Goal: Task Accomplishment & Management: Complete application form

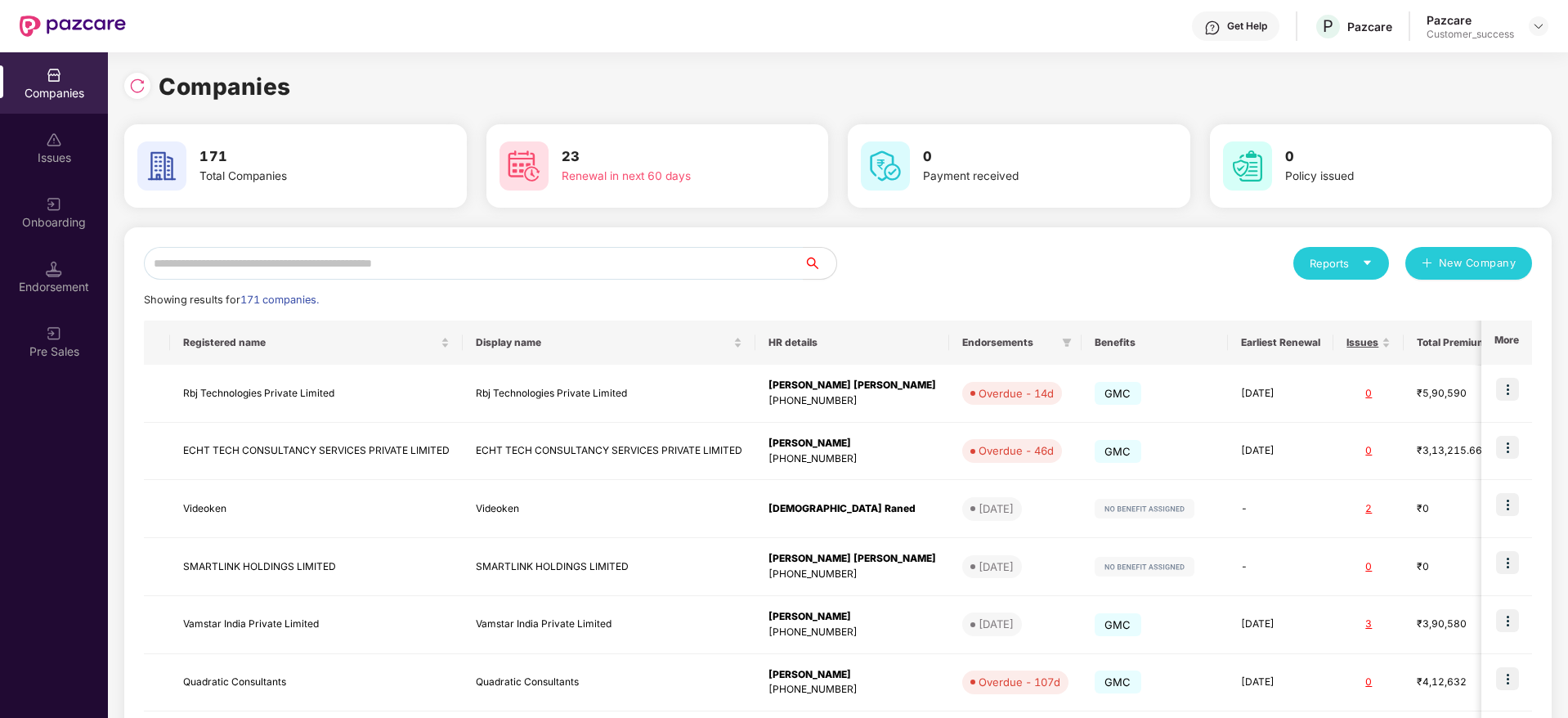
click at [620, 247] on input "text" at bounding box center [473, 263] width 660 height 32
type input "**********"
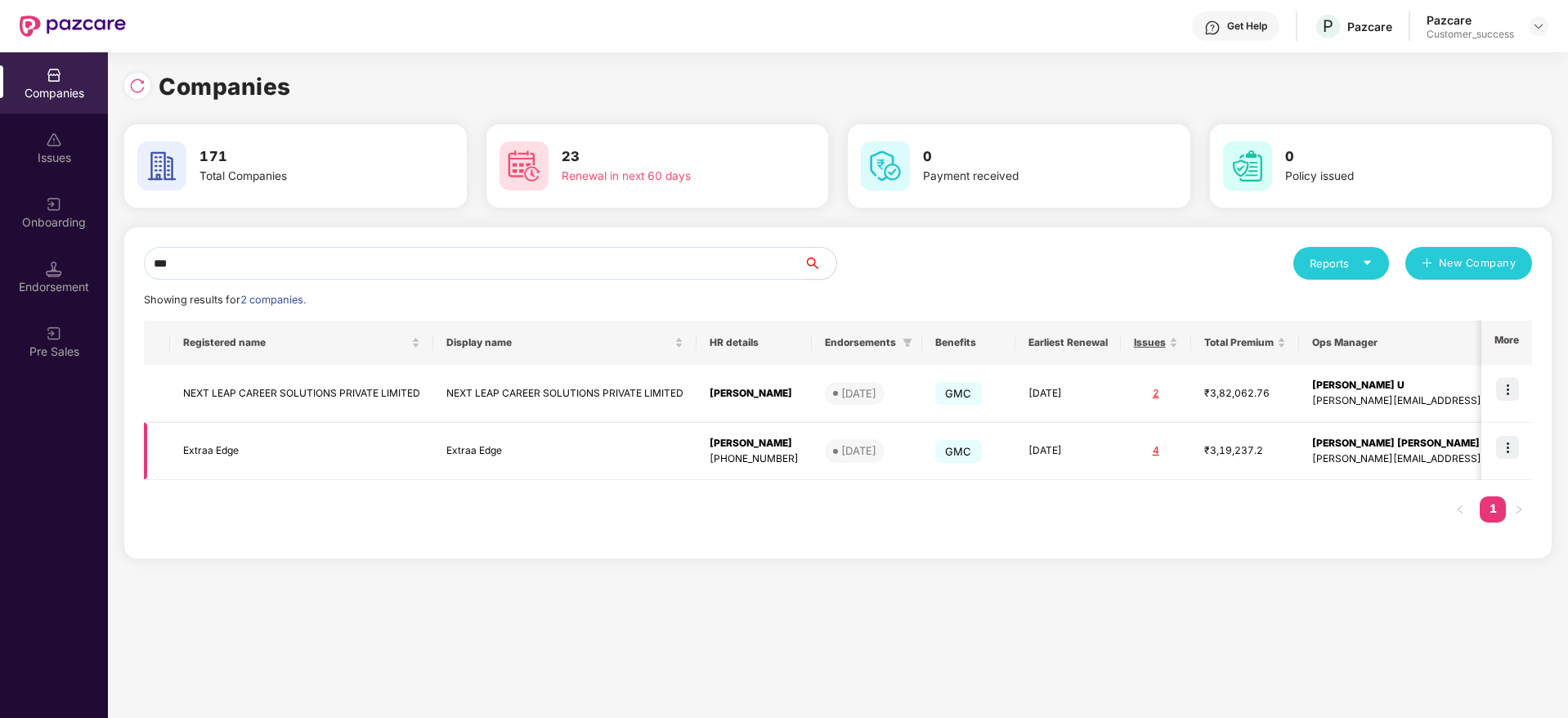
type input "***"
click at [1504, 441] on img at bounding box center [1508, 447] width 23 height 23
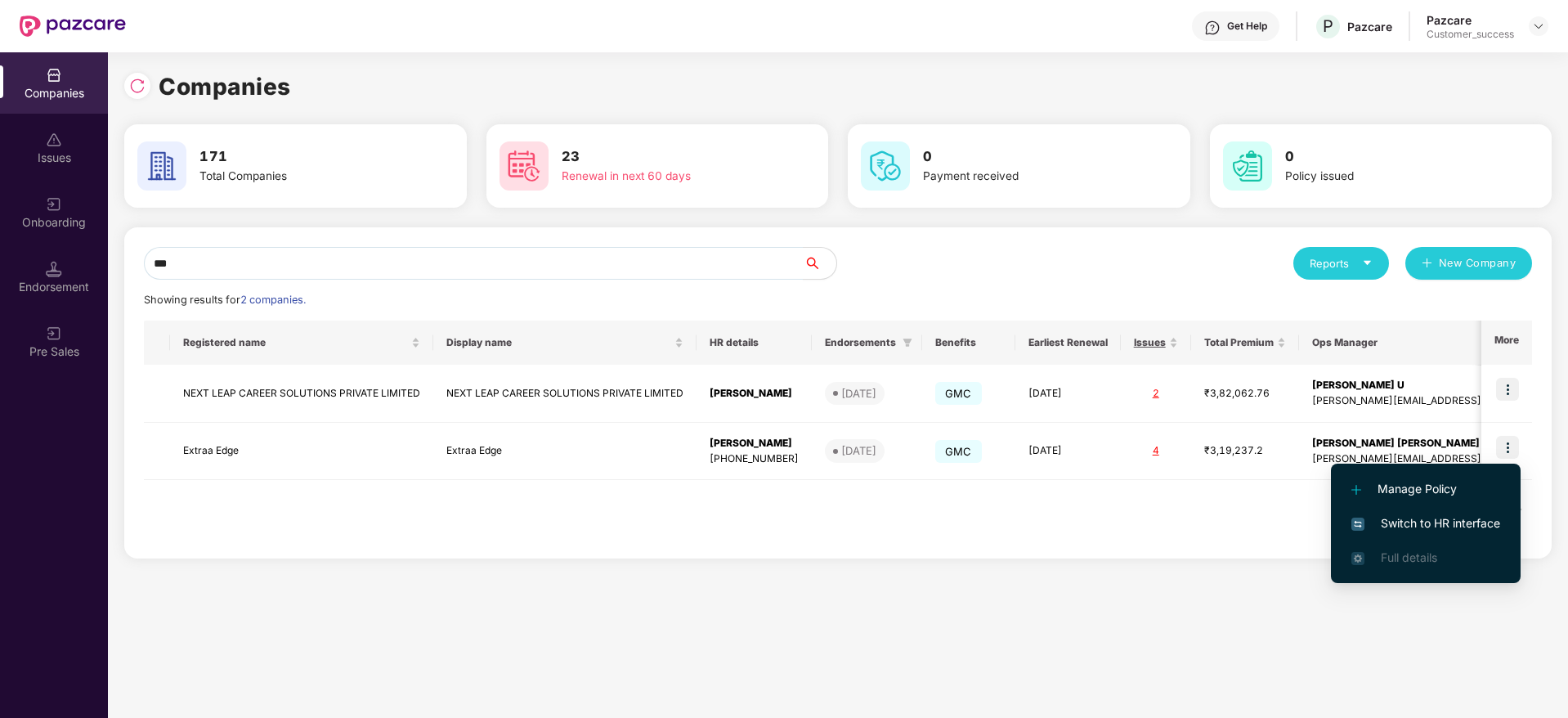
click at [1457, 522] on span "Switch to HR interface" at bounding box center [1426, 523] width 149 height 18
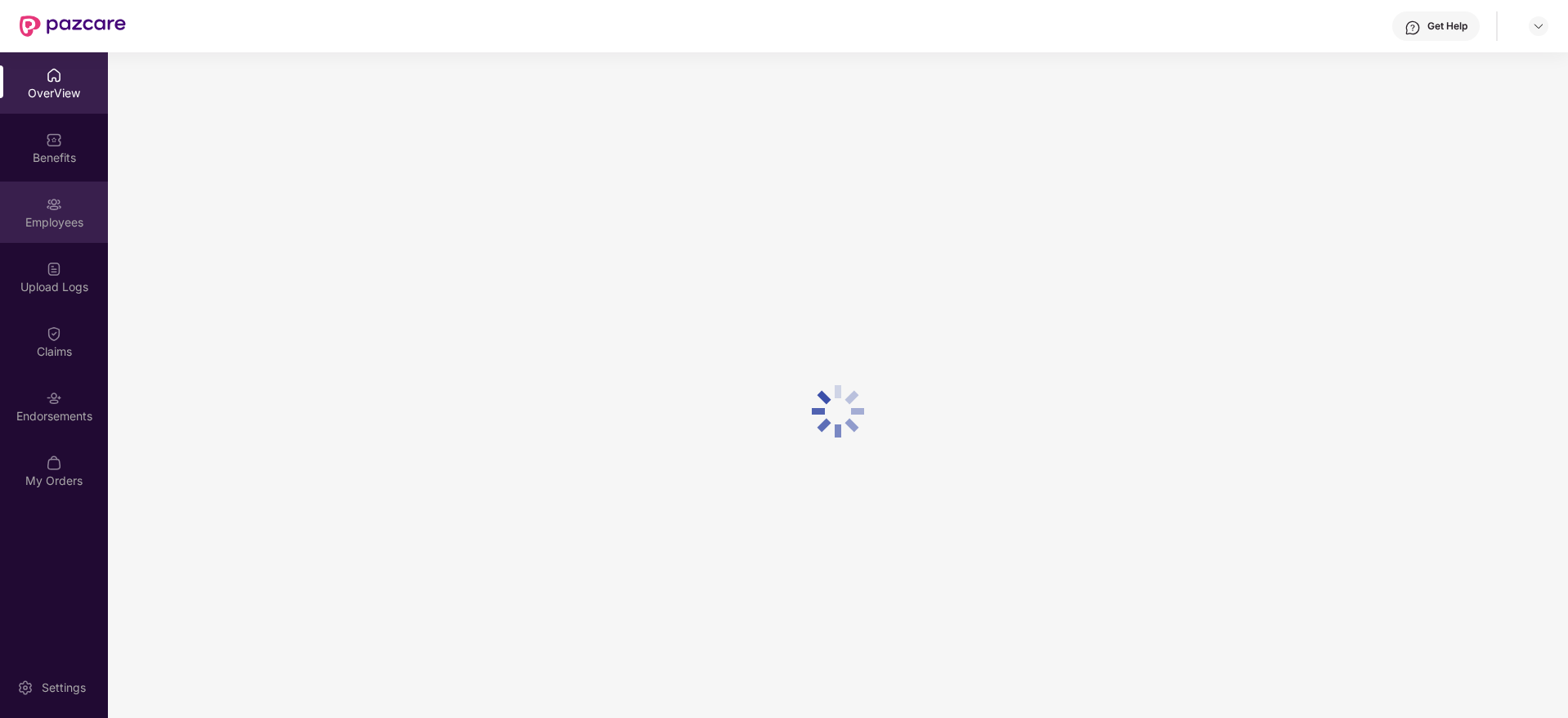
click at [63, 222] on div "Employees" at bounding box center [53, 222] width 108 height 16
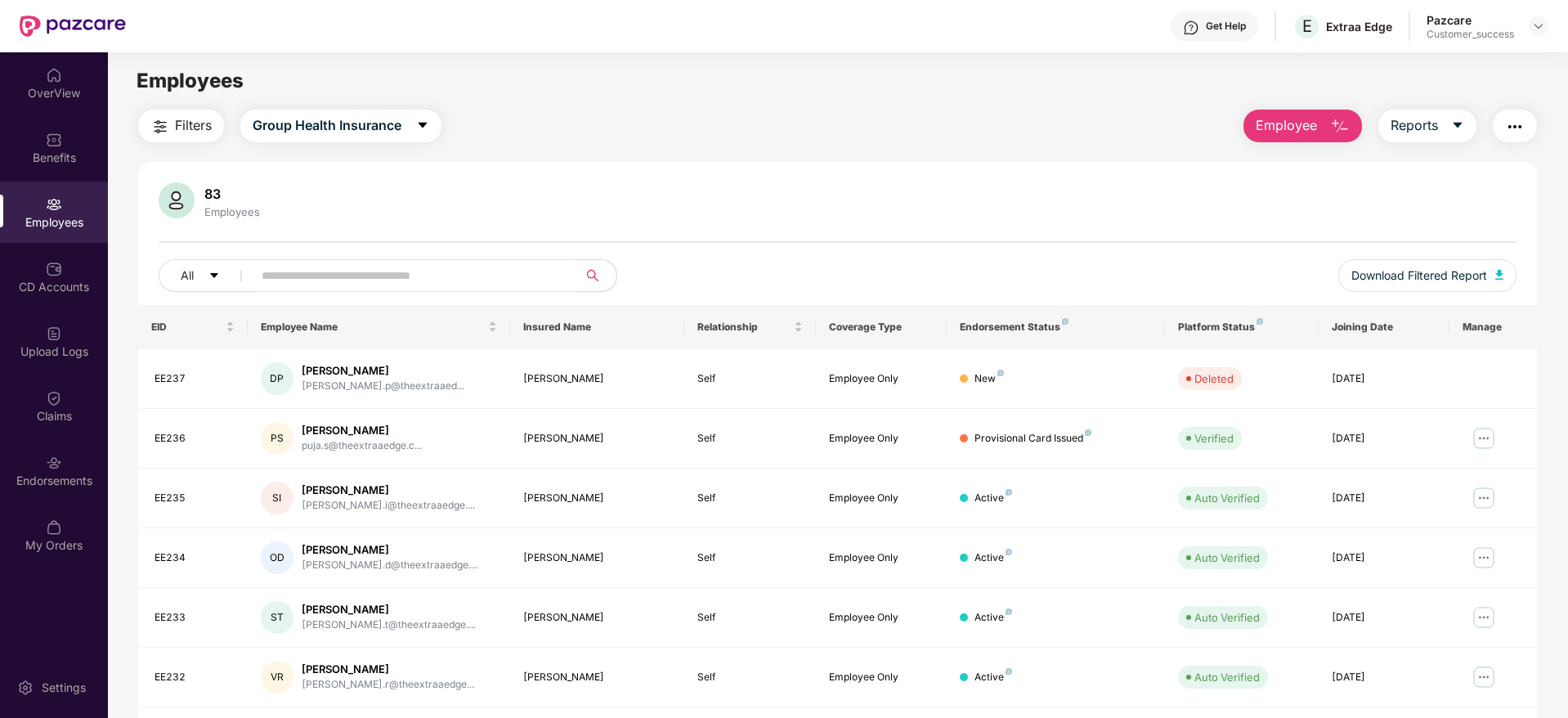
click at [64, 184] on div "Employees" at bounding box center [53, 212] width 108 height 61
click at [75, 166] on div "Benefits" at bounding box center [53, 148] width 108 height 61
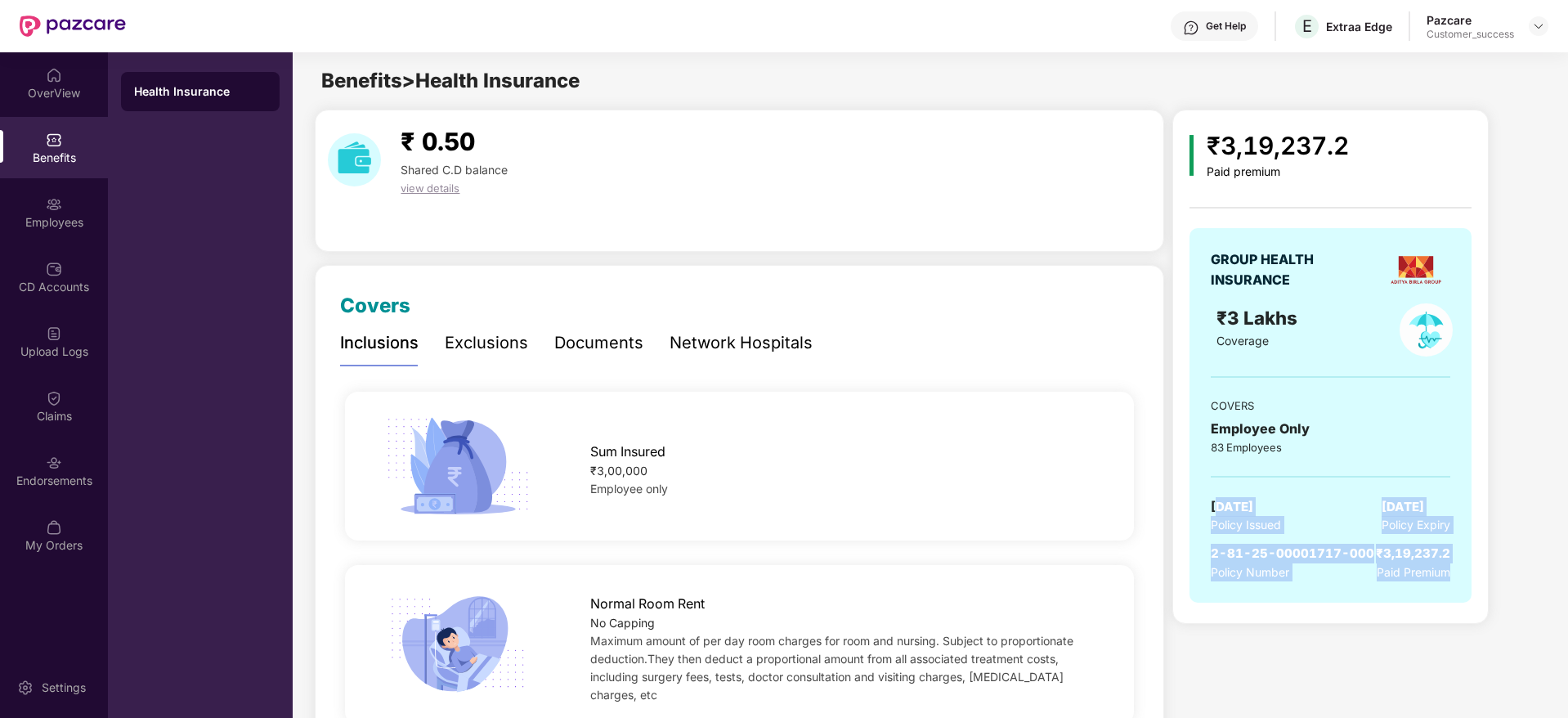
drag, startPoint x: 1220, startPoint y: 505, endPoint x: 1466, endPoint y: 592, distance: 260.9
click at [1466, 592] on div "GROUP HEALTH INSURANCE ₹3 Lakhs Coverage COVERS Employee Only 83 Employees [DAT…" at bounding box center [1331, 414] width 282 height 374
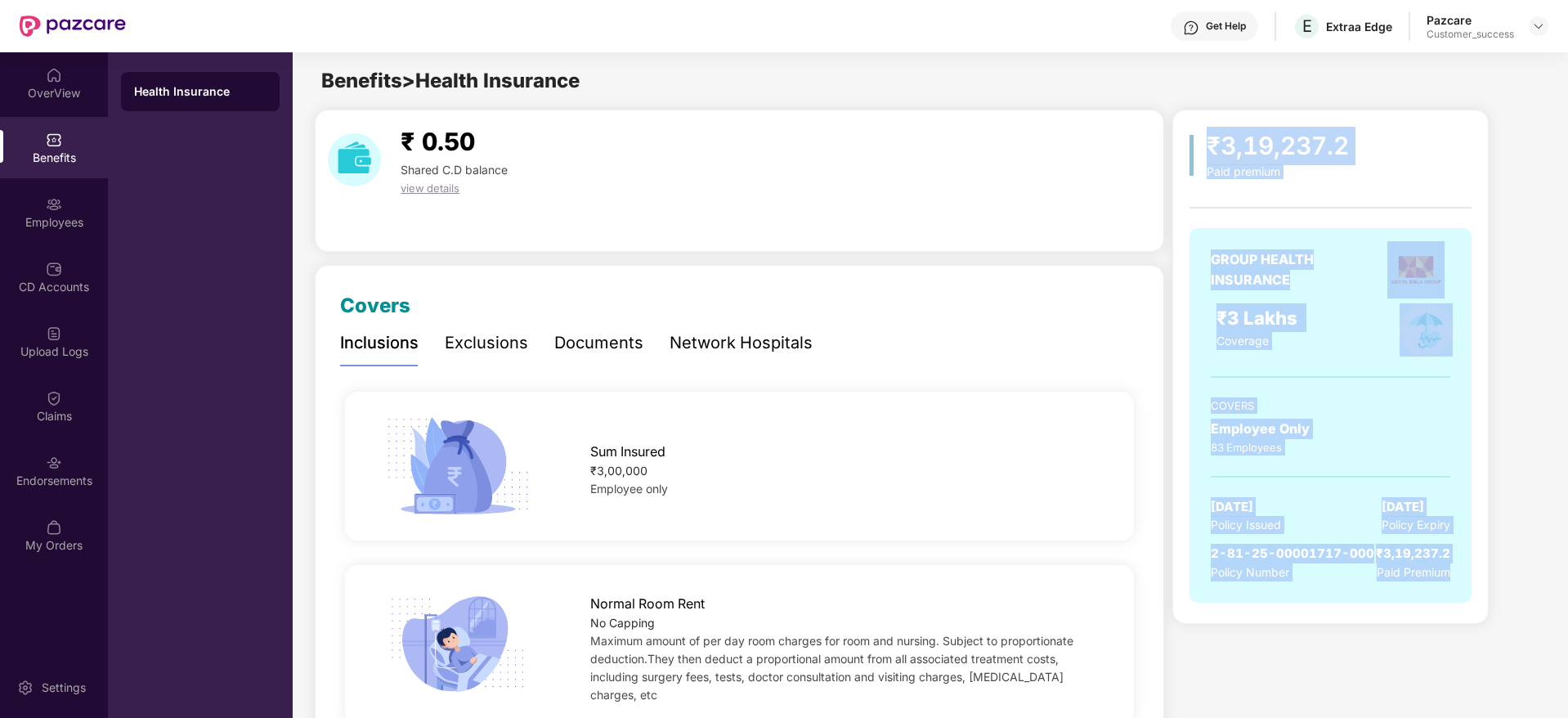
drag, startPoint x: 1466, startPoint y: 592, endPoint x: 1198, endPoint y: 144, distance: 522.0
click at [1198, 144] on div "₹3,19,237.2 Paid premium GROUP HEALTH INSURANCE ₹3 Lakhs Coverage COVERS Employ…" at bounding box center [1331, 372] width 282 height 492
click at [1198, 144] on div "₹3,19,237.2 Paid premium" at bounding box center [1331, 152] width 282 height 52
drag, startPoint x: 1198, startPoint y: 144, endPoint x: 1485, endPoint y: 608, distance: 545.6
click at [1485, 608] on div "₹3,19,237.2 Paid premium GROUP HEALTH INSURANCE ₹3 Lakhs Coverage COVERS Employ…" at bounding box center [1358, 367] width 372 height 514
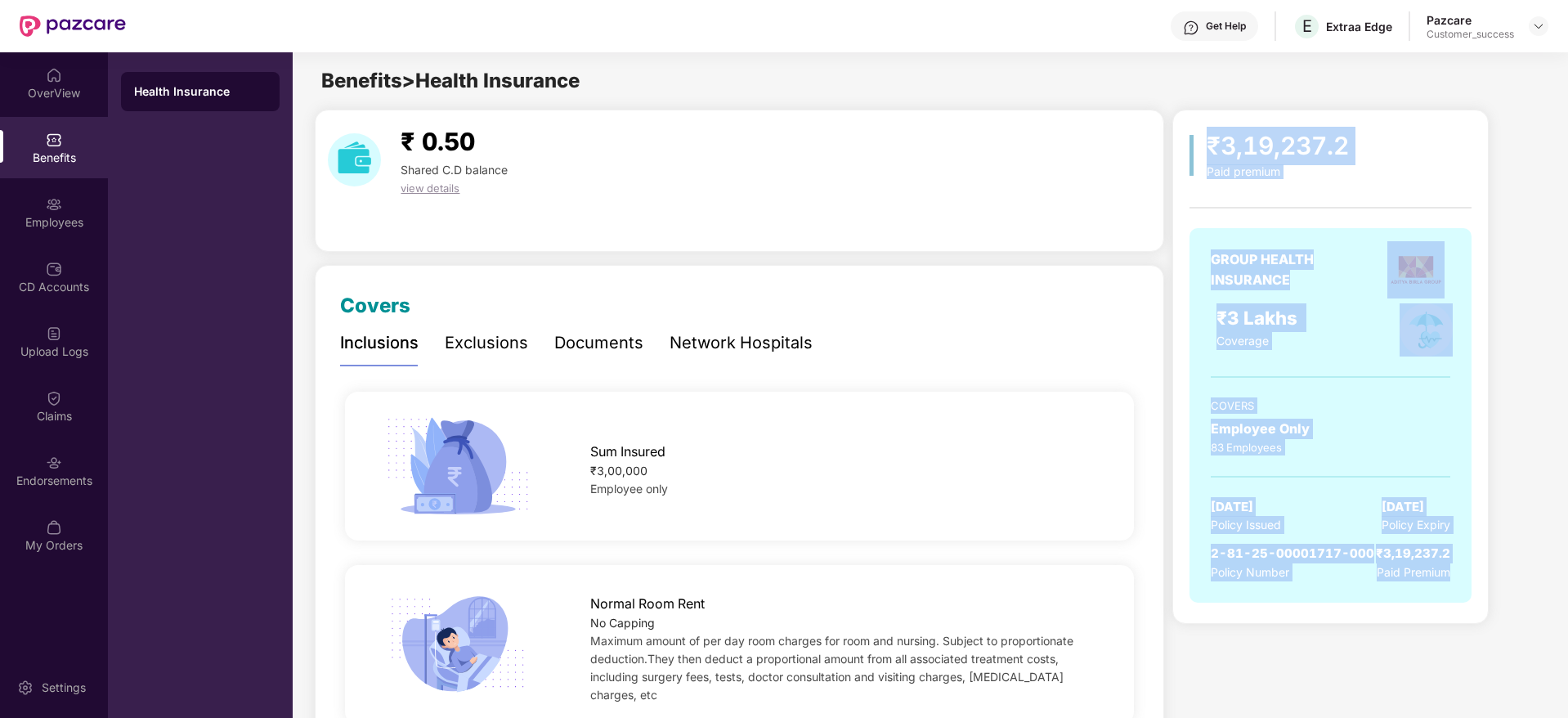
click at [1485, 608] on div "₹3,19,237.2 Paid premium GROUP HEALTH INSURANCE ₹3 Lakhs Coverage COVERS Employ…" at bounding box center [1358, 367] width 372 height 514
drag, startPoint x: 1485, startPoint y: 608, endPoint x: 1202, endPoint y: 92, distance: 588.5
click at [1202, 92] on div "Benefits > Health Insurance" at bounding box center [929, 81] width 1274 height 31
drag, startPoint x: 1202, startPoint y: 92, endPoint x: 1377, endPoint y: 622, distance: 558.1
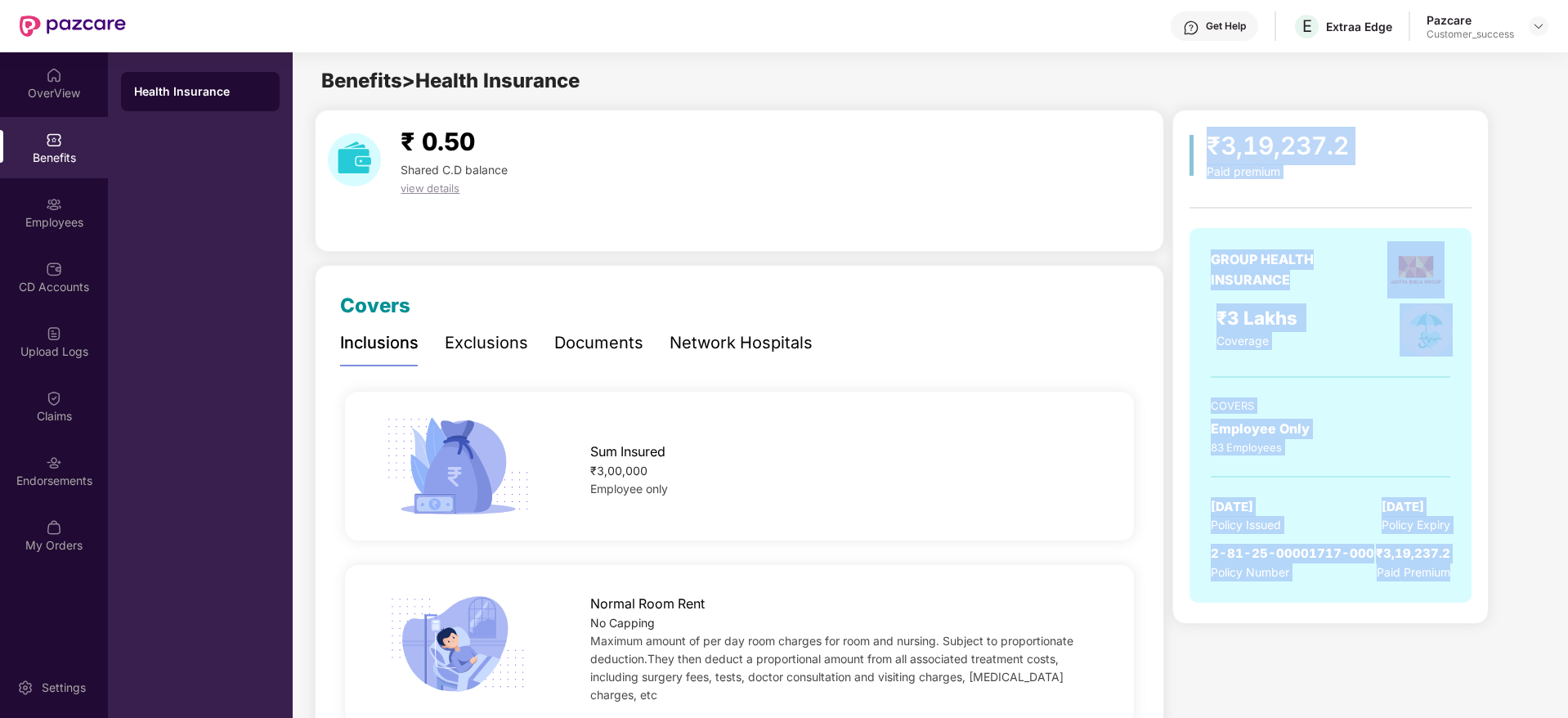
click at [1377, 622] on div "₹3,19,237.2 Paid premium GROUP HEALTH INSURANCE ₹3 Lakhs Coverage COVERS Employ…" at bounding box center [1331, 367] width 316 height 514
drag, startPoint x: 1377, startPoint y: 622, endPoint x: 1191, endPoint y: 130, distance: 526.0
click at [1191, 130] on div "₹3,19,237.2 Paid premium GROUP HEALTH INSURANCE ₹3 Lakhs Coverage COVERS Employ…" at bounding box center [1331, 367] width 316 height 514
click at [1191, 130] on div "₹3,19,237.2 Paid premium" at bounding box center [1331, 152] width 282 height 52
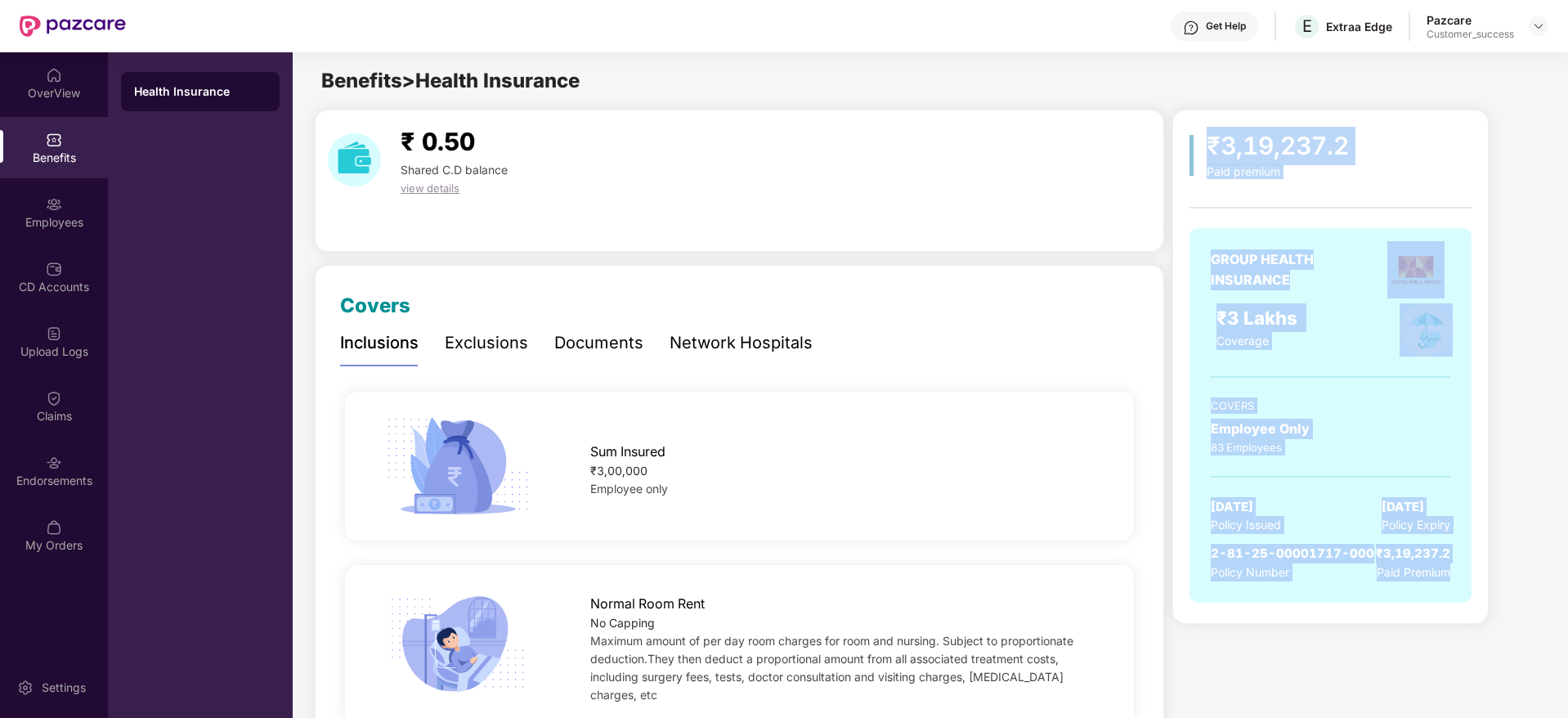
drag, startPoint x: 1191, startPoint y: 130, endPoint x: 1497, endPoint y: 628, distance: 584.5
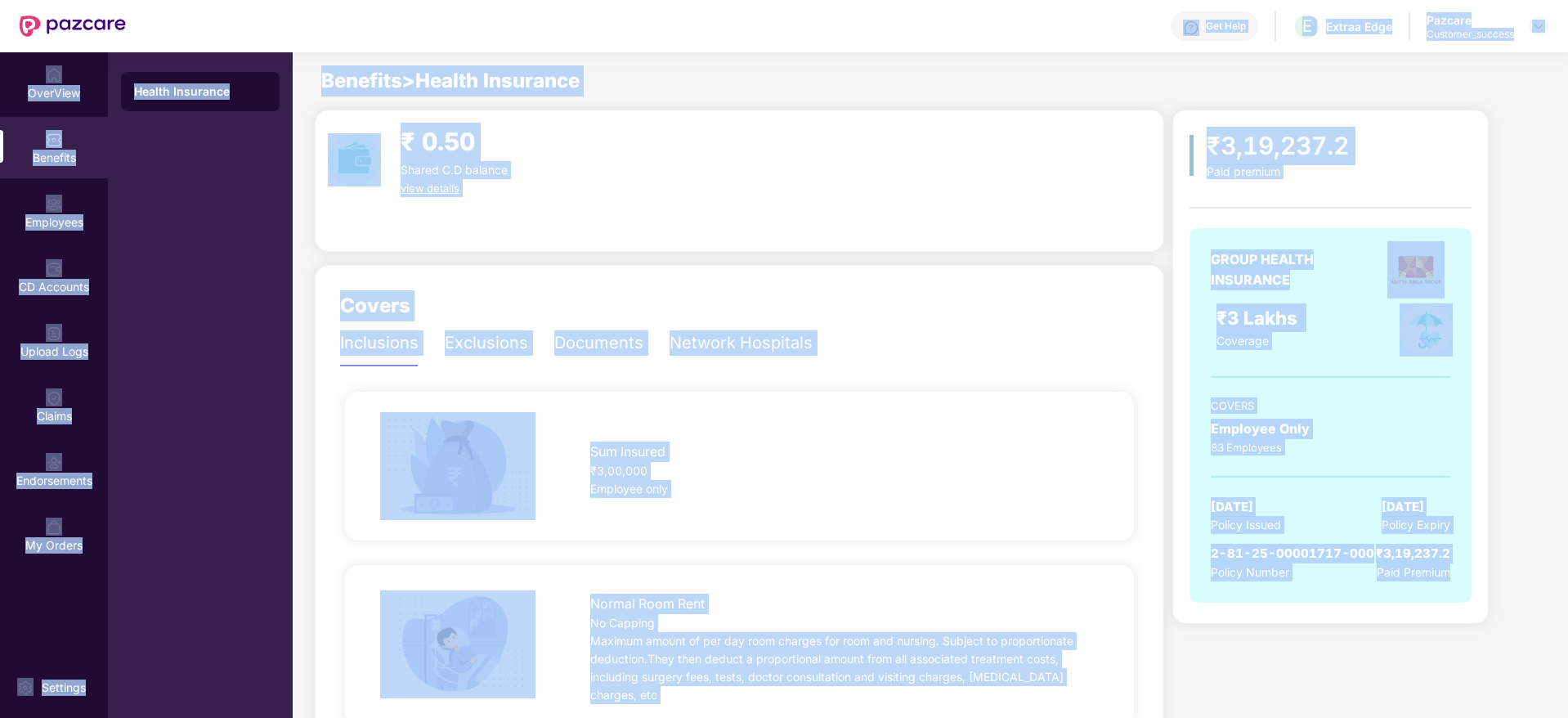
drag, startPoint x: 1497, startPoint y: 628, endPoint x: 1200, endPoint y: 43, distance: 656.1
click at [1200, 43] on div "Get Help E Extraa Edge Pazcare Customer_success OverView Benefits Employees CD …" at bounding box center [784, 359] width 1568 height 718
click at [1173, 86] on div "Benefits > Health Insurance" at bounding box center [929, 81] width 1274 height 31
drag, startPoint x: 1173, startPoint y: 86, endPoint x: 1417, endPoint y: 509, distance: 488.3
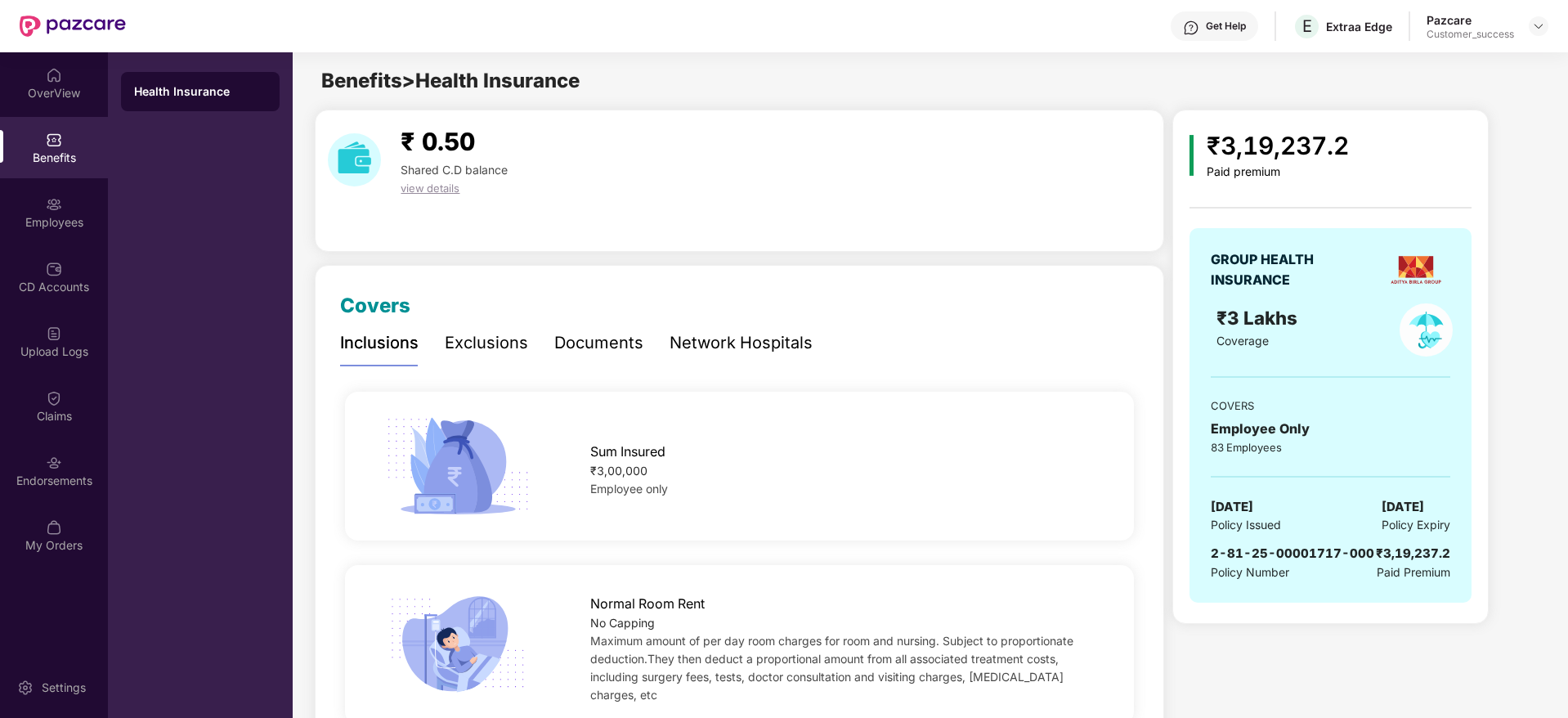
click at [1429, 598] on div "GROUP HEALTH INSURANCE ₹3 Lakhs Coverage COVERS Employee Only 83 Employees [DAT…" at bounding box center [1331, 414] width 282 height 374
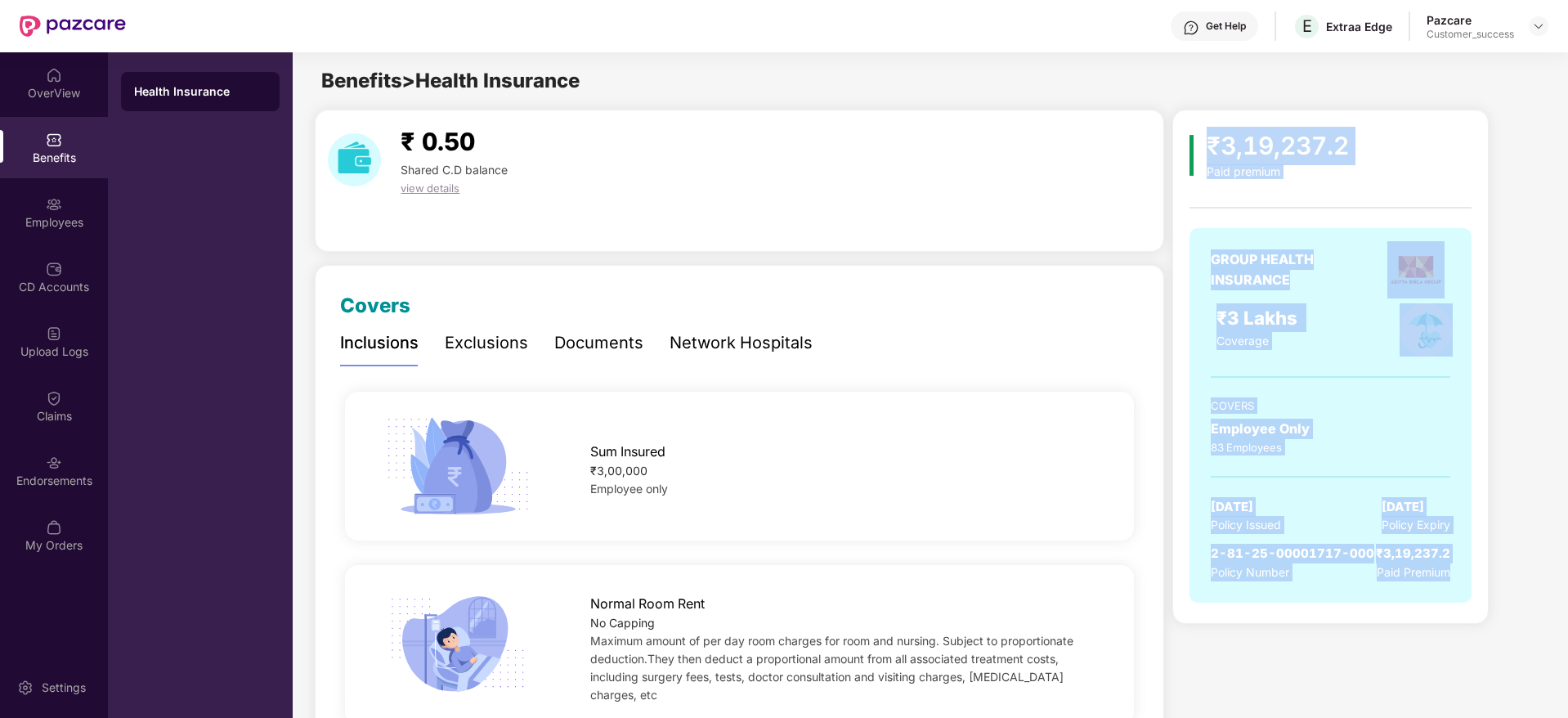
drag, startPoint x: 1429, startPoint y: 598, endPoint x: 1203, endPoint y: 120, distance: 528.7
click at [1203, 120] on div "₹3,19,237.2 Paid premium GROUP HEALTH INSURANCE ₹3 Lakhs Coverage COVERS Employ…" at bounding box center [1331, 367] width 316 height 514
drag, startPoint x: 1203, startPoint y: 120, endPoint x: 1432, endPoint y: 581, distance: 514.7
click at [1432, 581] on div "₹3,19,237.2 Paid premium GROUP HEALTH INSURANCE ₹3 Lakhs Coverage COVERS Employ…" at bounding box center [1331, 367] width 316 height 514
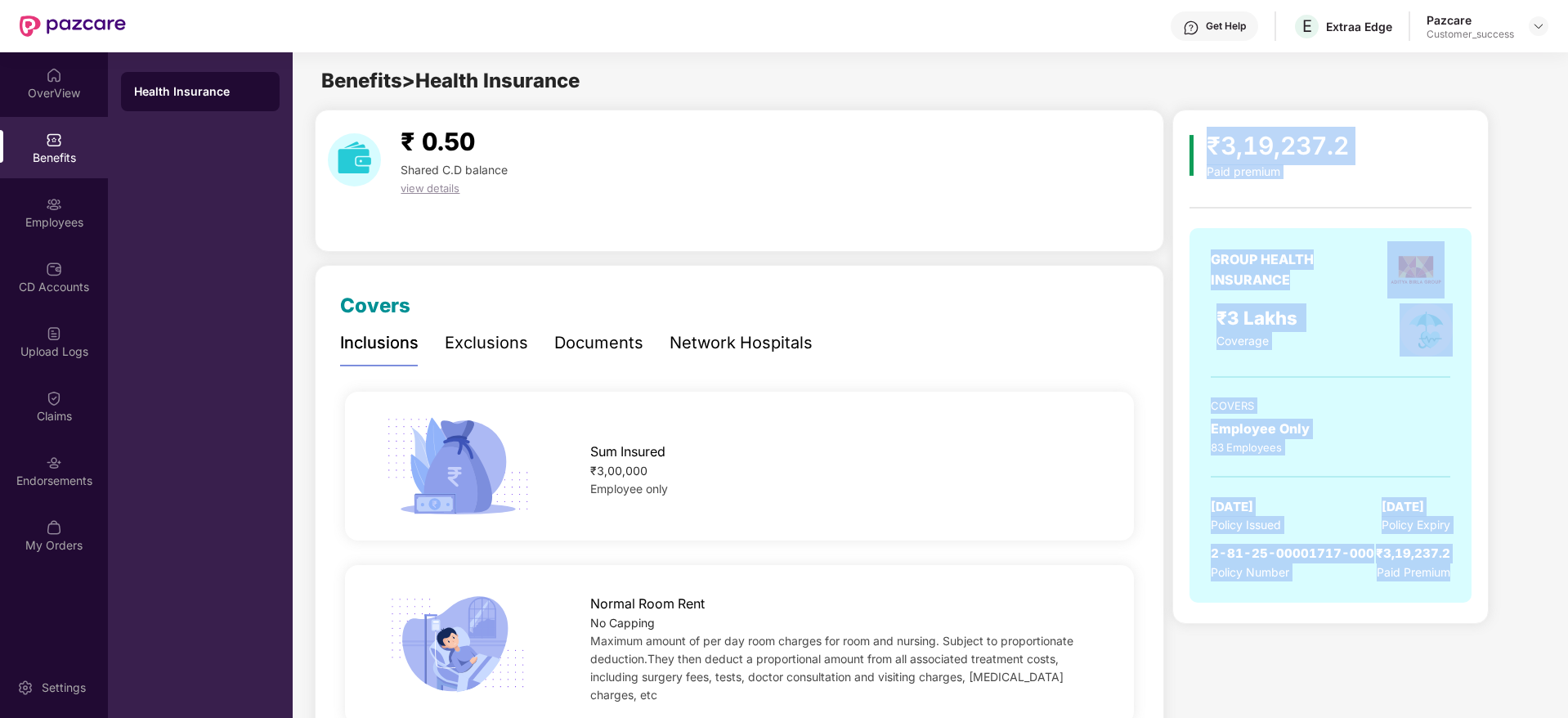
click at [1432, 581] on div "GROUP HEALTH INSURANCE ₹3 Lakhs Coverage COVERS Employee Only 83 Employees [DAT…" at bounding box center [1331, 414] width 282 height 374
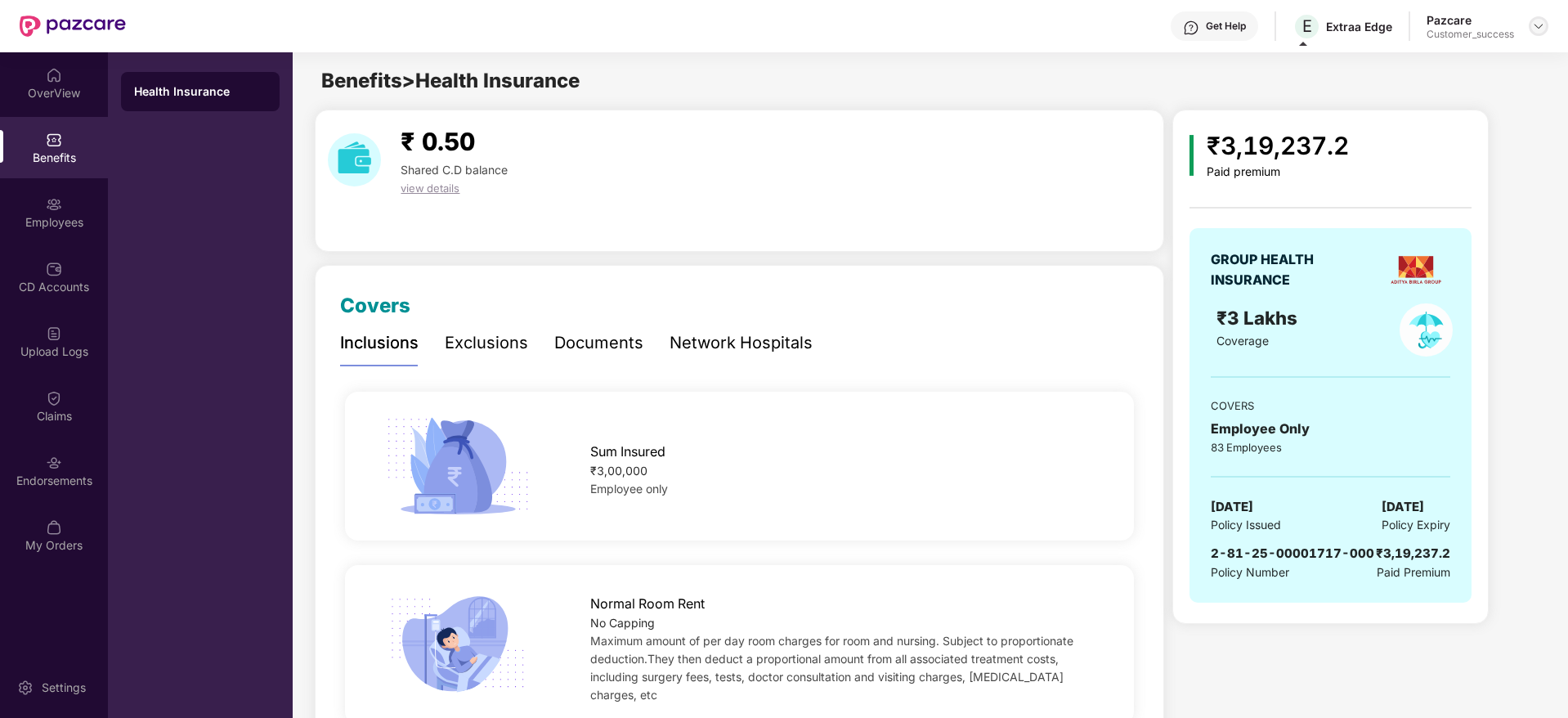
click at [1538, 30] on img at bounding box center [1538, 27] width 13 height 13
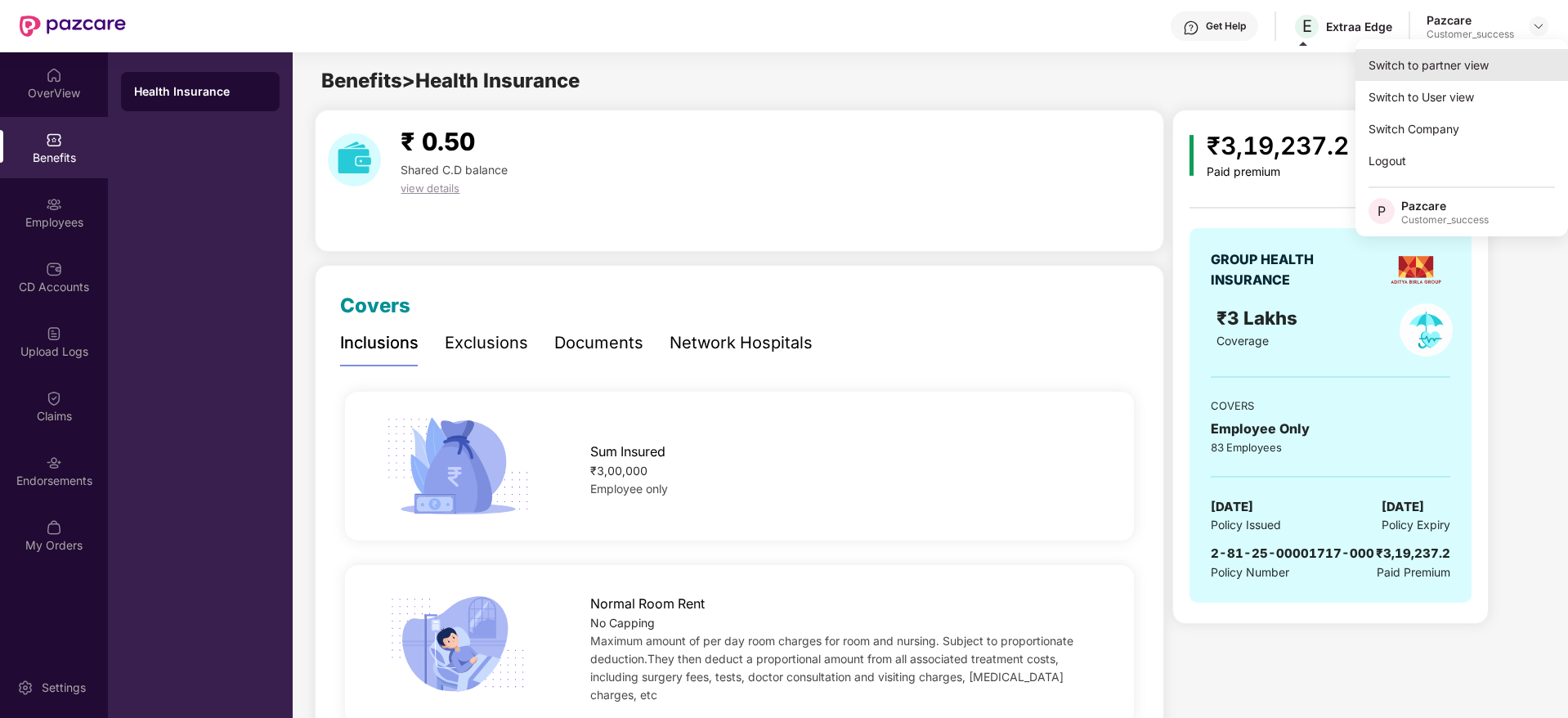
click at [1525, 50] on div "Switch to partner view" at bounding box center [1461, 64] width 212 height 31
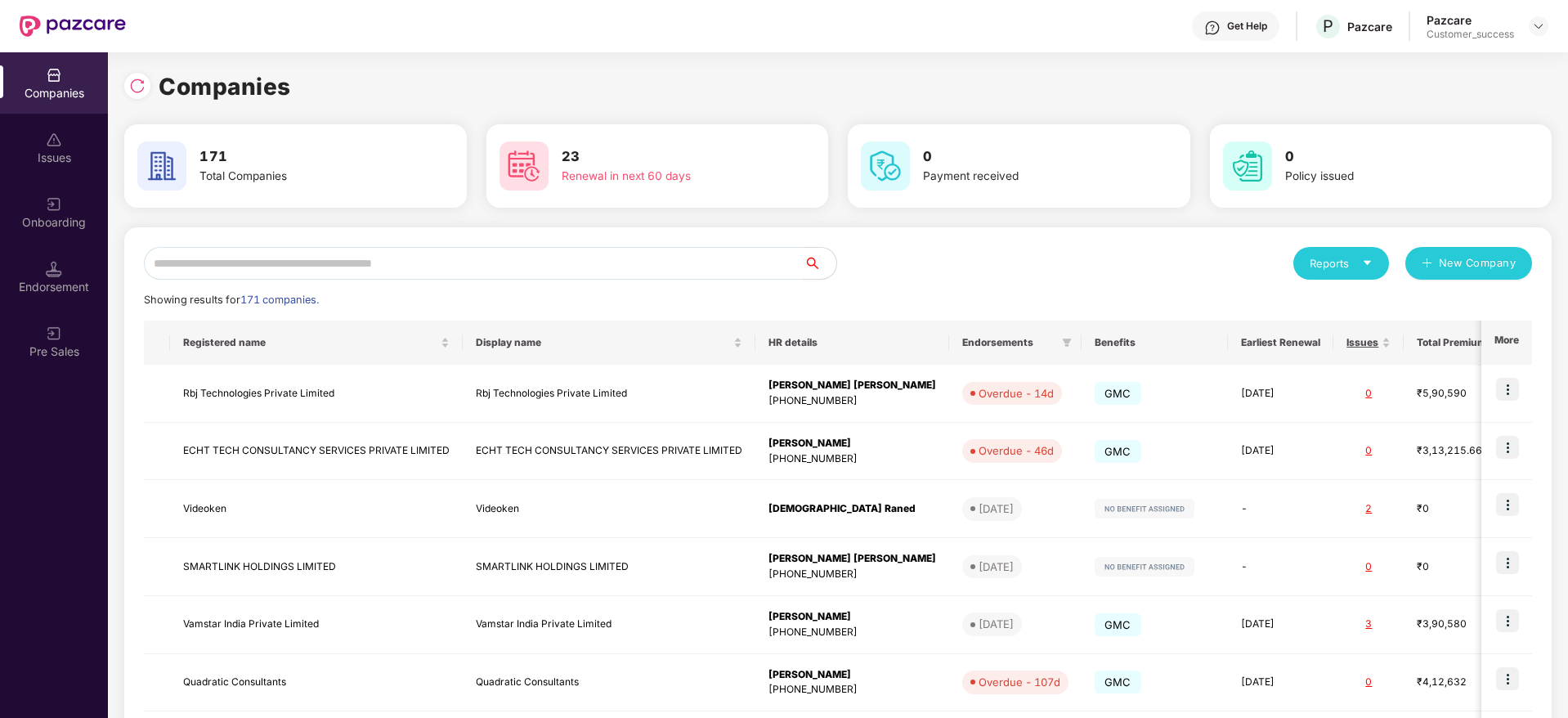
click at [535, 262] on input "text" at bounding box center [473, 263] width 660 height 32
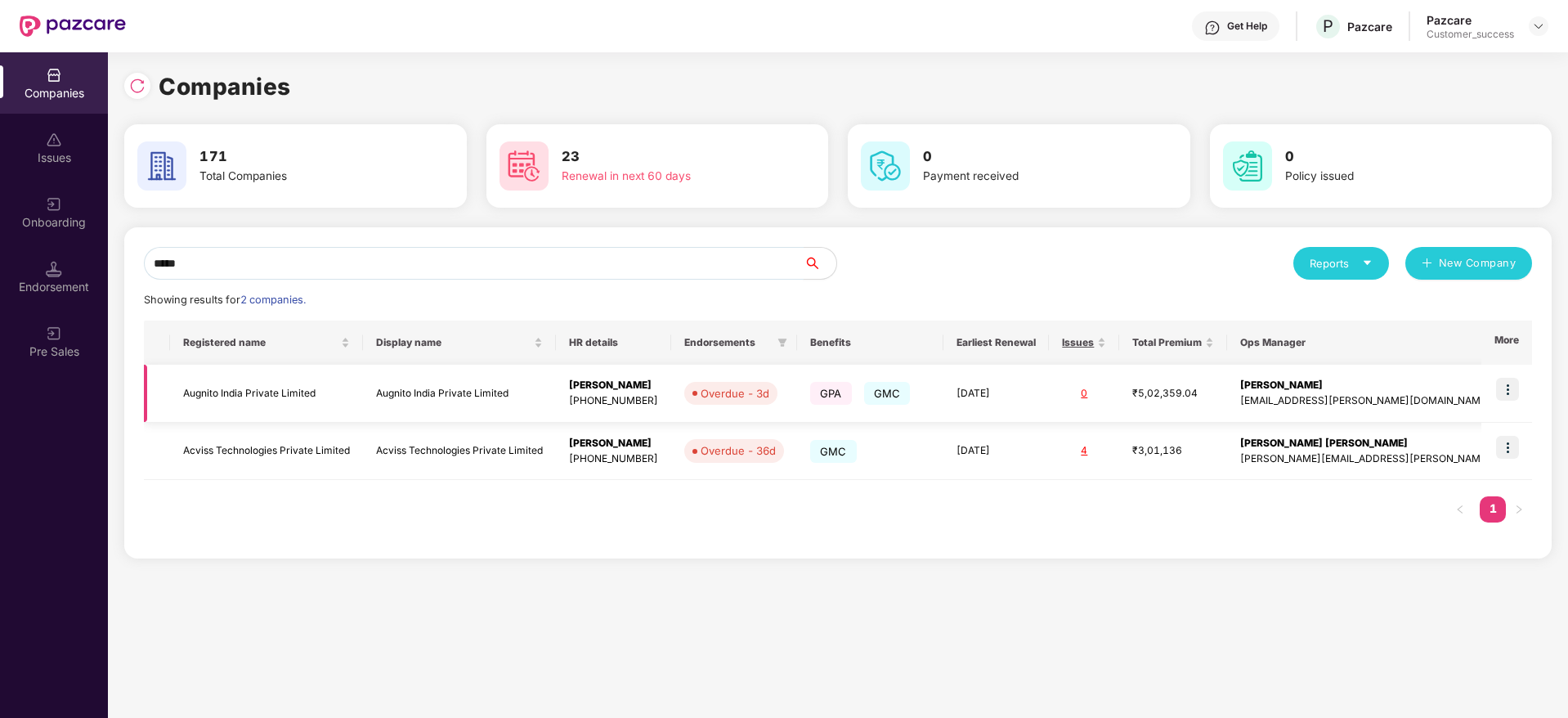
type input "*****"
click at [1502, 379] on img at bounding box center [1508, 389] width 23 height 23
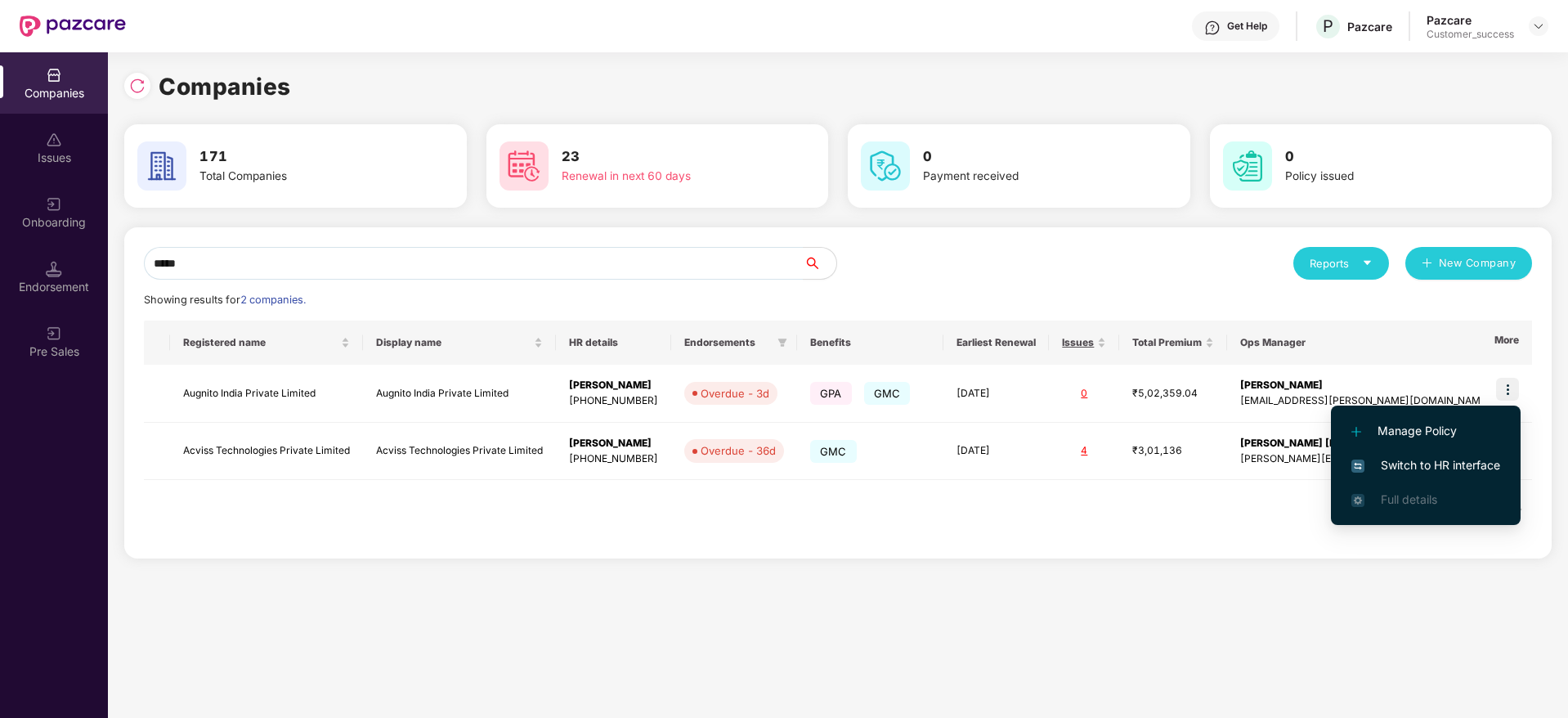
click at [1479, 456] on span "Switch to HR interface" at bounding box center [1426, 465] width 149 height 18
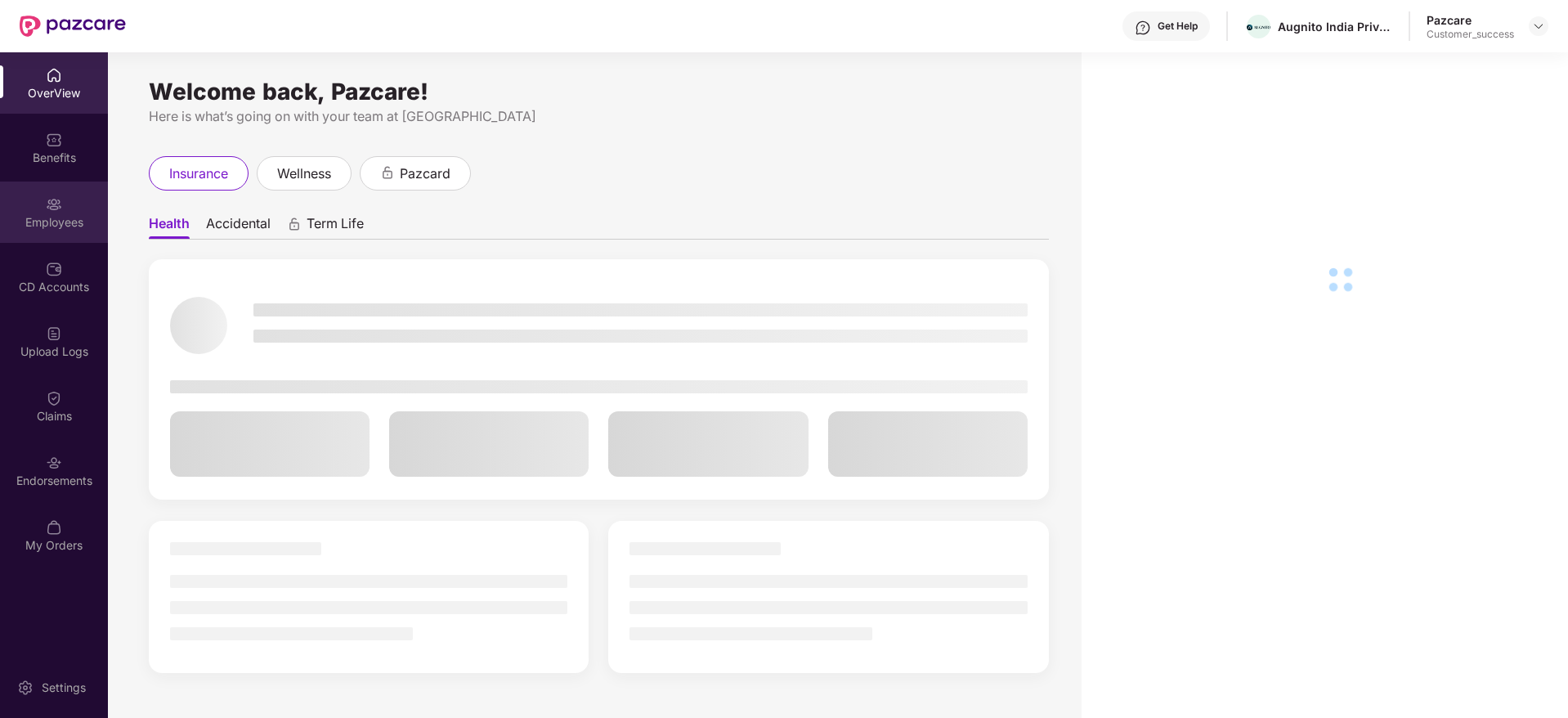
click at [64, 222] on div "Employees" at bounding box center [53, 222] width 108 height 16
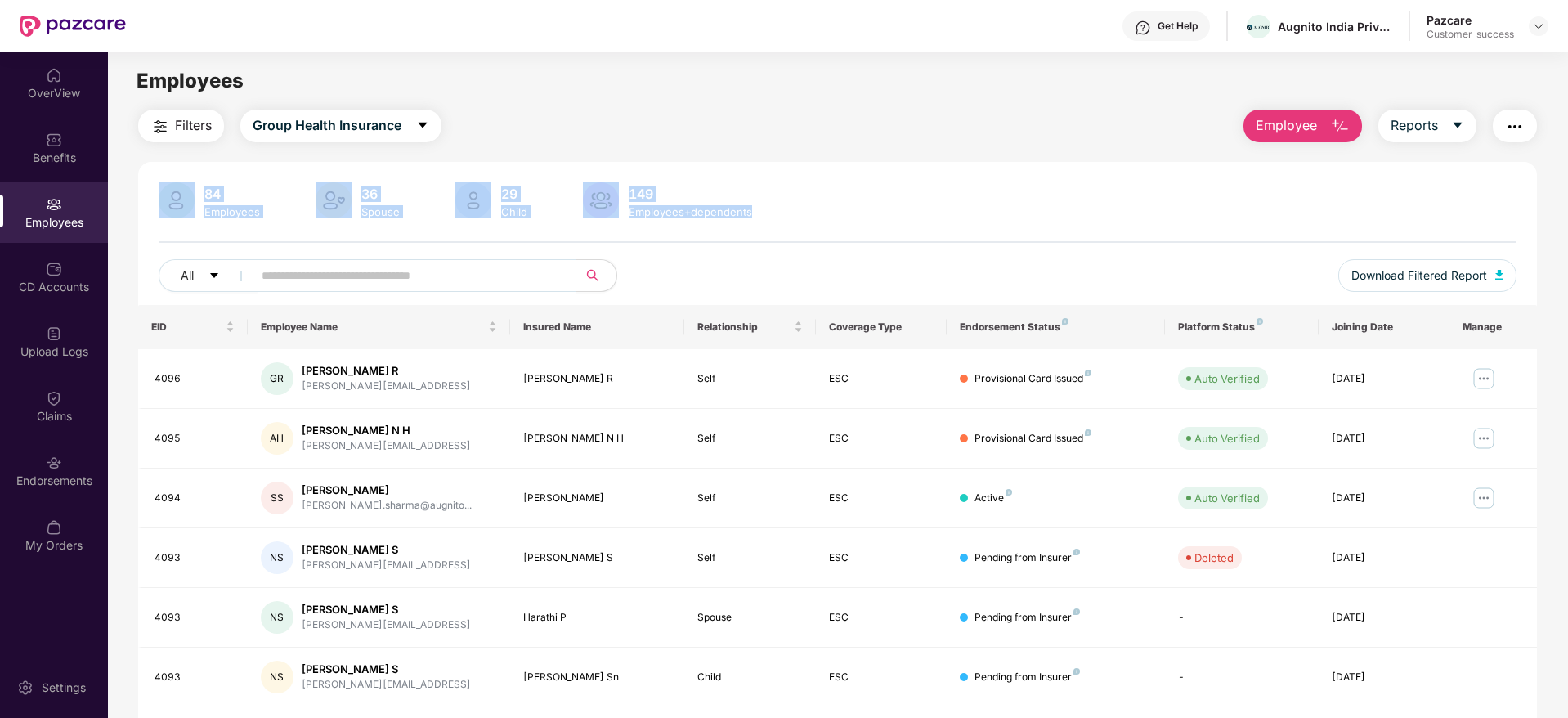
drag, startPoint x: 131, startPoint y: 212, endPoint x: 858, endPoint y: 229, distance: 727.2
click at [858, 229] on div "Filters Group Health Insurance Employee Reports 84 Employees 36 Spouse 29 Child…" at bounding box center [837, 564] width 1459 height 908
click at [858, 229] on div "84 Employees 36 Spouse 29 Child [DEMOGRAPHIC_DATA] Employees+dependents All Dow…" at bounding box center [837, 243] width 1398 height 123
drag, startPoint x: 858, startPoint y: 229, endPoint x: 156, endPoint y: 61, distance: 721.8
click at [156, 61] on main "Employees Filters Group Health Insurance Employee Reports 84 Employees 36 Spous…" at bounding box center [837, 411] width 1459 height 718
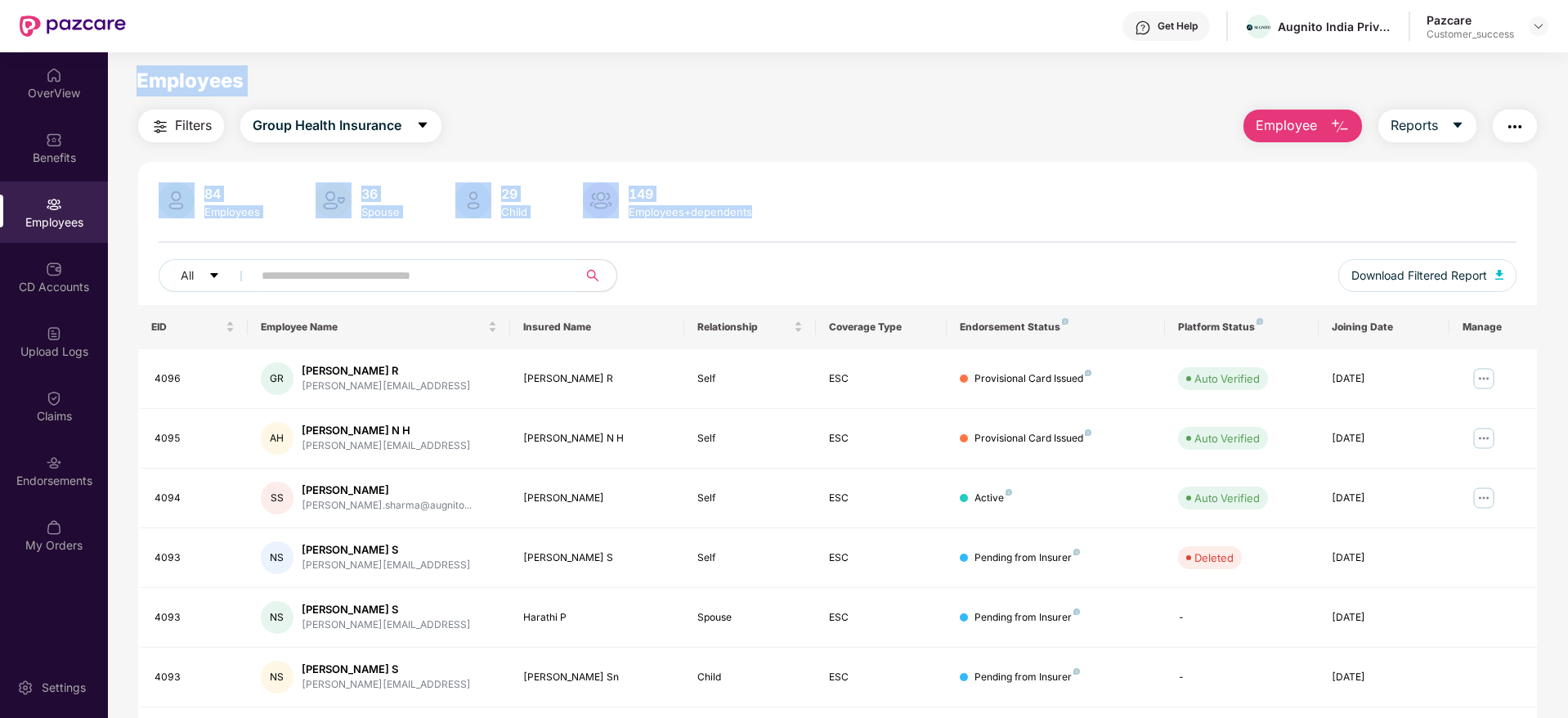
click at [156, 61] on main "Employees Filters Group Health Insurance Employee Reports 84 Employees 36 Spous…" at bounding box center [837, 411] width 1459 height 718
drag, startPoint x: 156, startPoint y: 61, endPoint x: 1031, endPoint y: 271, distance: 899.8
click at [1031, 271] on main "Employees Filters Group Health Insurance Employee Reports 84 Employees 36 Spous…" at bounding box center [837, 411] width 1459 height 718
click at [1031, 241] on div at bounding box center [838, 242] width 1358 height 2
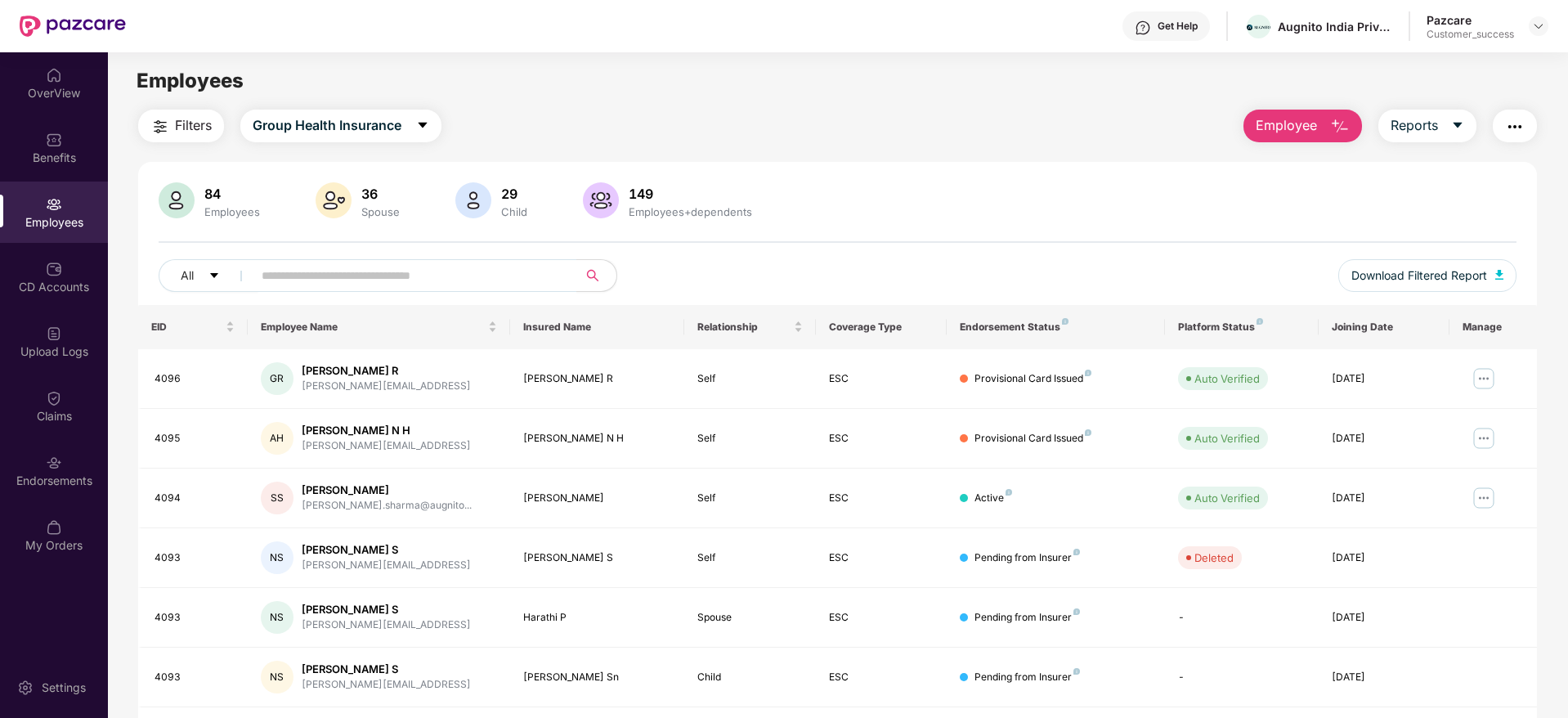
click at [1316, 137] on button "Employee" at bounding box center [1302, 126] width 118 height 32
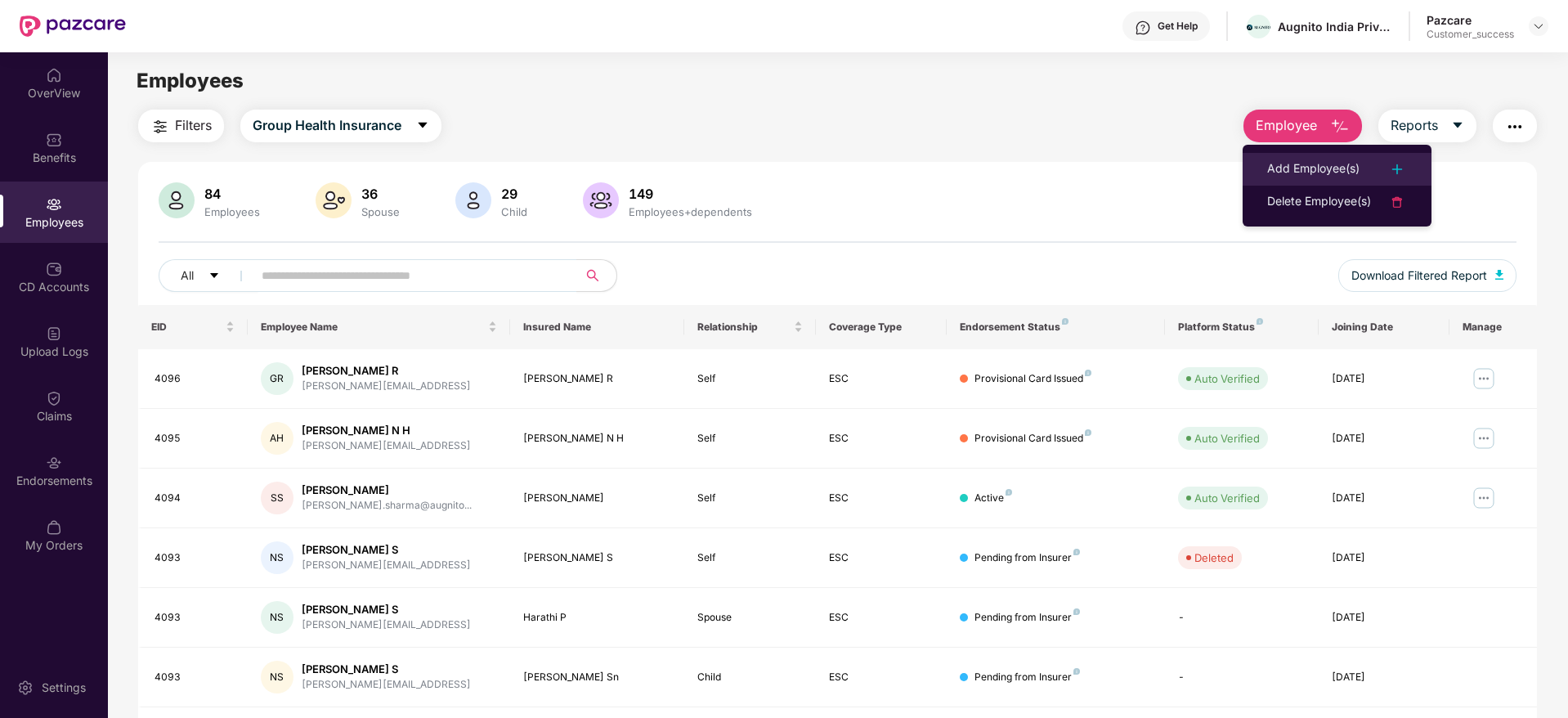
click at [1300, 169] on div "Add Employee(s)" at bounding box center [1313, 169] width 92 height 20
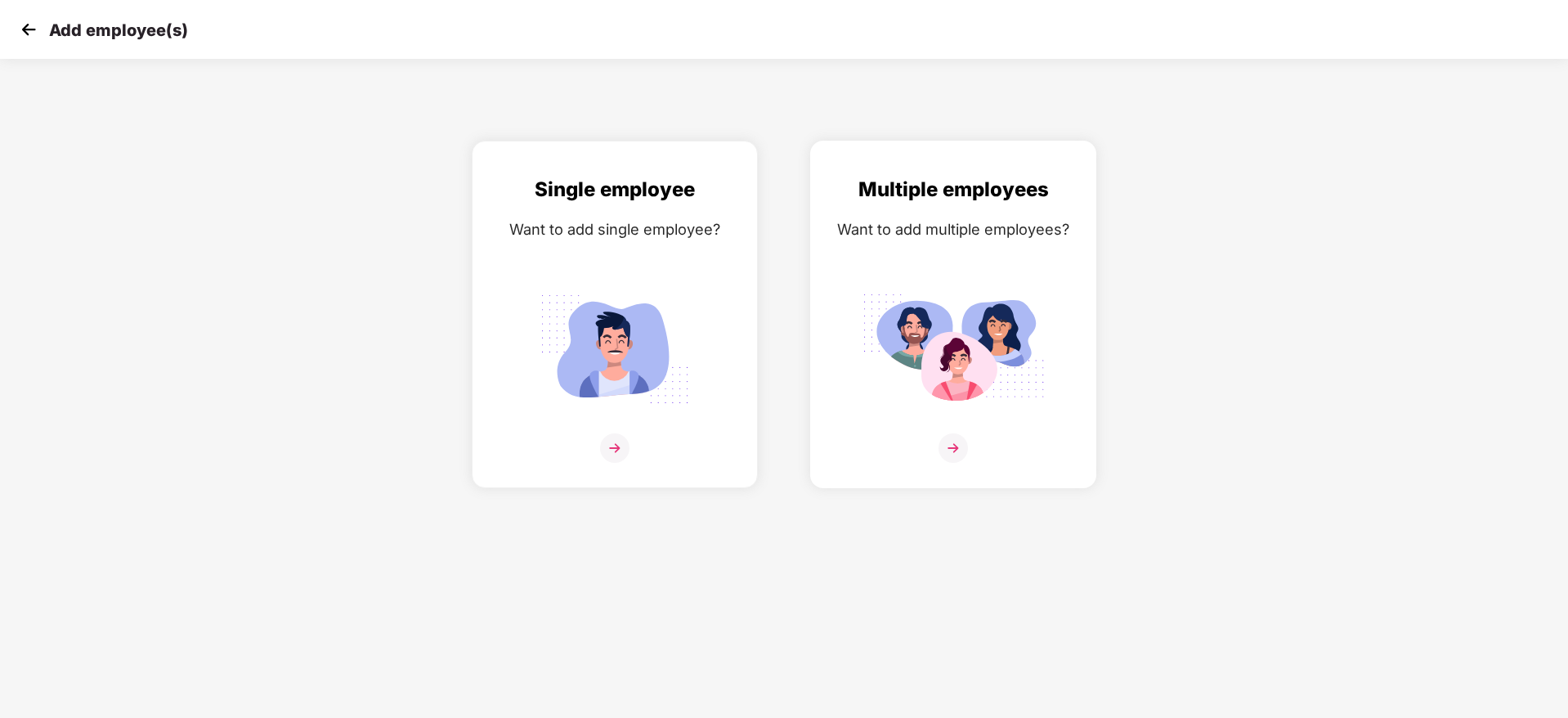
click at [1092, 296] on div "Multiple employees Want to add multiple employees?" at bounding box center [954, 314] width 286 height 348
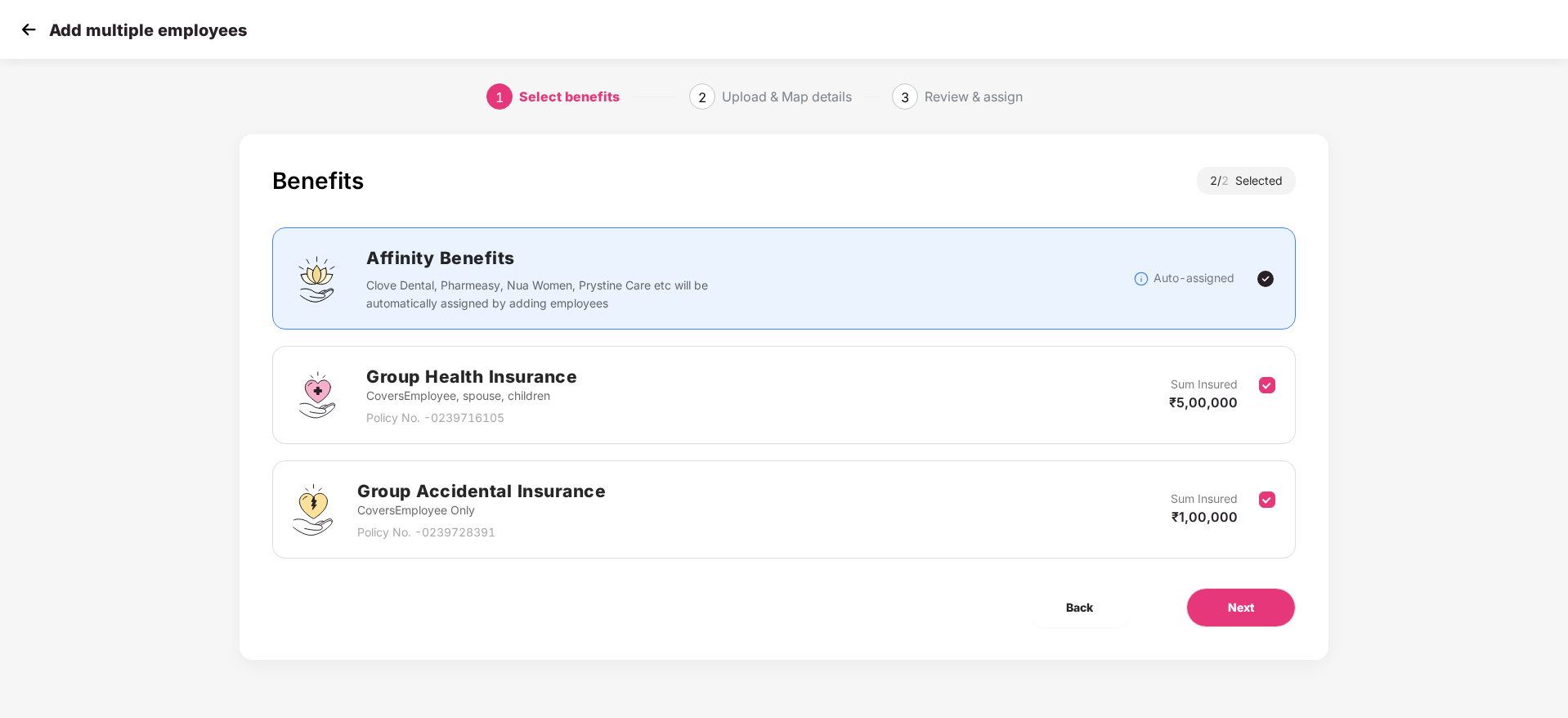
click at [14, 25] on div "Add multiple employees" at bounding box center [784, 30] width 1568 height 59
click at [17, 26] on img at bounding box center [29, 30] width 25 height 25
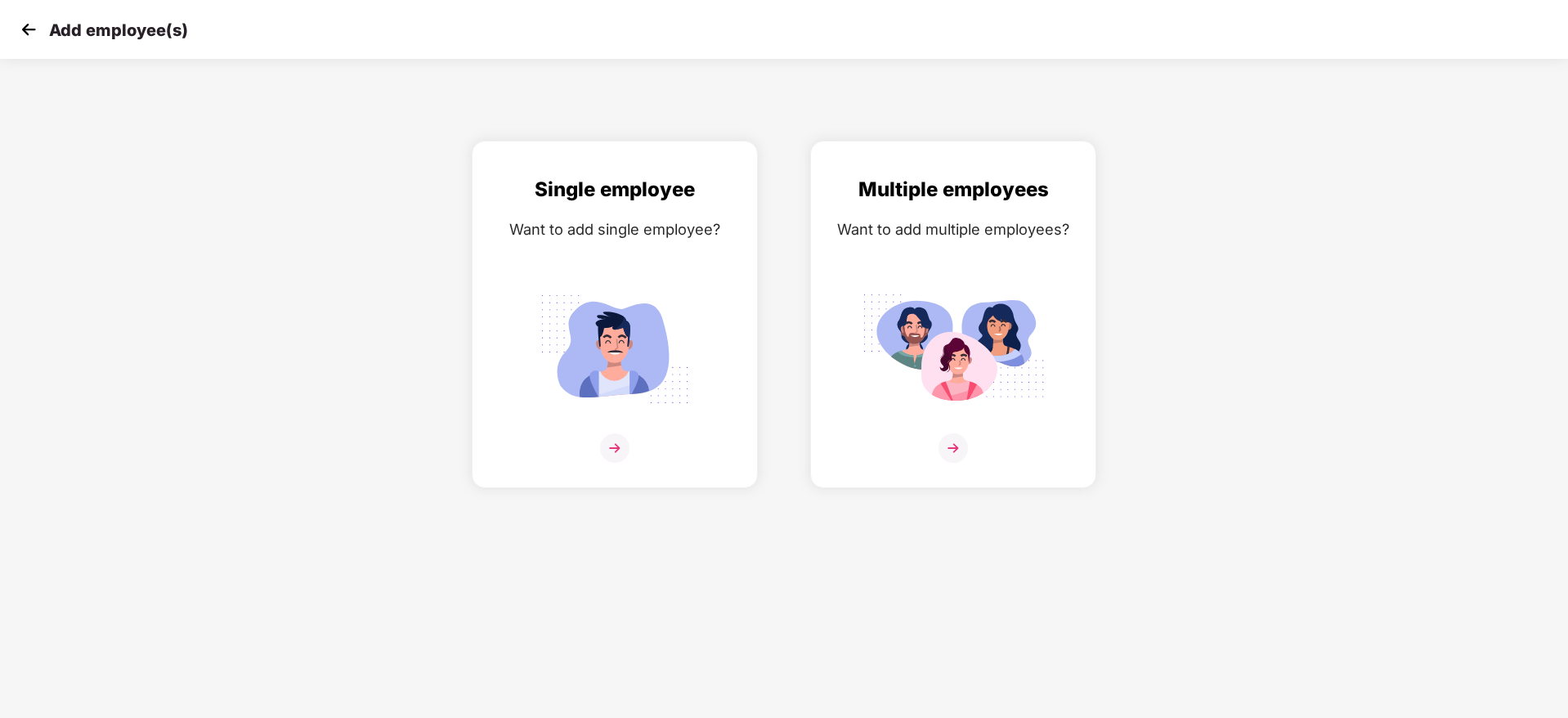
click at [34, 40] on img at bounding box center [29, 30] width 25 height 25
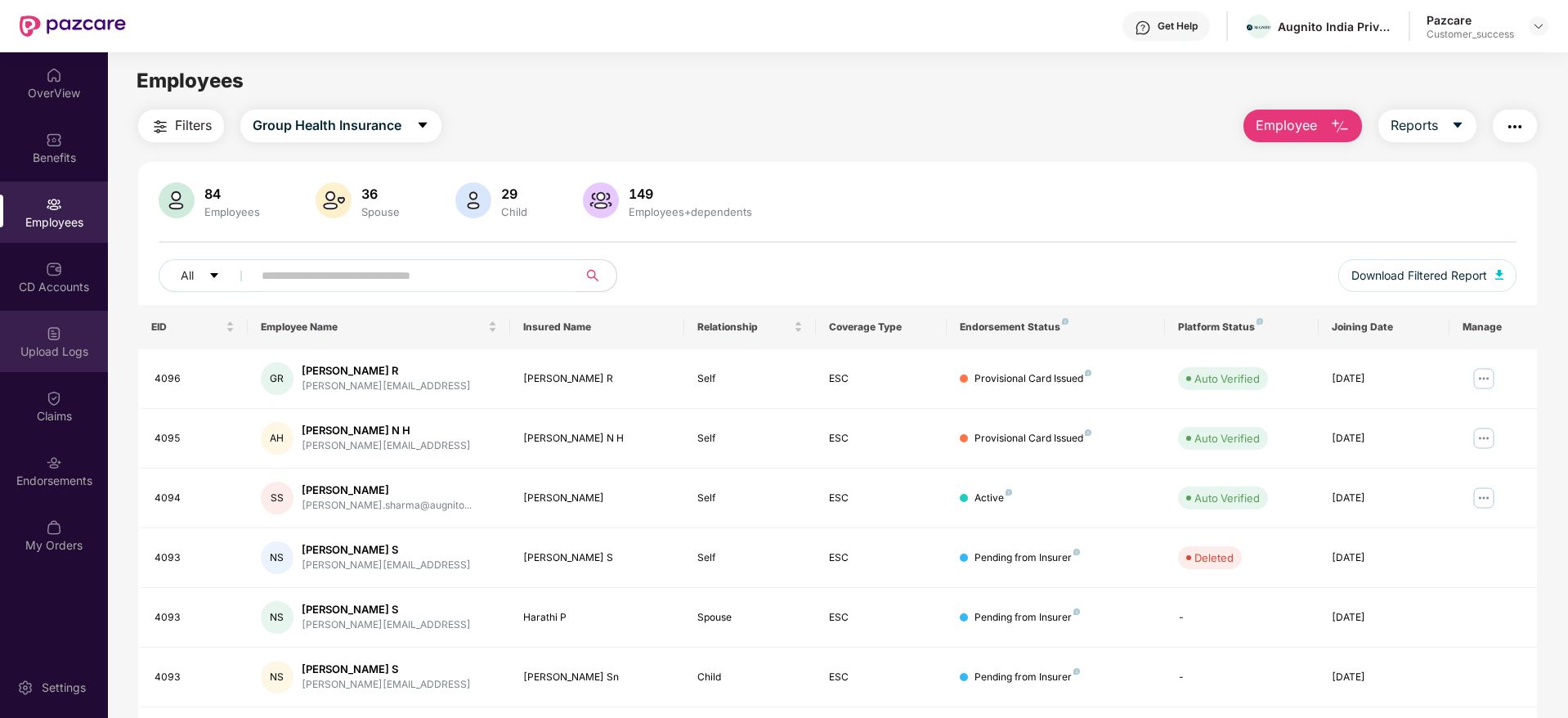
click at [64, 347] on div "Upload Logs" at bounding box center [53, 350] width 108 height 16
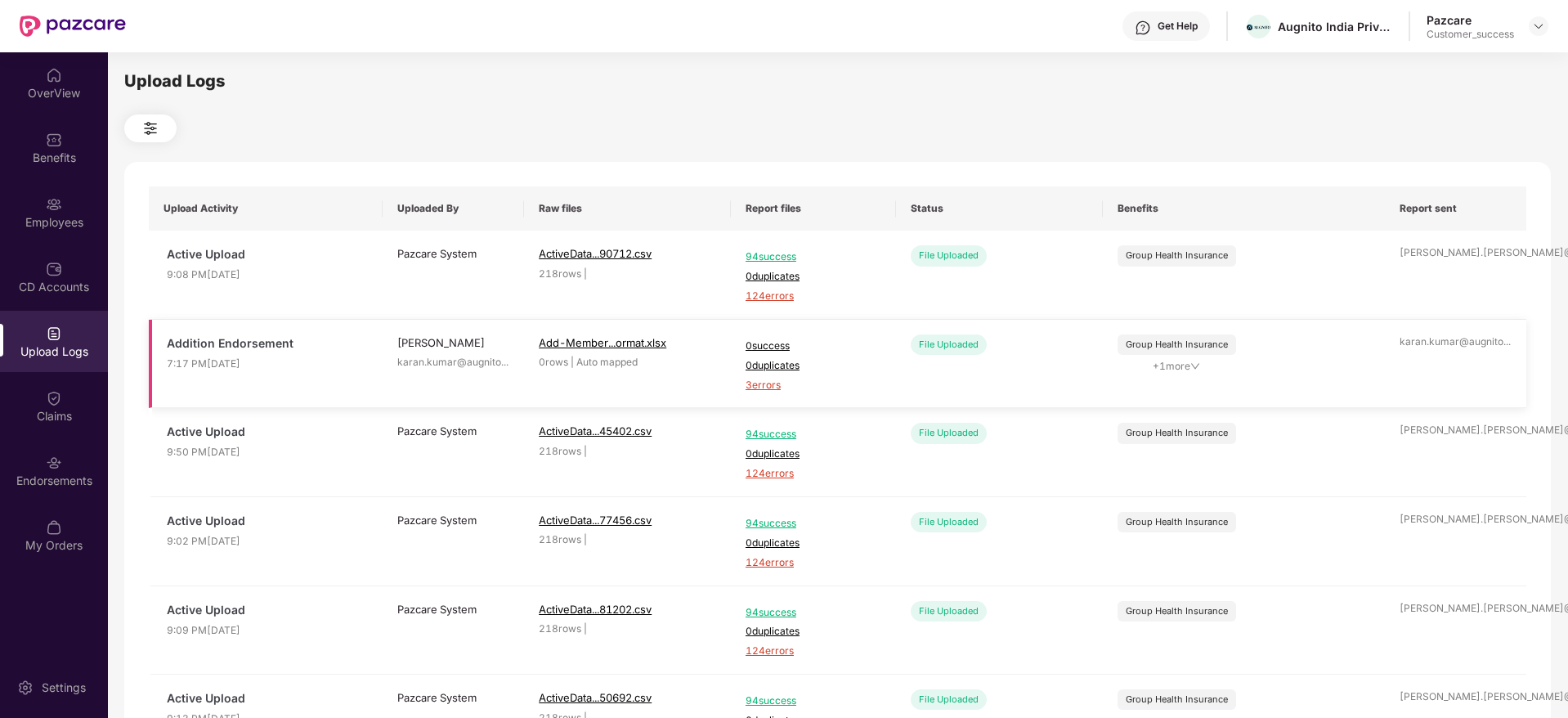
click at [769, 387] on span "3 errors" at bounding box center [814, 386] width 135 height 15
click at [71, 210] on div "Employees" at bounding box center [53, 212] width 108 height 61
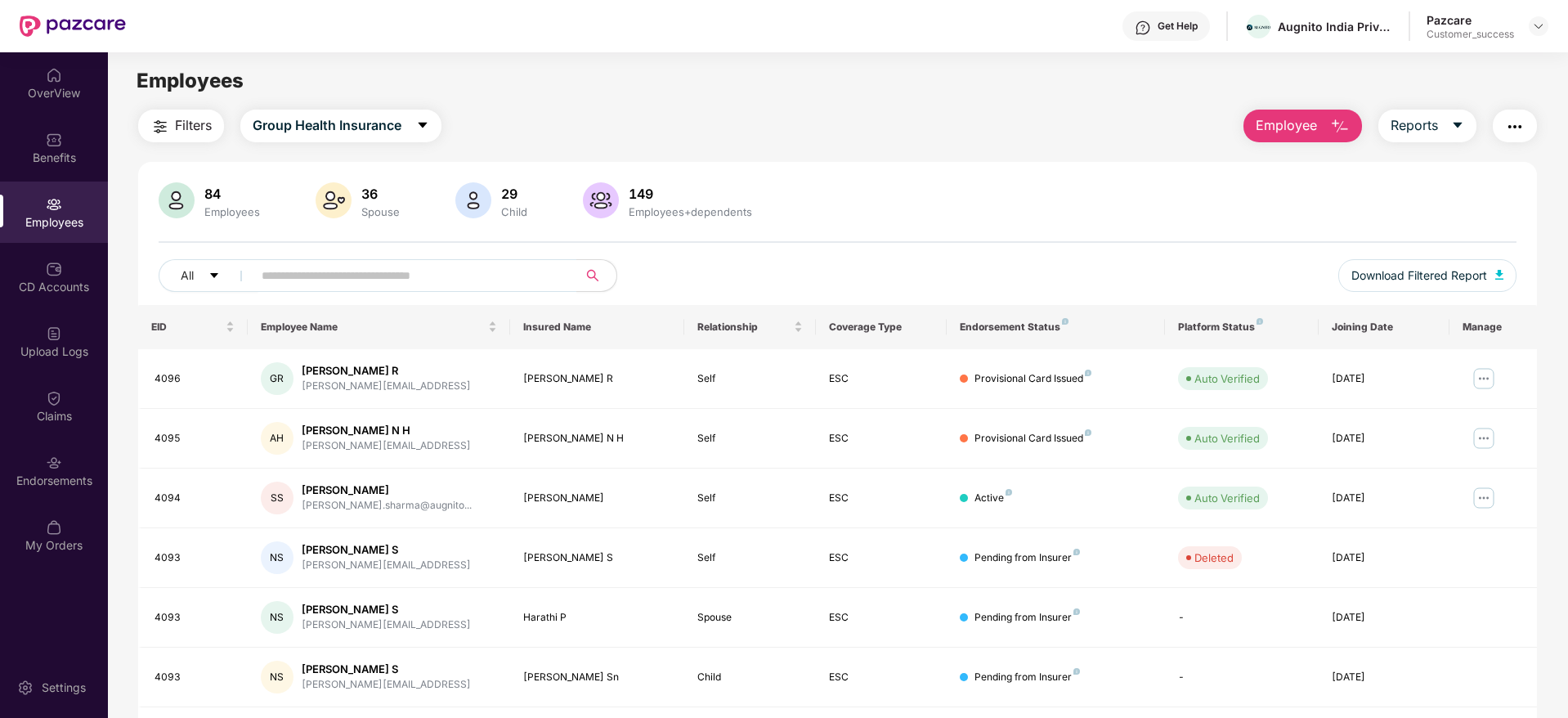
click at [1294, 133] on span "Employee" at bounding box center [1286, 125] width 61 height 20
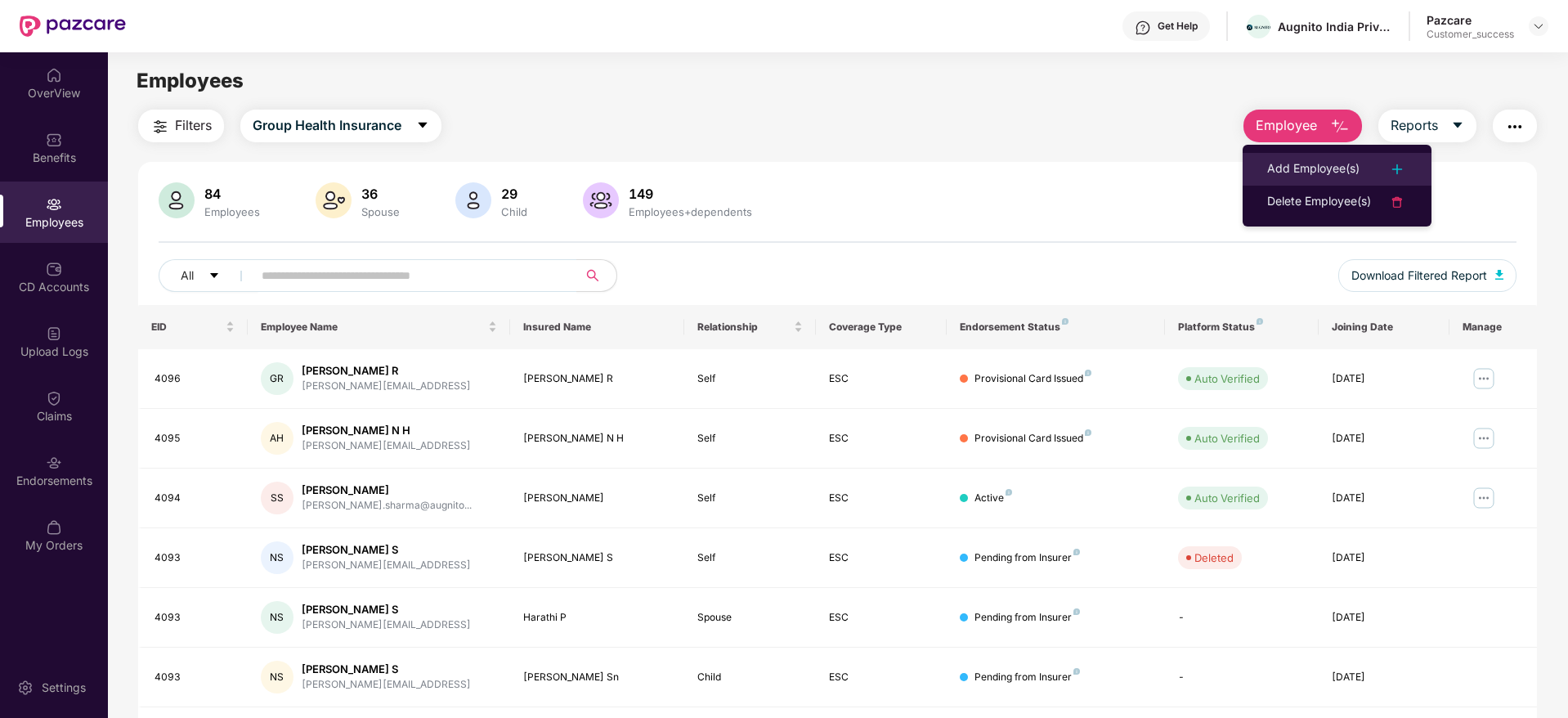
click at [1281, 161] on div "Add Employee(s)" at bounding box center [1313, 169] width 92 height 20
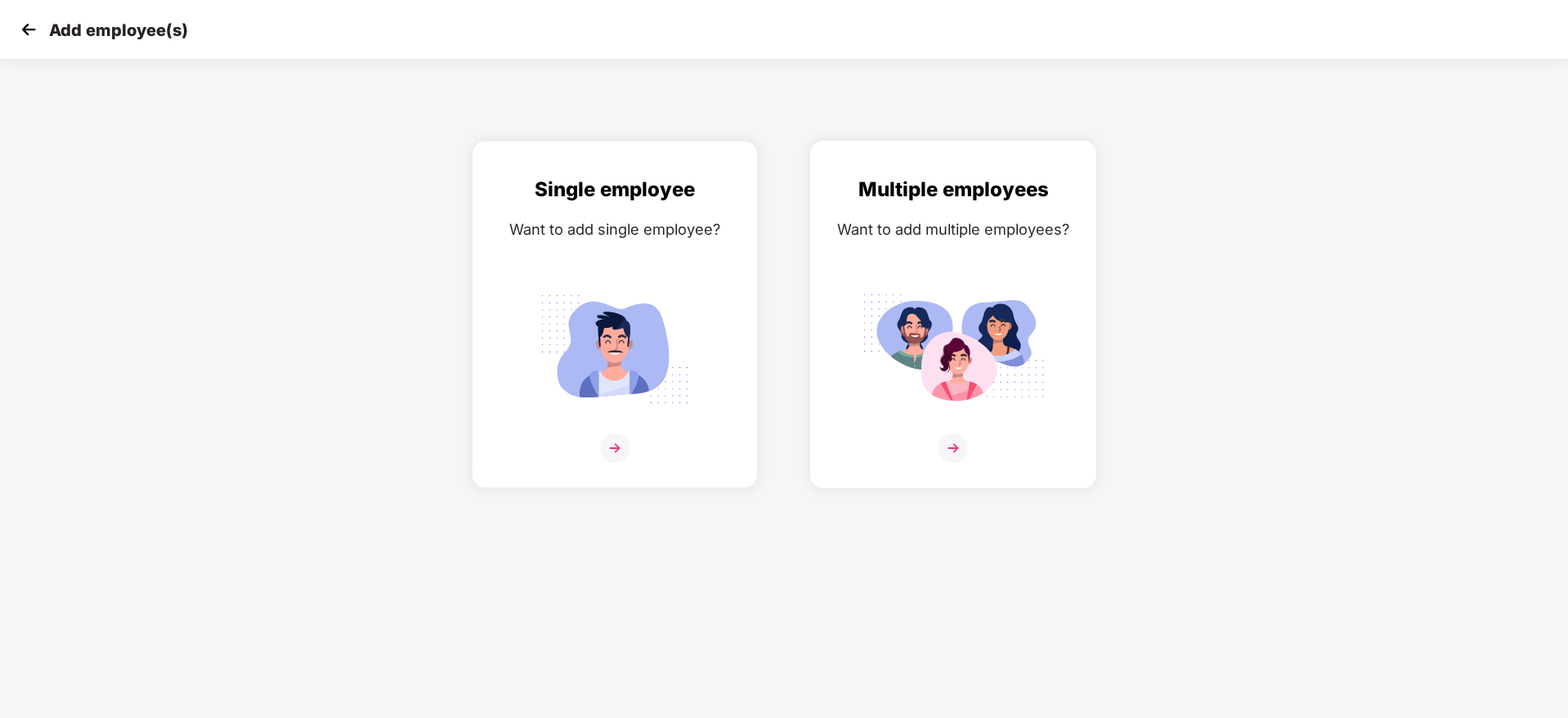
click at [885, 342] on img at bounding box center [954, 349] width 183 height 128
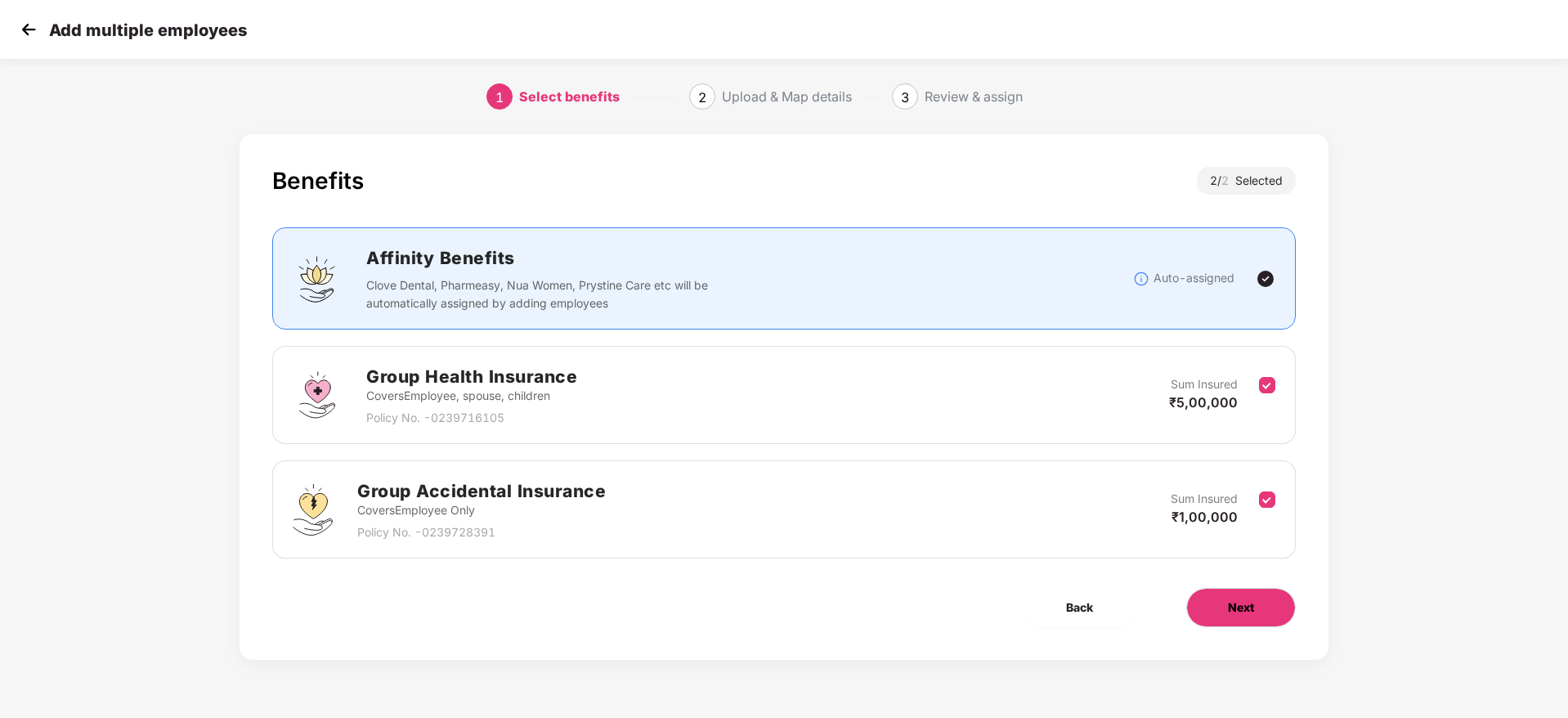
click at [1248, 593] on button "Next" at bounding box center [1240, 607] width 110 height 39
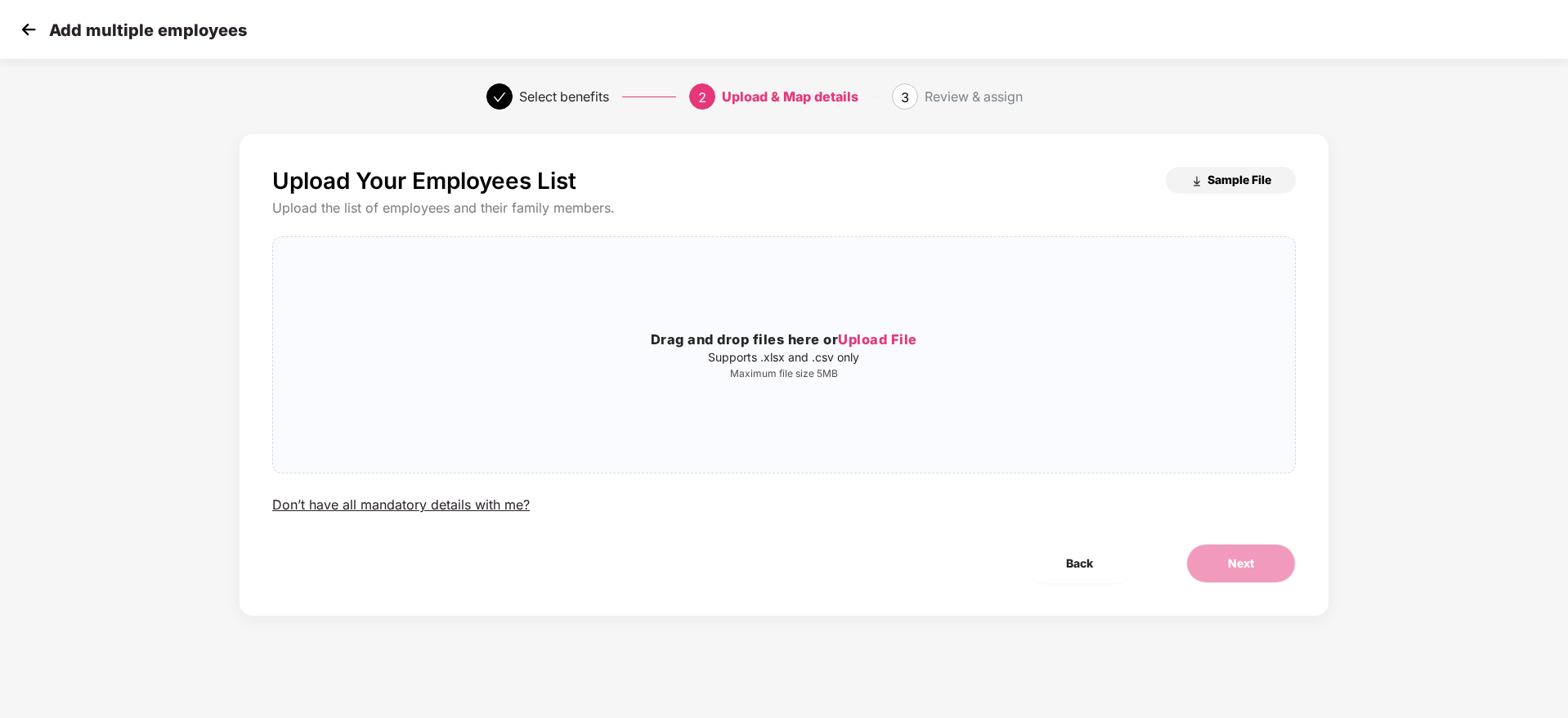
click at [1243, 181] on span "Sample File" at bounding box center [1239, 179] width 64 height 15
click at [812, 325] on div "Drag and drop files here or Upload File Supports .xlsx and .csv only Maximum fi…" at bounding box center [784, 355] width 1022 height 209
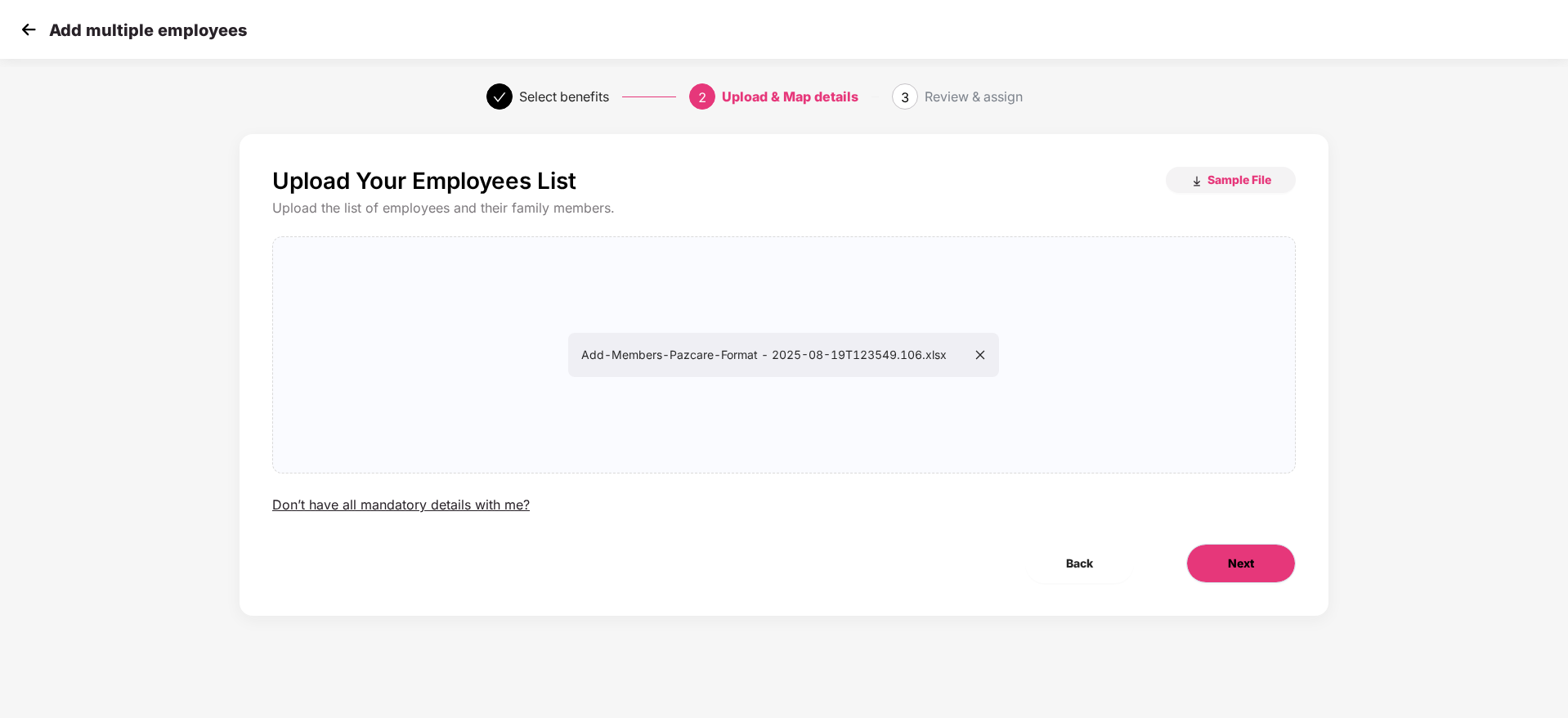
click at [1217, 550] on button "Next" at bounding box center [1240, 563] width 110 height 39
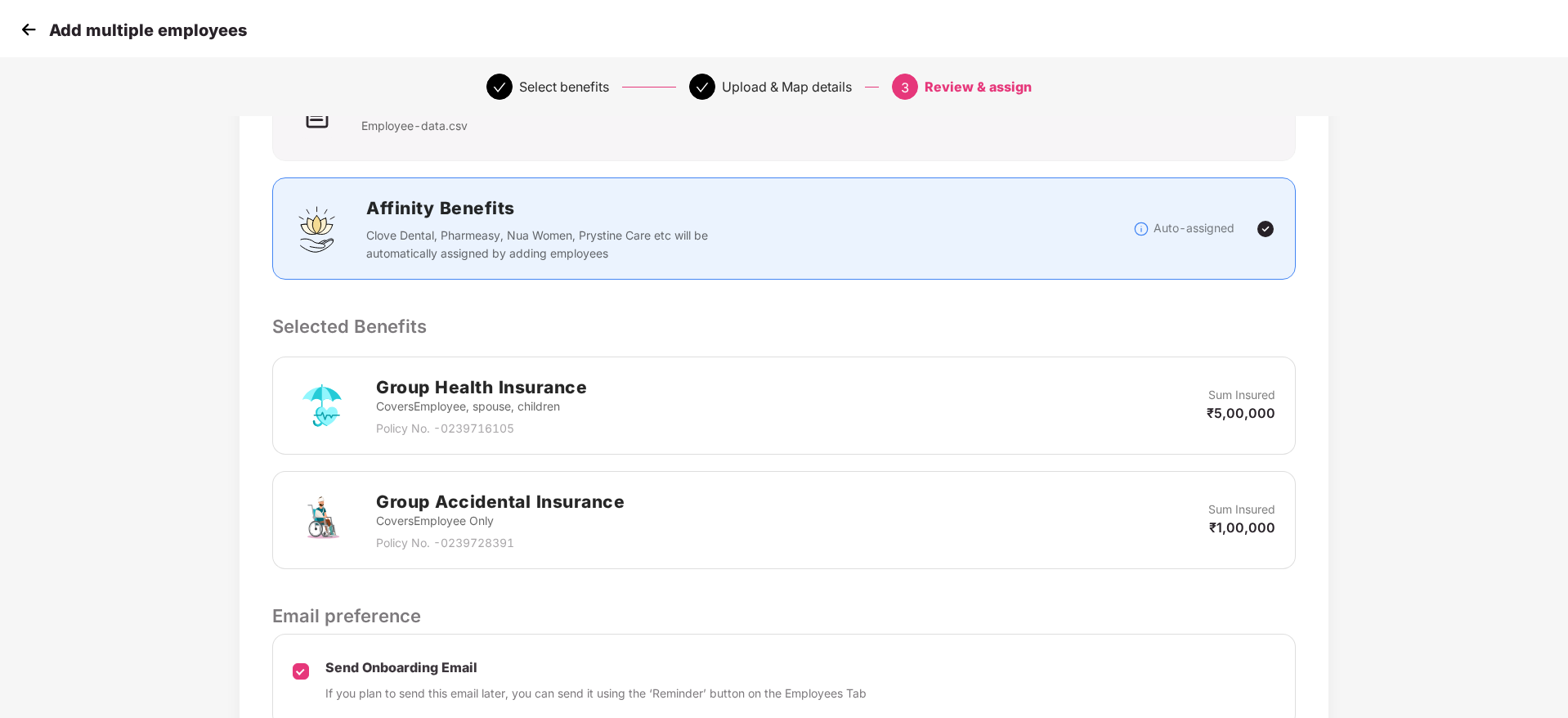
scroll to position [309, 0]
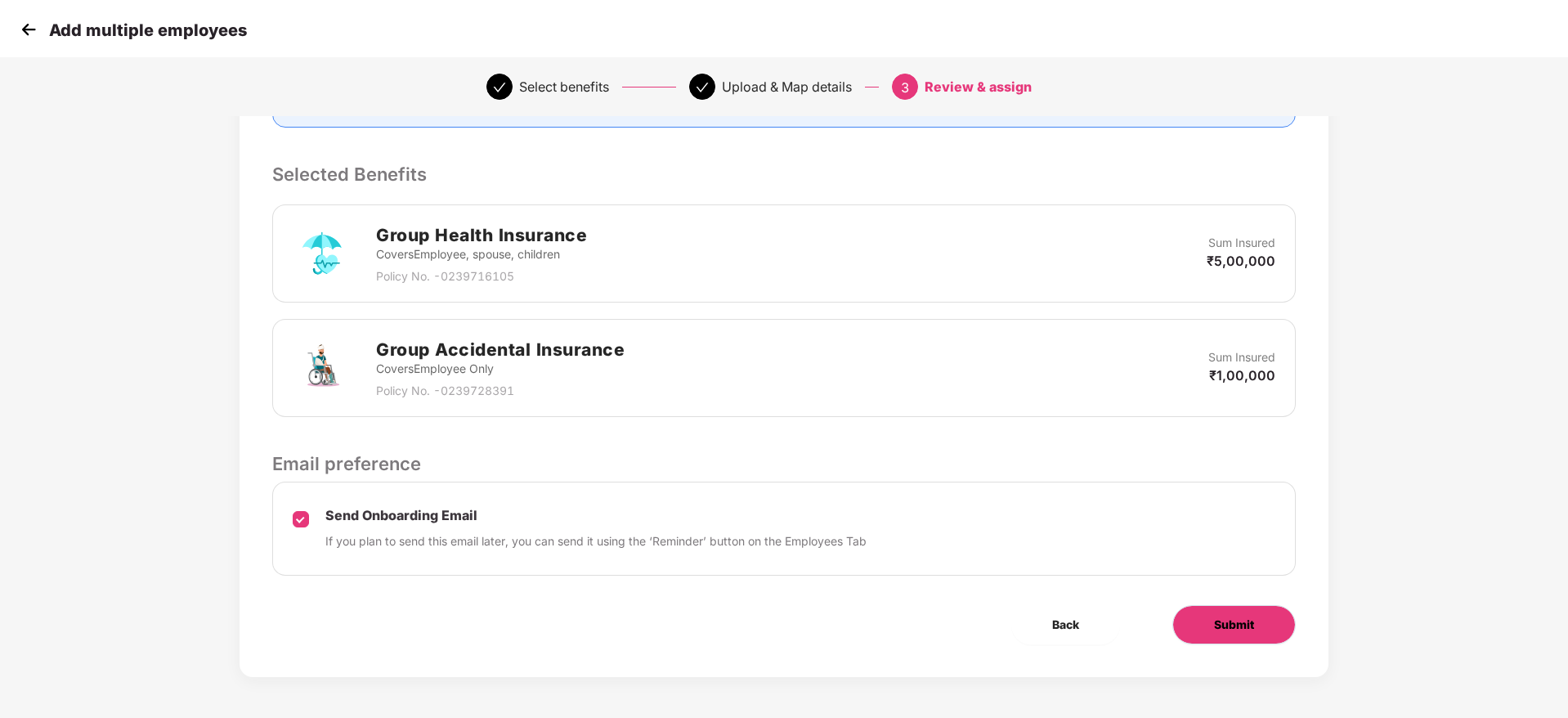
click at [1285, 615] on button "Submit" at bounding box center [1235, 624] width 124 height 39
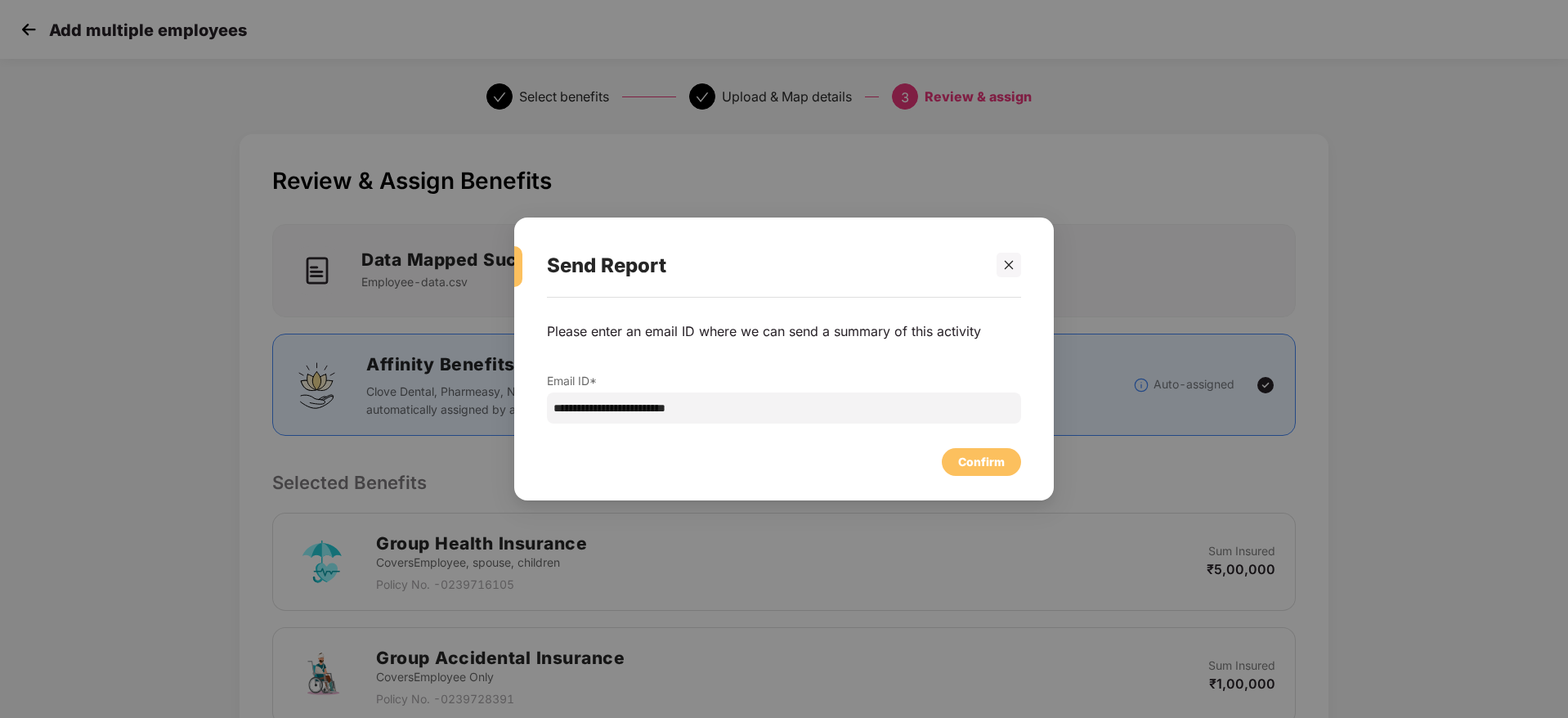
click at [995, 449] on div "Confirm" at bounding box center [981, 461] width 79 height 28
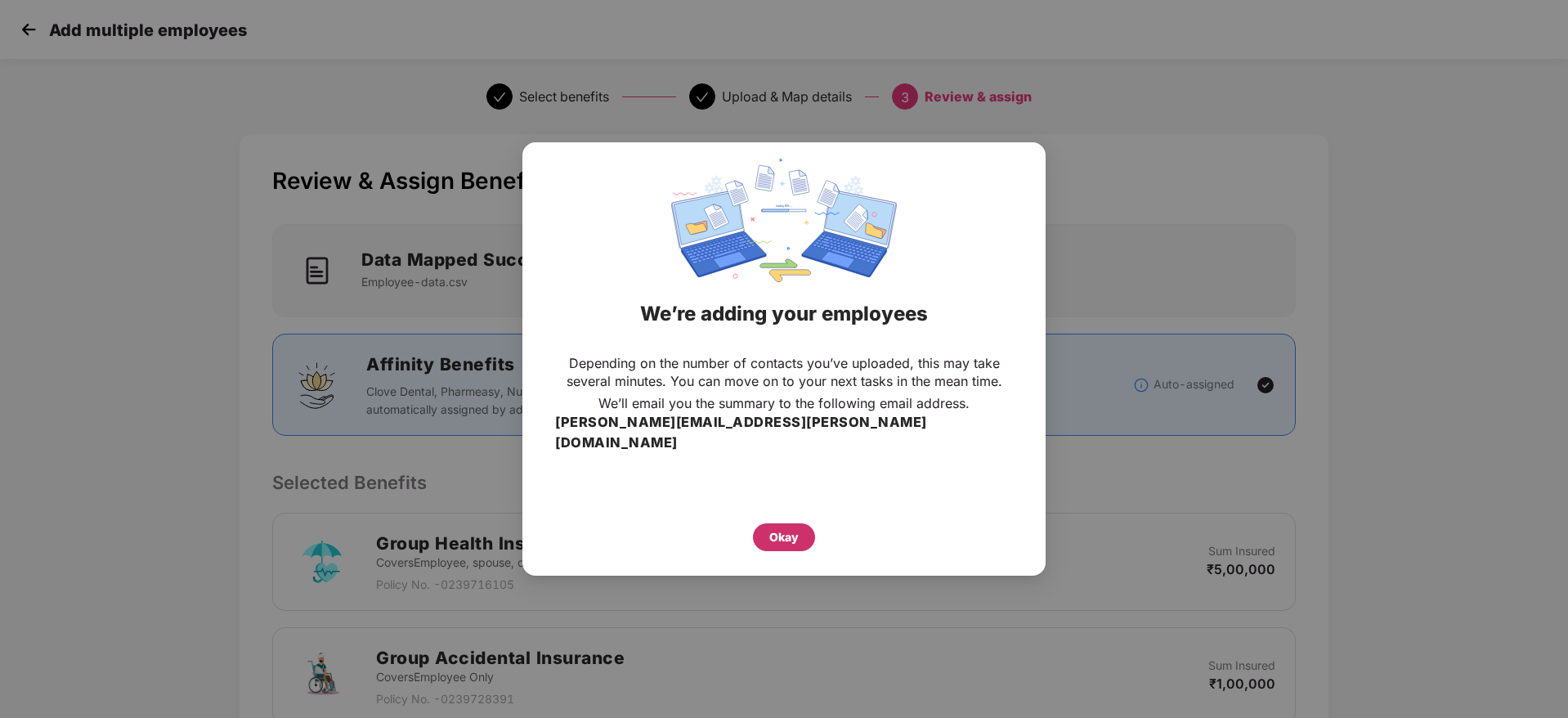
click at [792, 531] on div "Okay" at bounding box center [784, 536] width 30 height 18
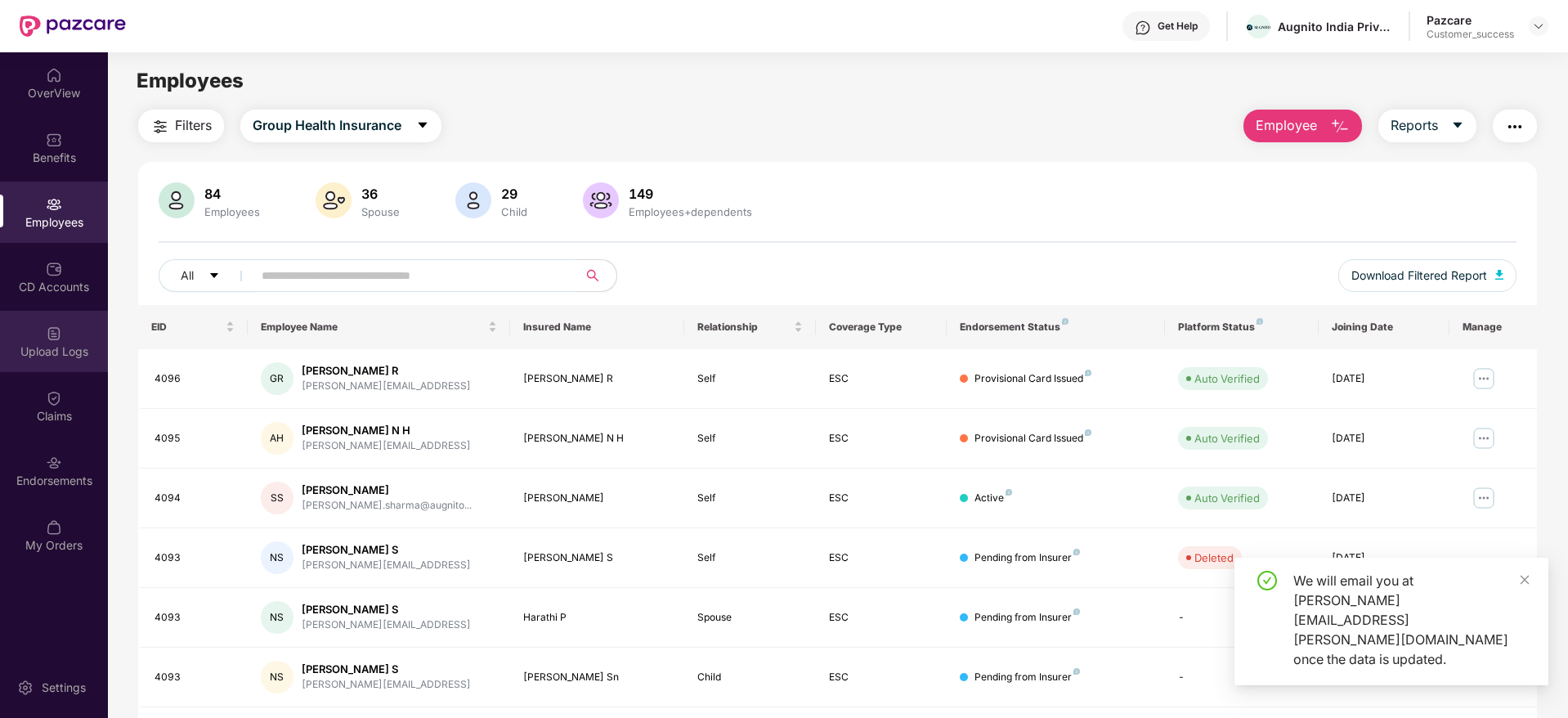
click at [69, 351] on div "Upload Logs" at bounding box center [53, 350] width 108 height 16
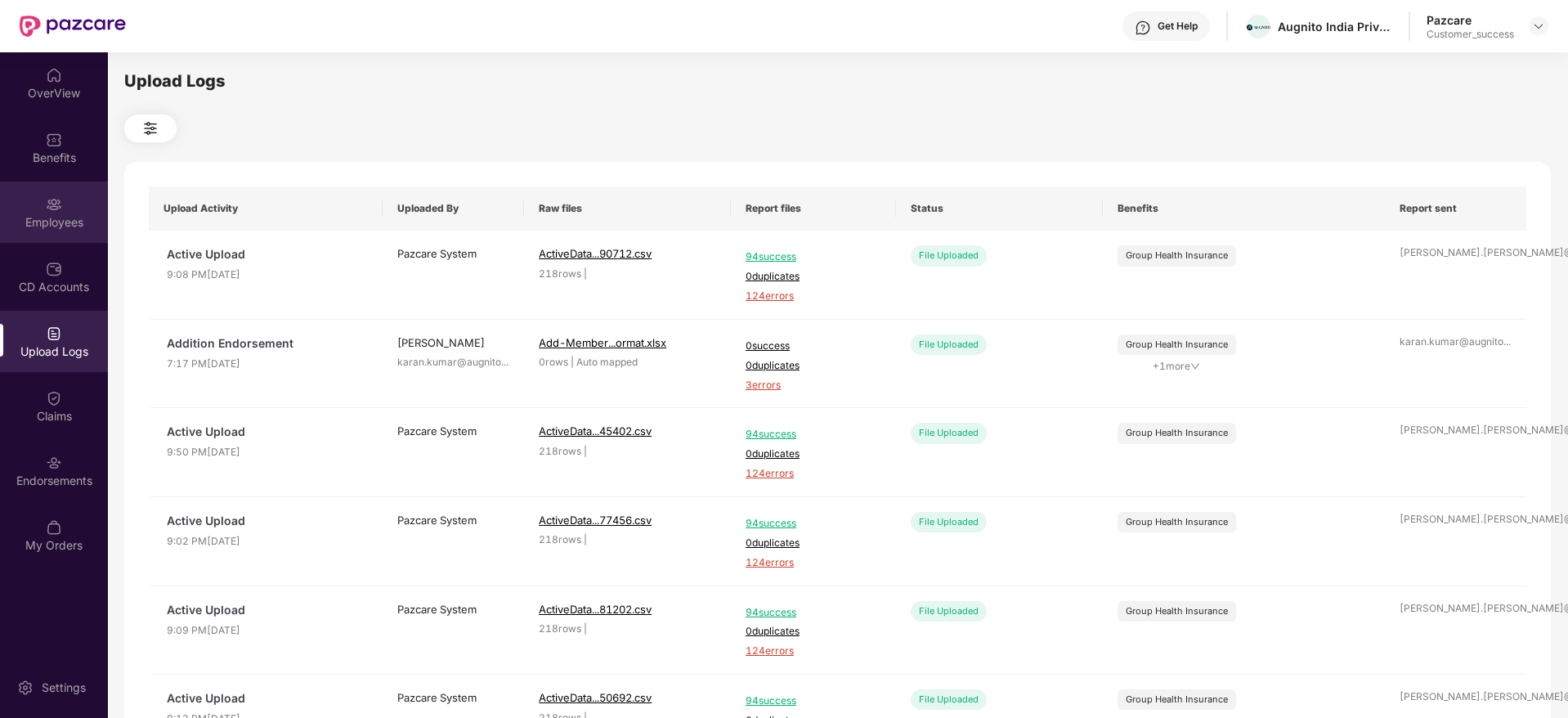
click at [85, 209] on div "Employees" at bounding box center [53, 212] width 108 height 61
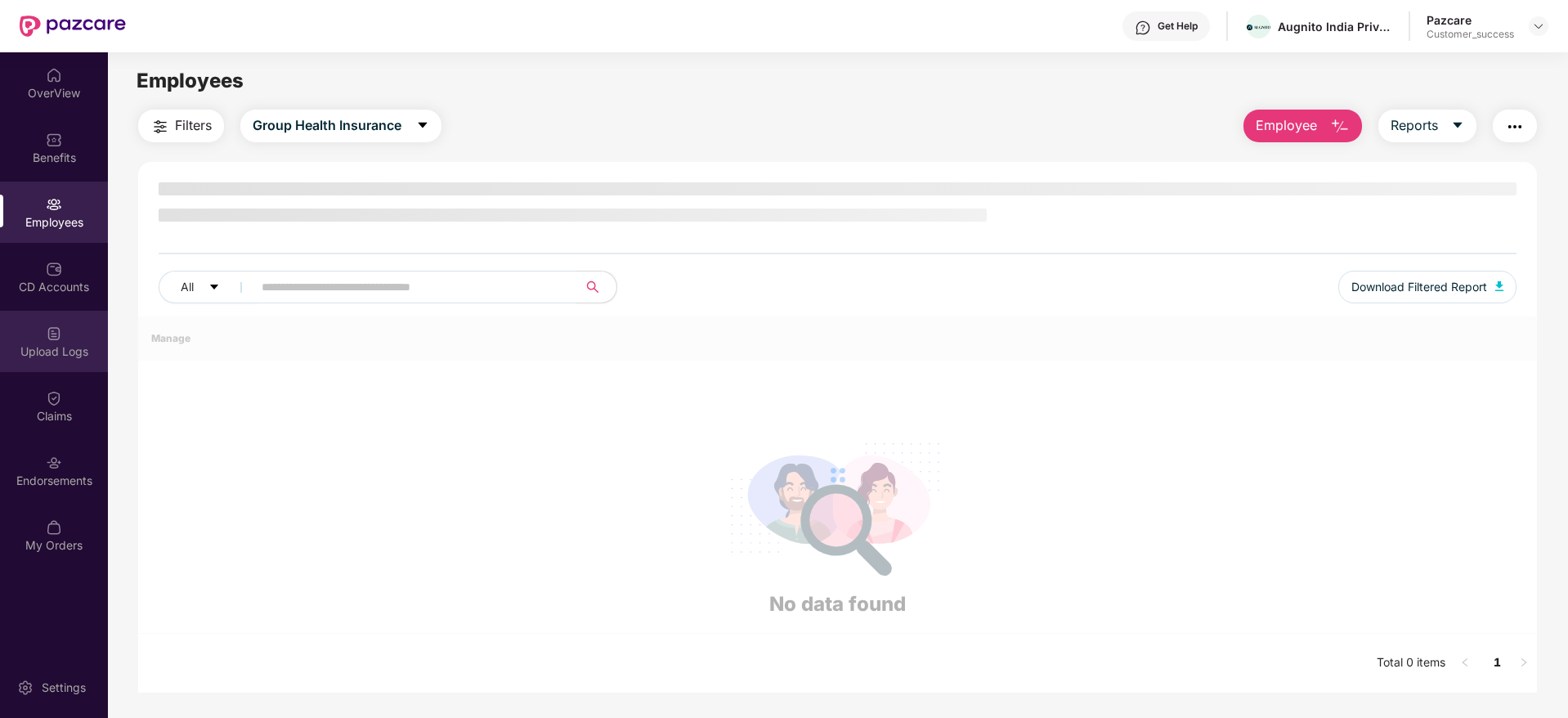
click at [55, 324] on div at bounding box center [53, 331] width 16 height 16
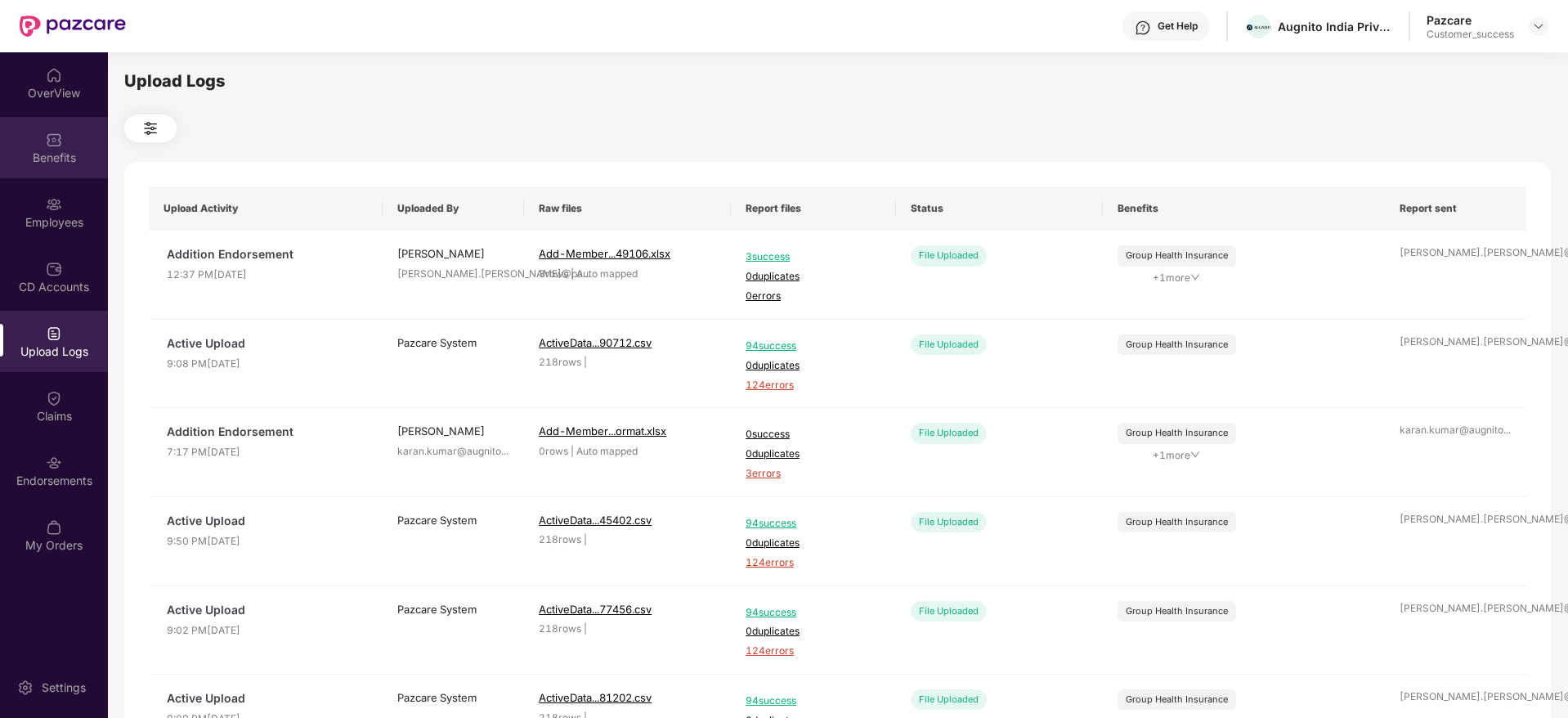
click at [56, 176] on div "Benefits" at bounding box center [53, 148] width 108 height 61
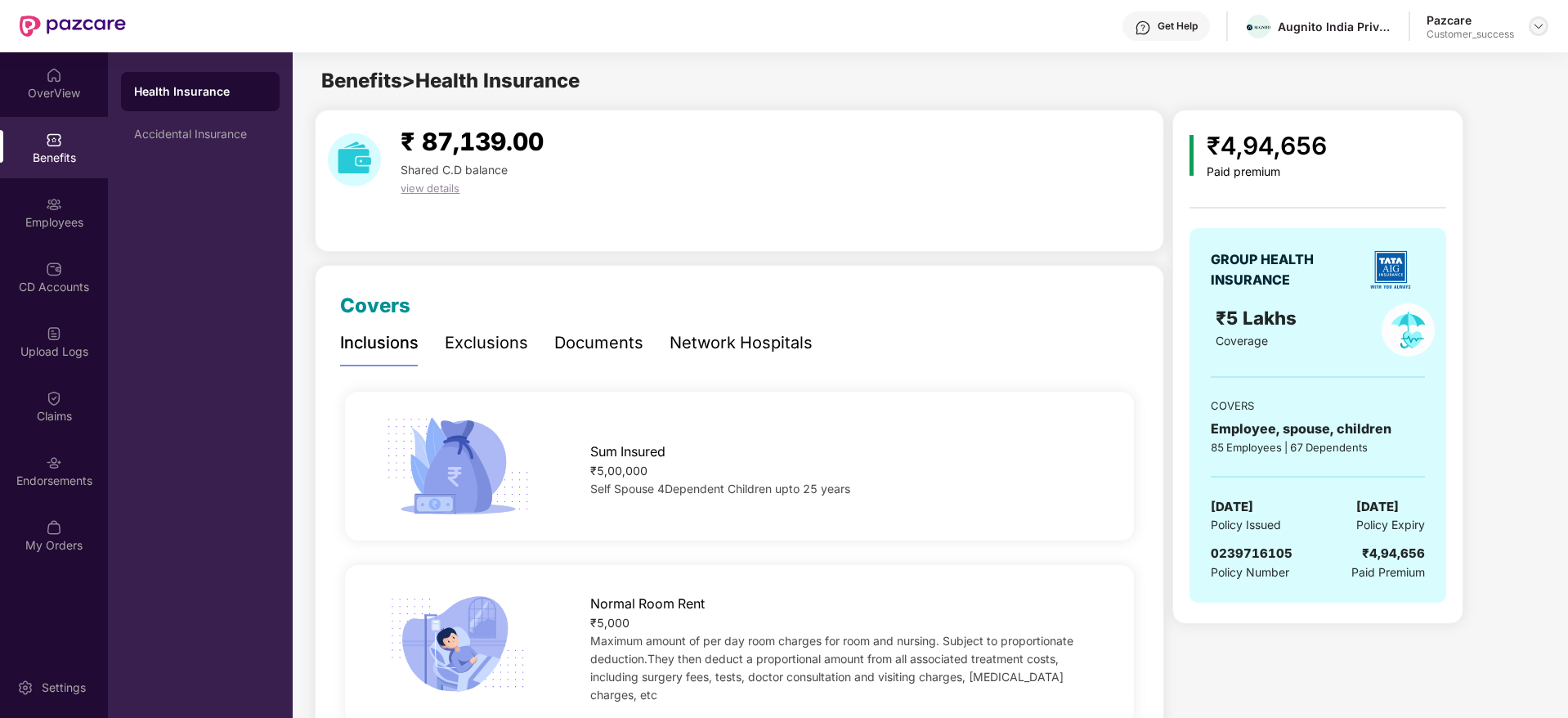
click at [1541, 21] on img at bounding box center [1538, 27] width 13 height 13
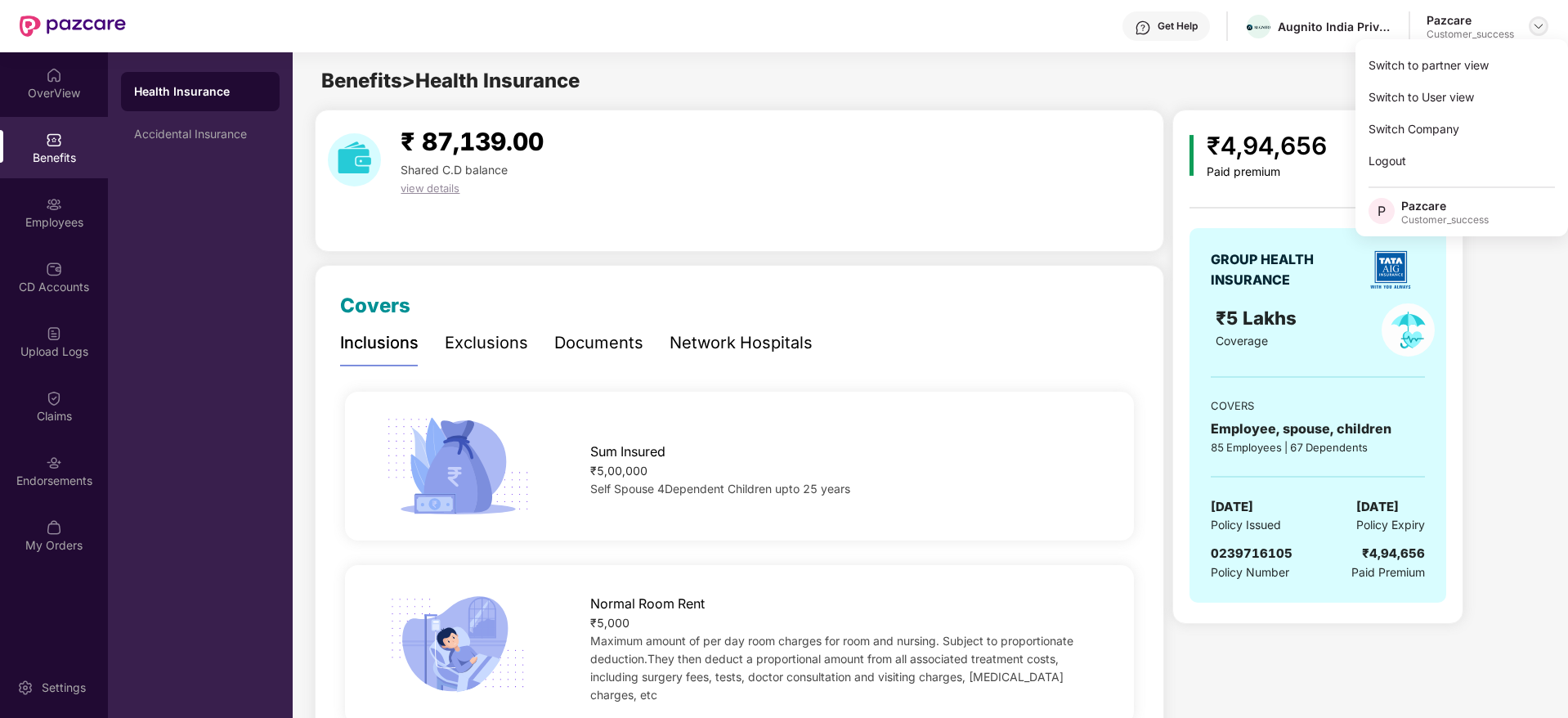
click at [1530, 46] on div "Switch to partner view Switch to User view Switch Company Logout P Pazcare Cust…" at bounding box center [1461, 137] width 212 height 197
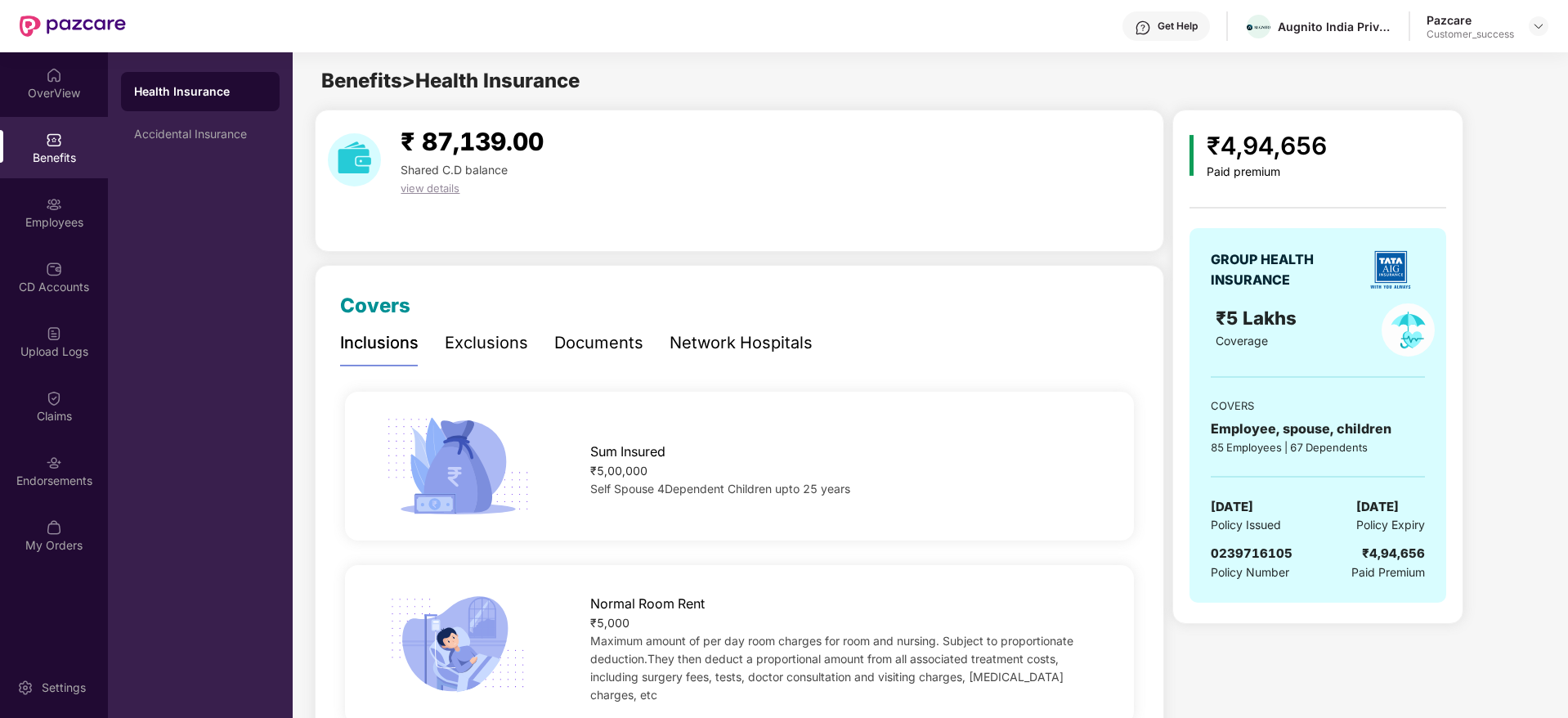
click at [1548, 20] on div at bounding box center [1538, 26] width 20 height 20
click at [1522, 41] on div "Get Help Augnito India Private Limited Pazcare Customer_success" at bounding box center [836, 26] width 1422 height 52
click at [1528, 24] on div "Pazcare Customer_success" at bounding box center [1488, 27] width 122 height 29
click at [1543, 30] on img at bounding box center [1538, 27] width 13 height 13
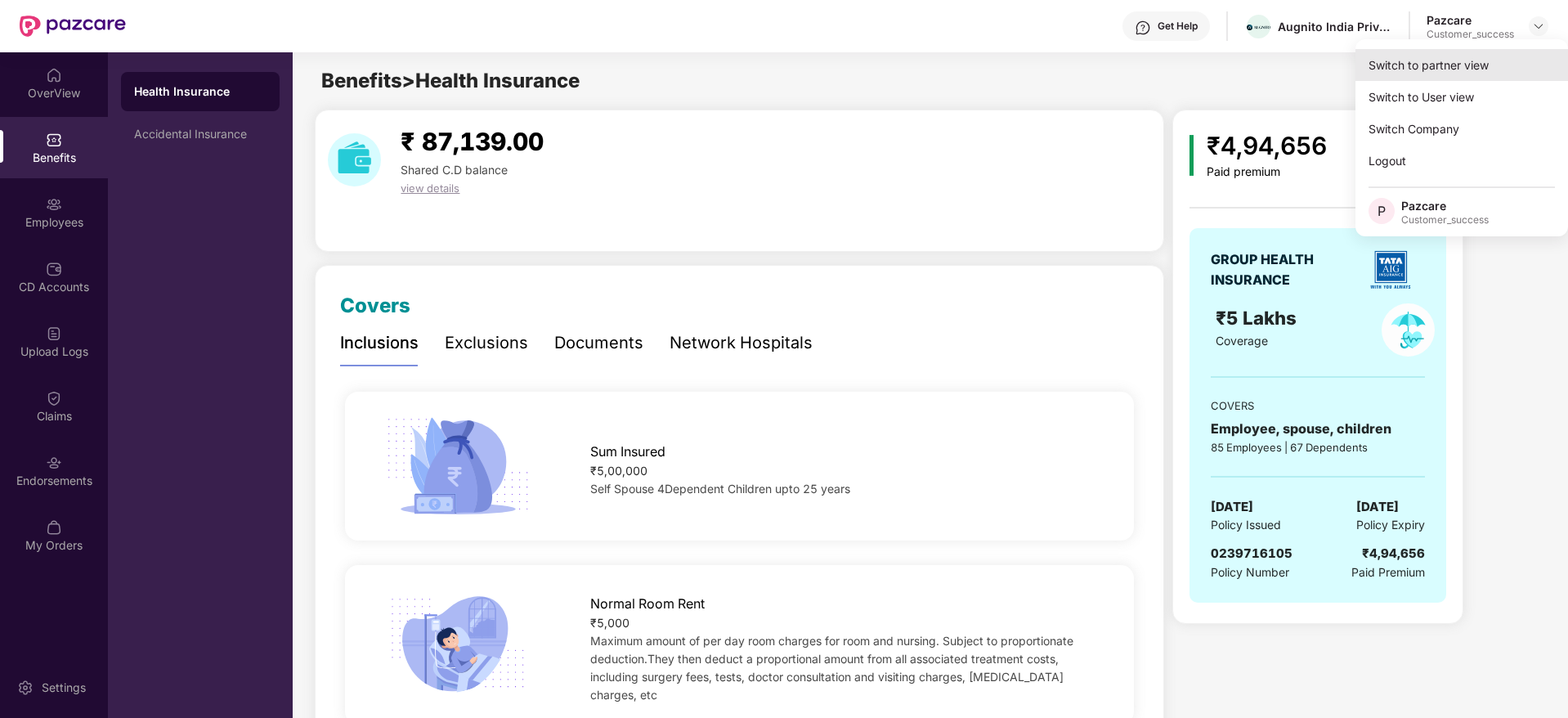
click at [1525, 58] on div "Switch to partner view" at bounding box center [1461, 64] width 212 height 31
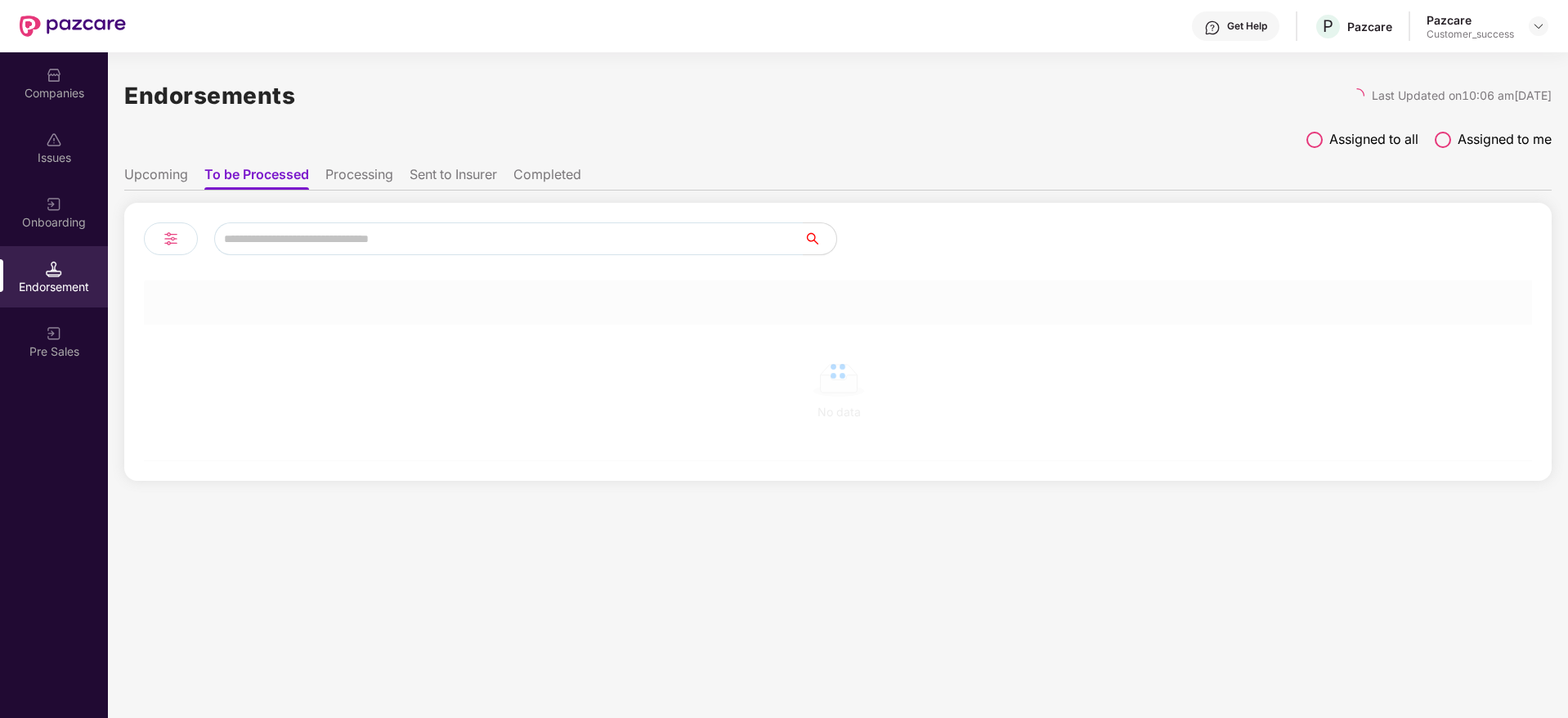
click at [38, 232] on div "Onboarding" at bounding box center [53, 212] width 108 height 61
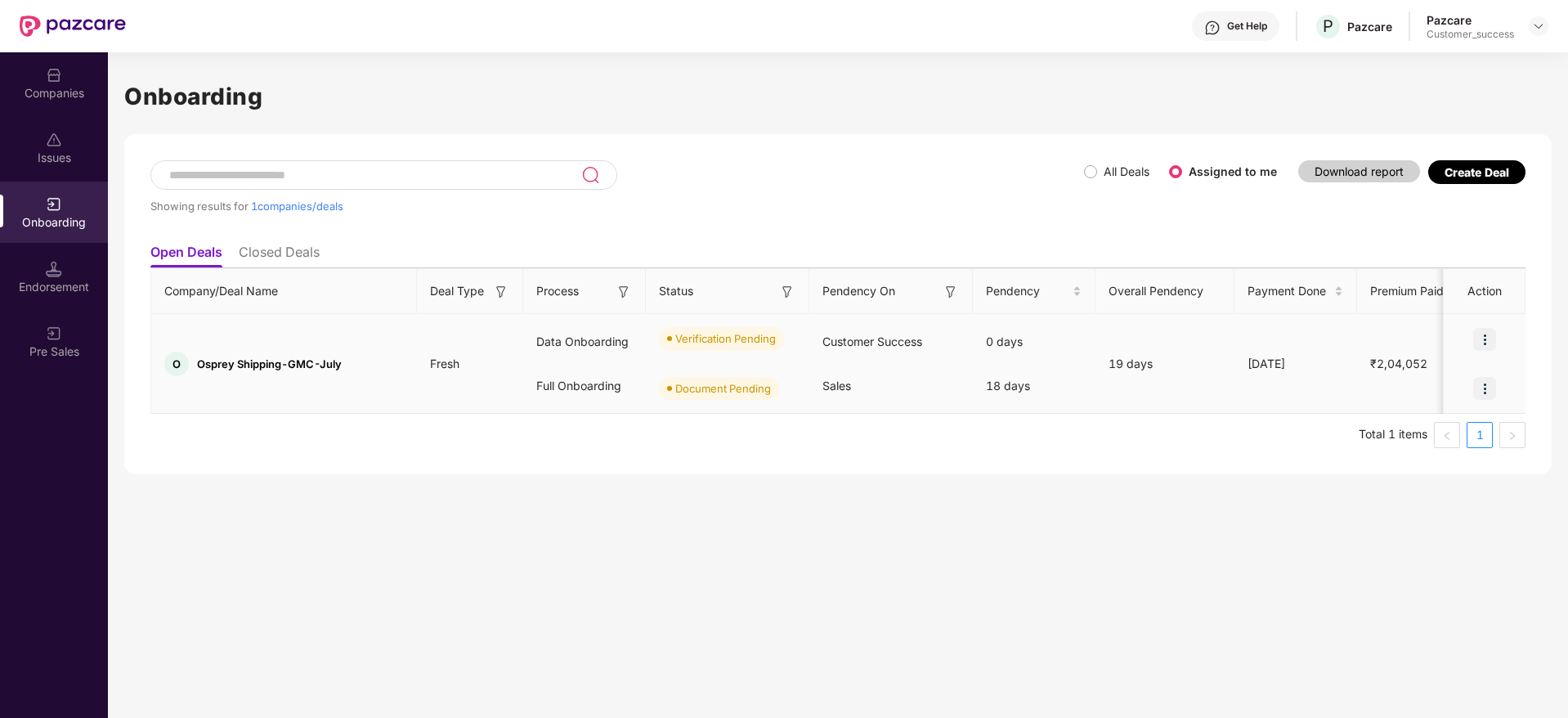
click at [1495, 337] on img at bounding box center [1485, 339] width 23 height 23
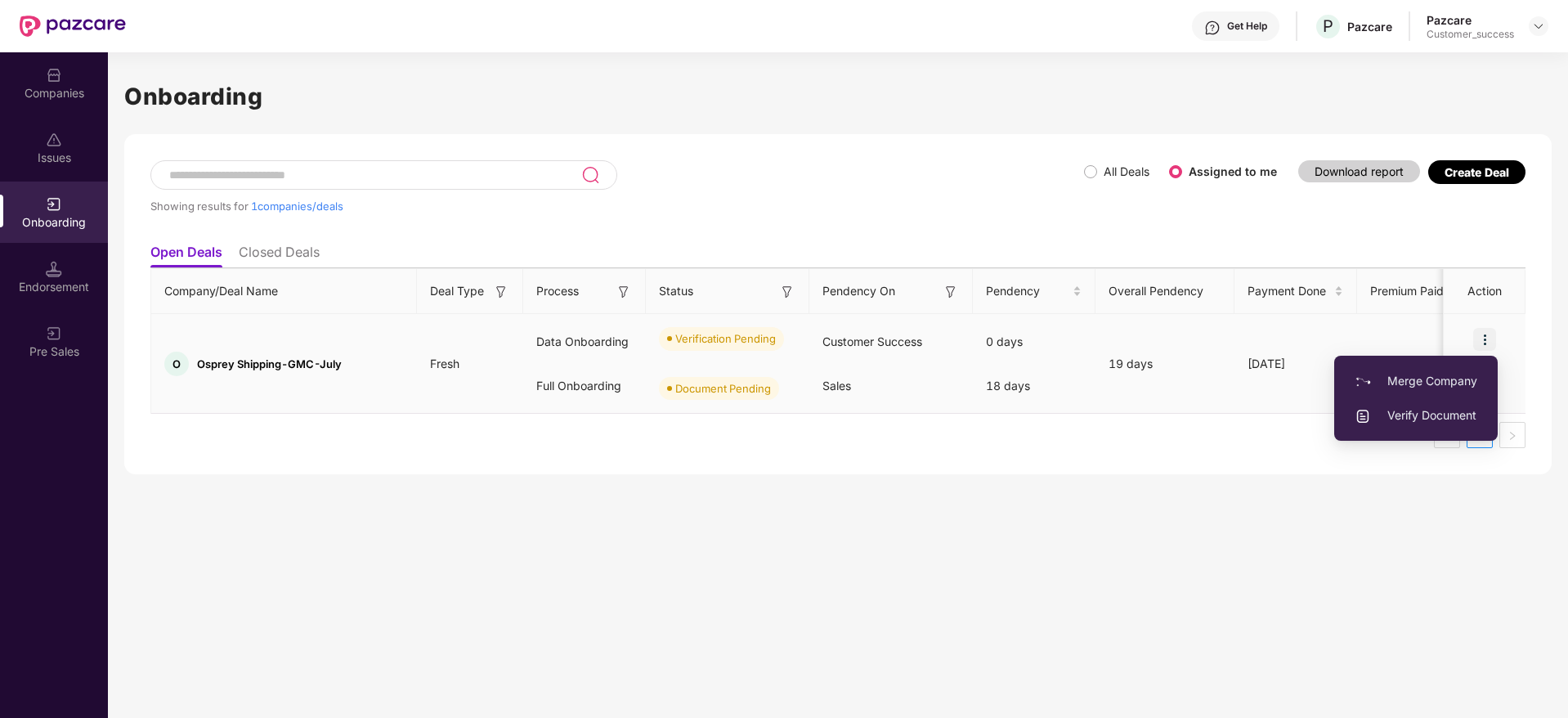
click at [1434, 419] on span "Verify Document" at bounding box center [1416, 415] width 123 height 18
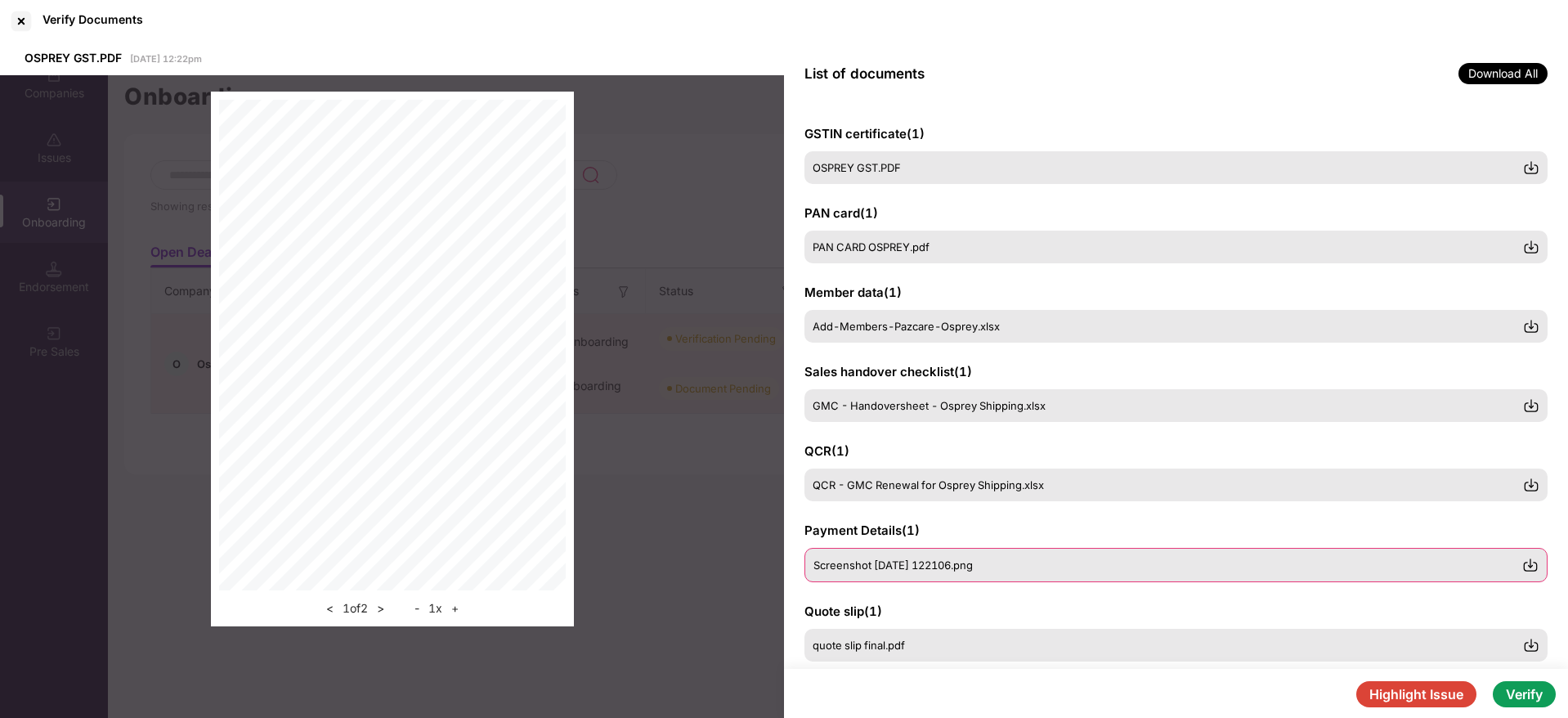
click at [920, 552] on div "Screenshot 2025-08-19 122106.png" at bounding box center [1176, 565] width 743 height 34
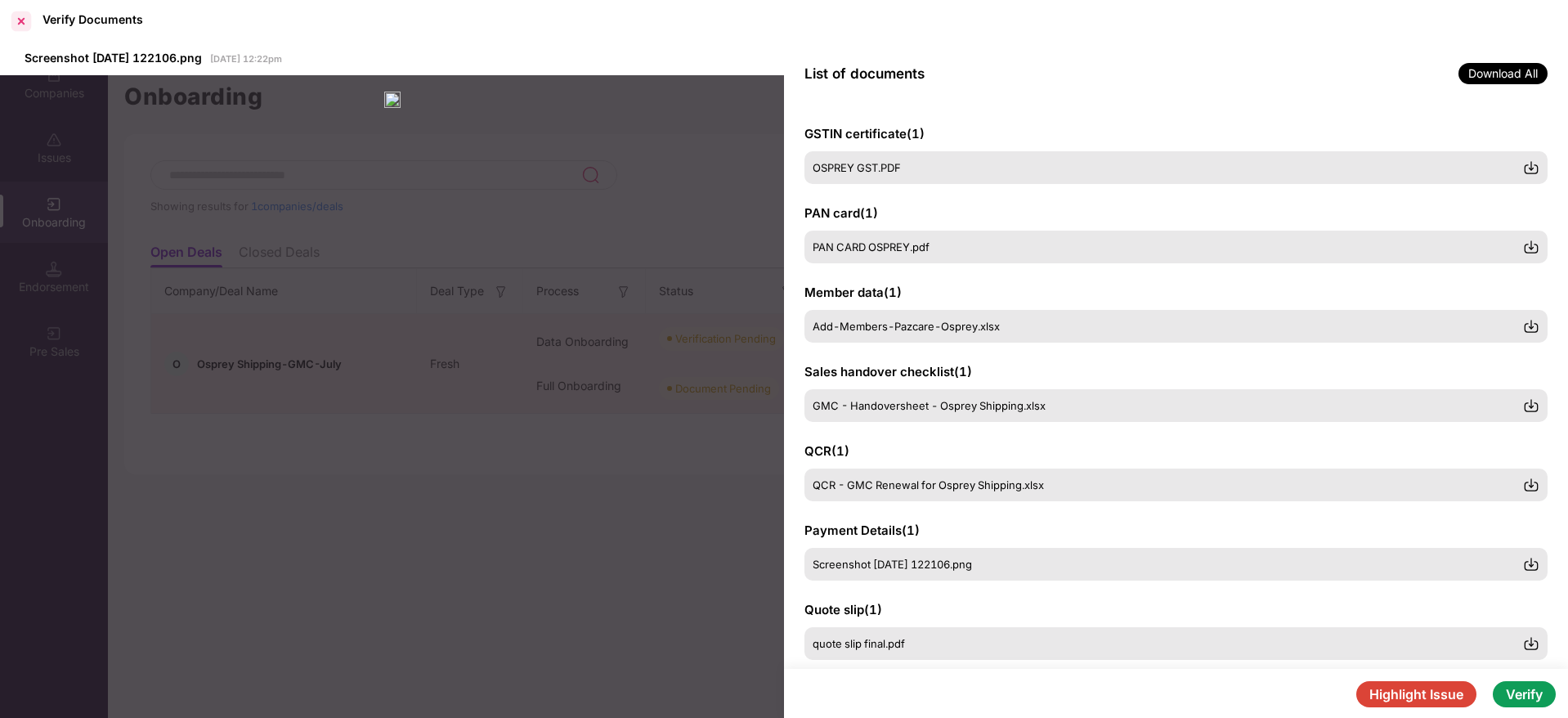
click at [16, 18] on div at bounding box center [21, 21] width 26 height 26
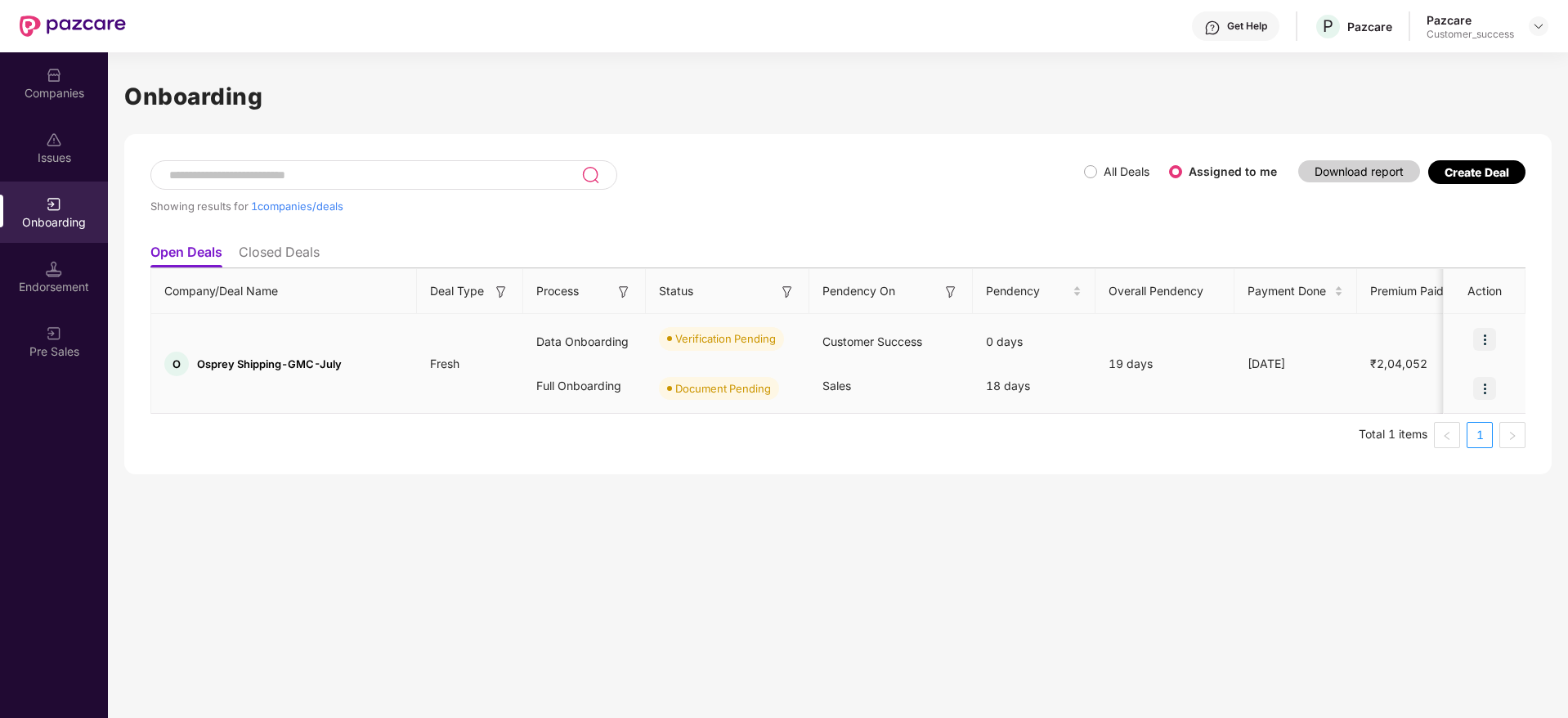
click at [270, 354] on div "O Osprey Shipping-GMC-July" at bounding box center [284, 364] width 266 height 25
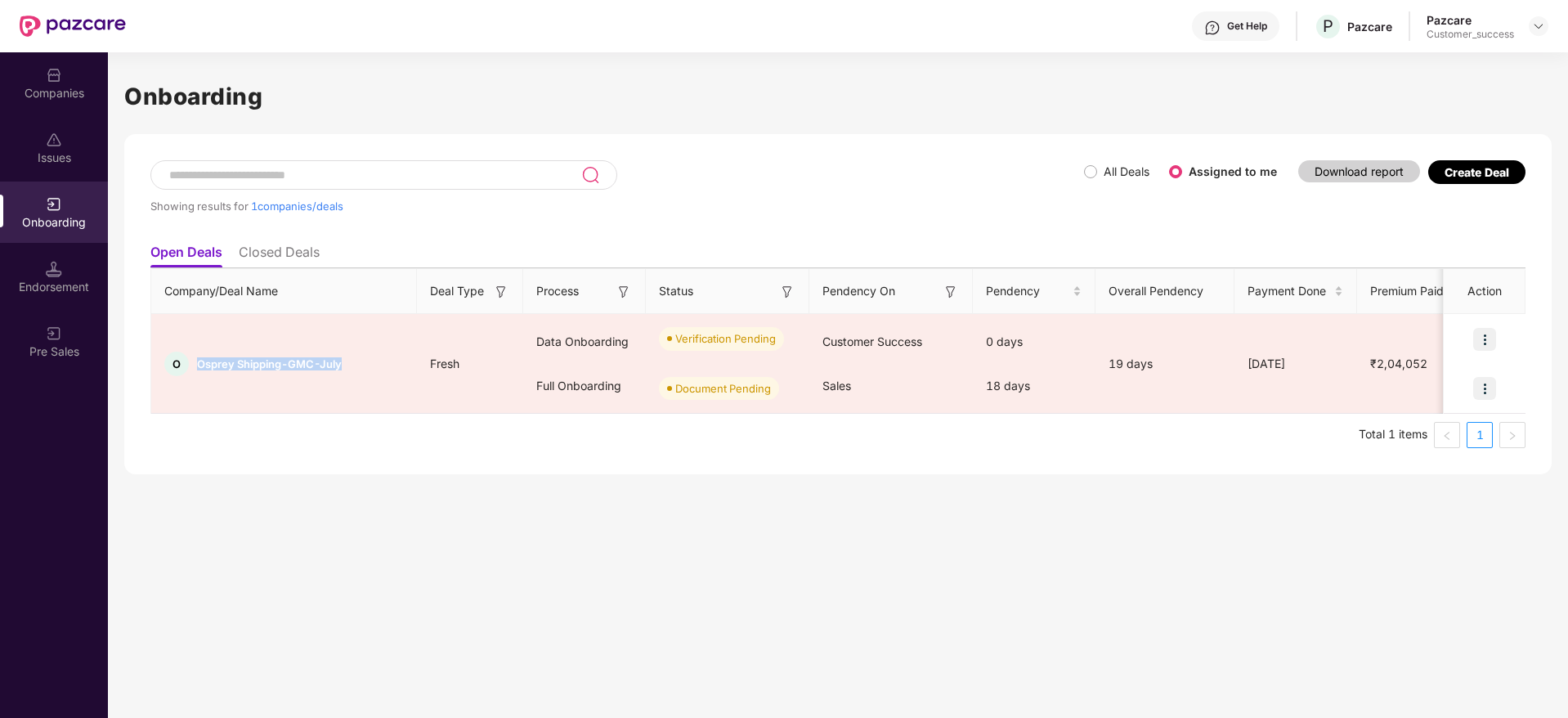
copy span "Osprey Shipping-GMC-July"
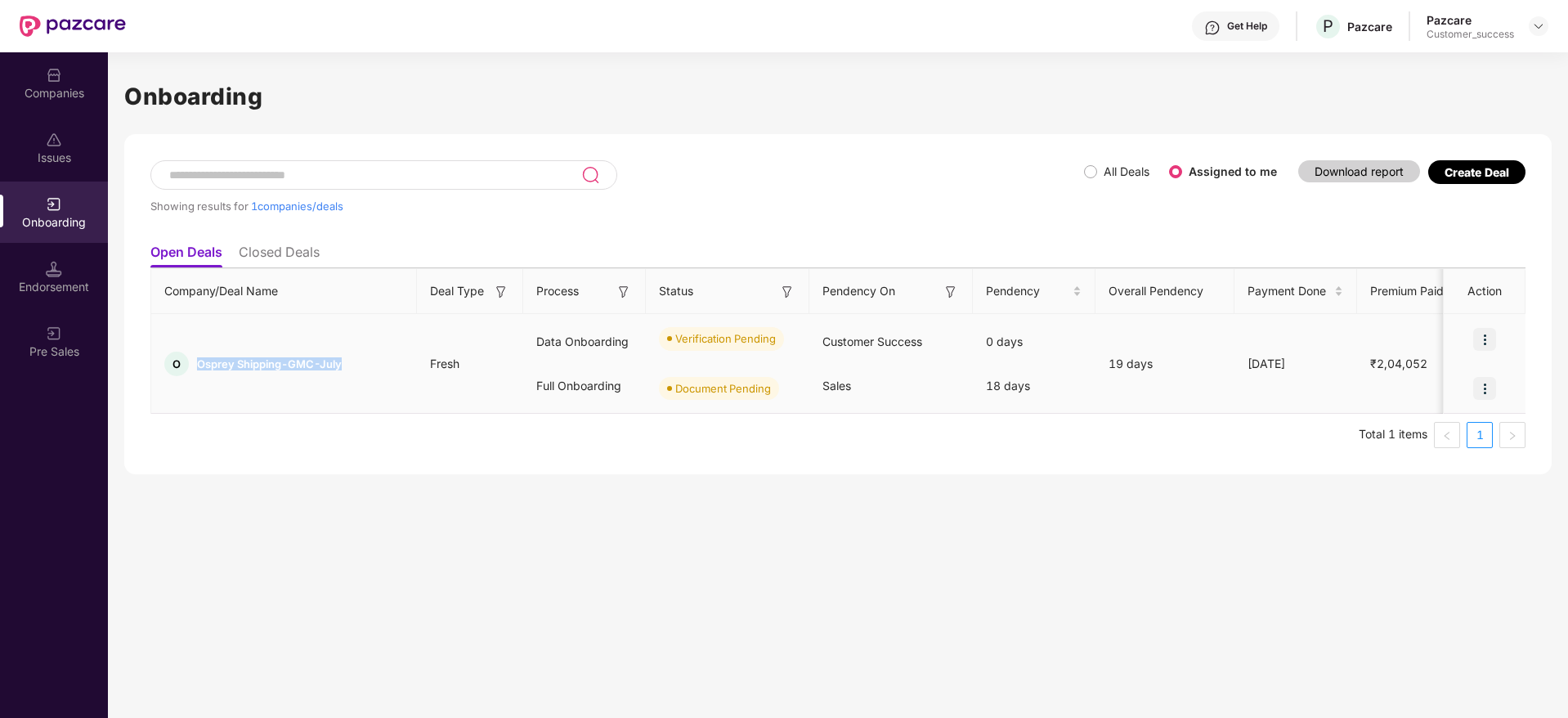
click at [1491, 342] on img at bounding box center [1485, 339] width 23 height 23
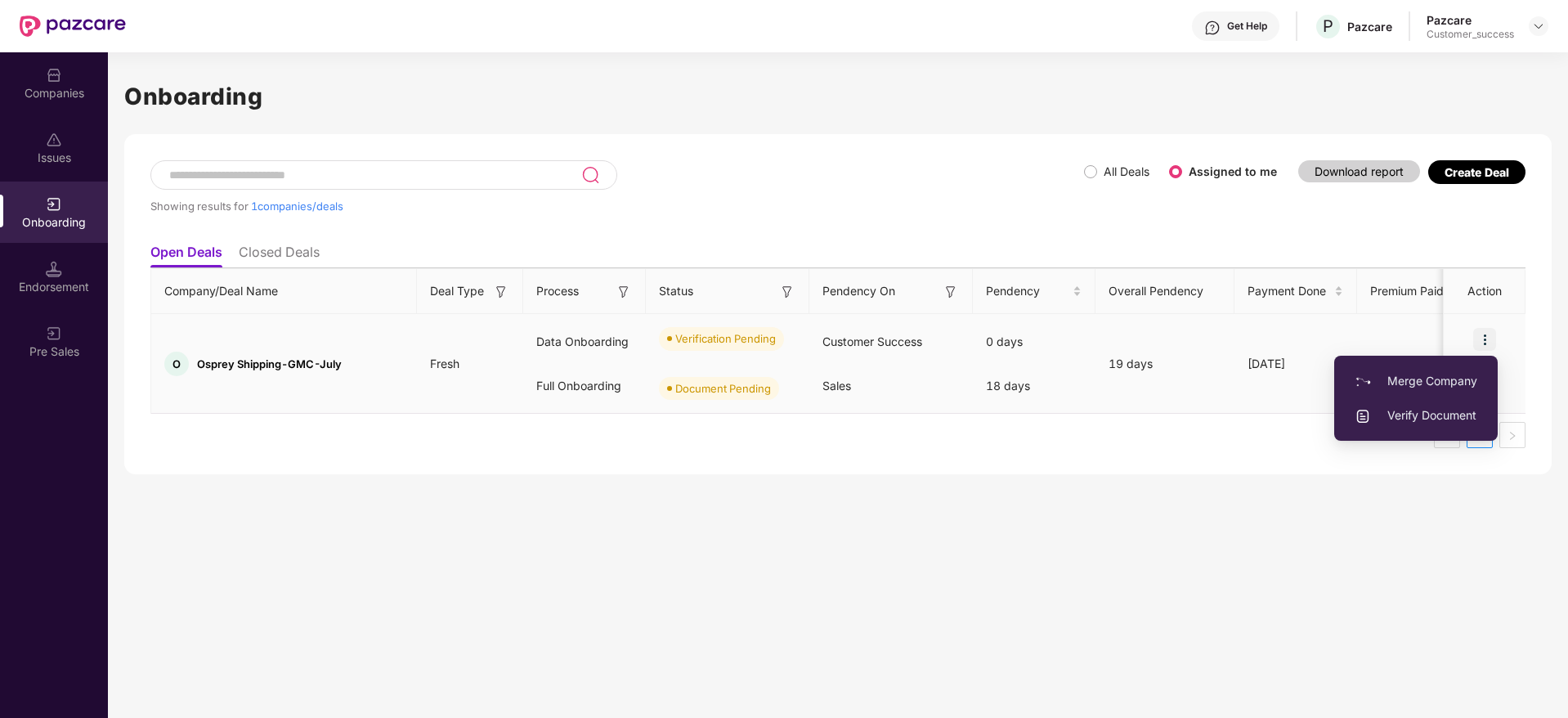
click at [1410, 390] on li "Merge Company" at bounding box center [1417, 381] width 164 height 34
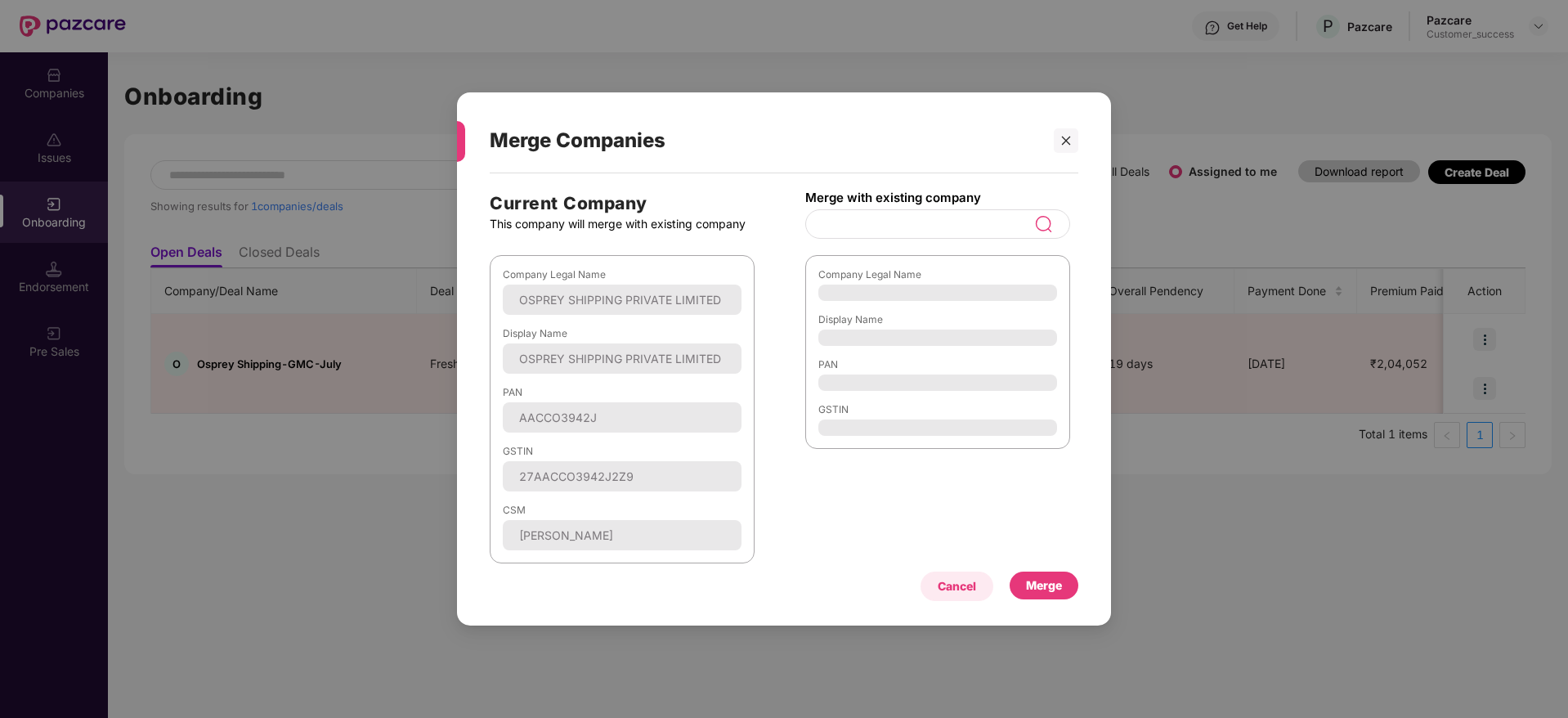
click at [921, 580] on div "Cancel" at bounding box center [956, 586] width 72 height 30
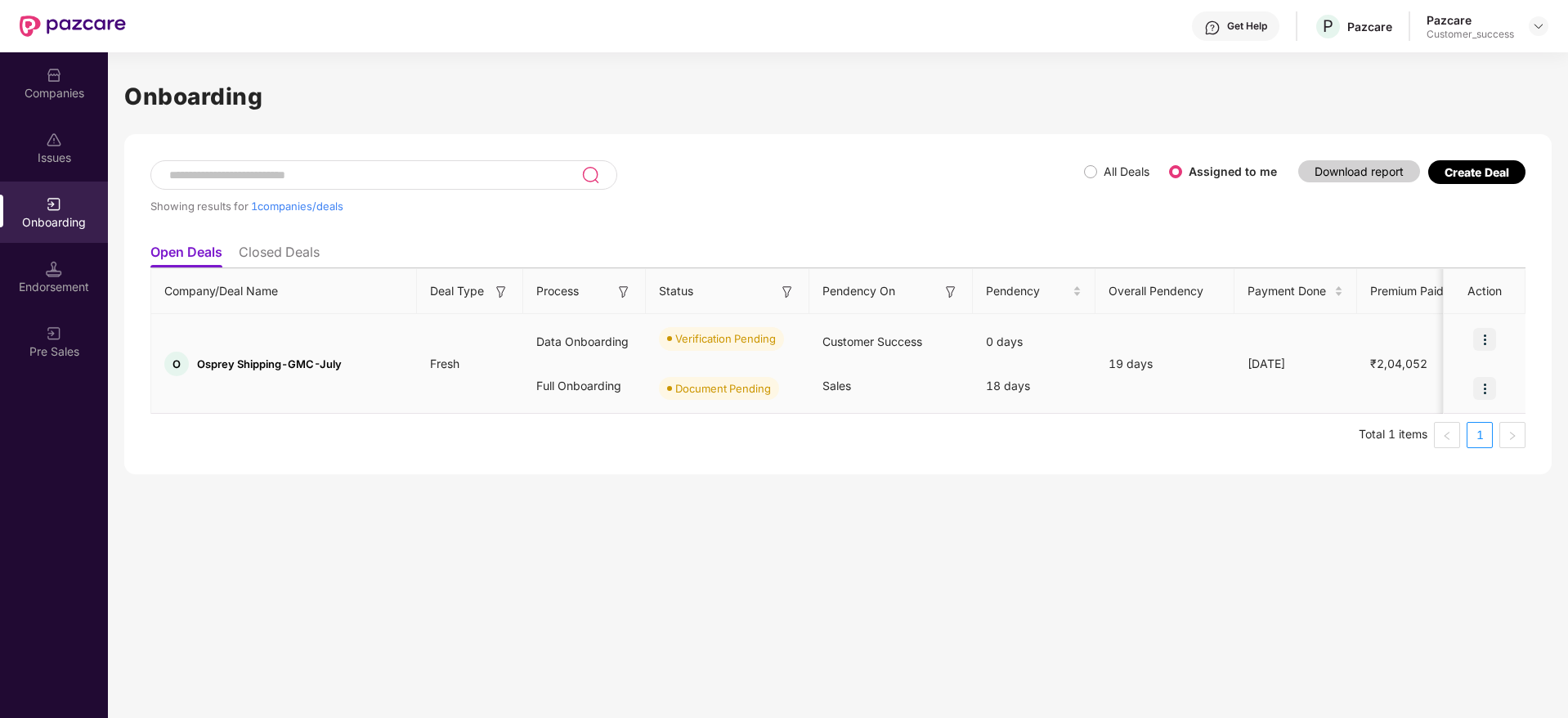
click at [1483, 390] on img at bounding box center [1485, 389] width 23 height 23
click at [1410, 432] on span "View Document" at bounding box center [1417, 429] width 117 height 18
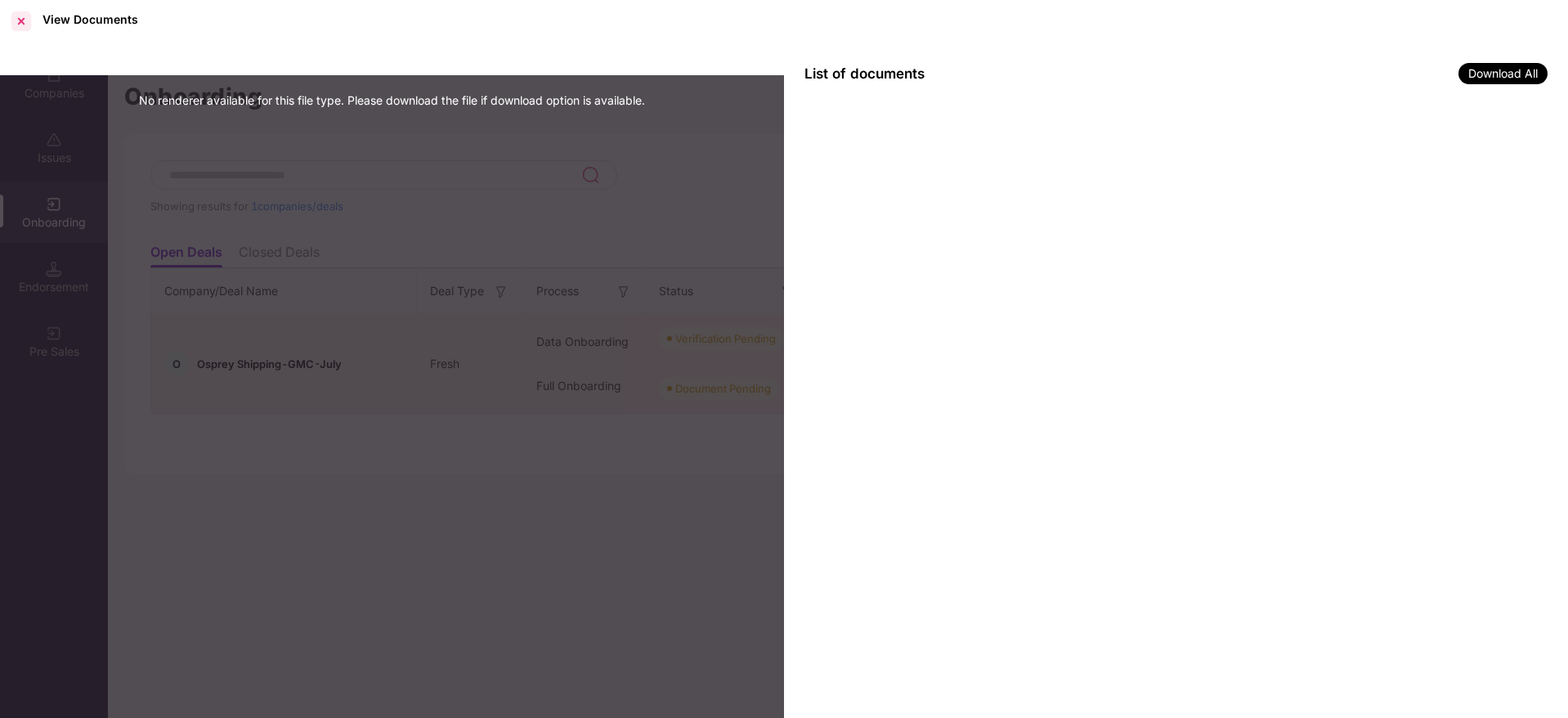
click at [26, 28] on div at bounding box center [21, 21] width 26 height 26
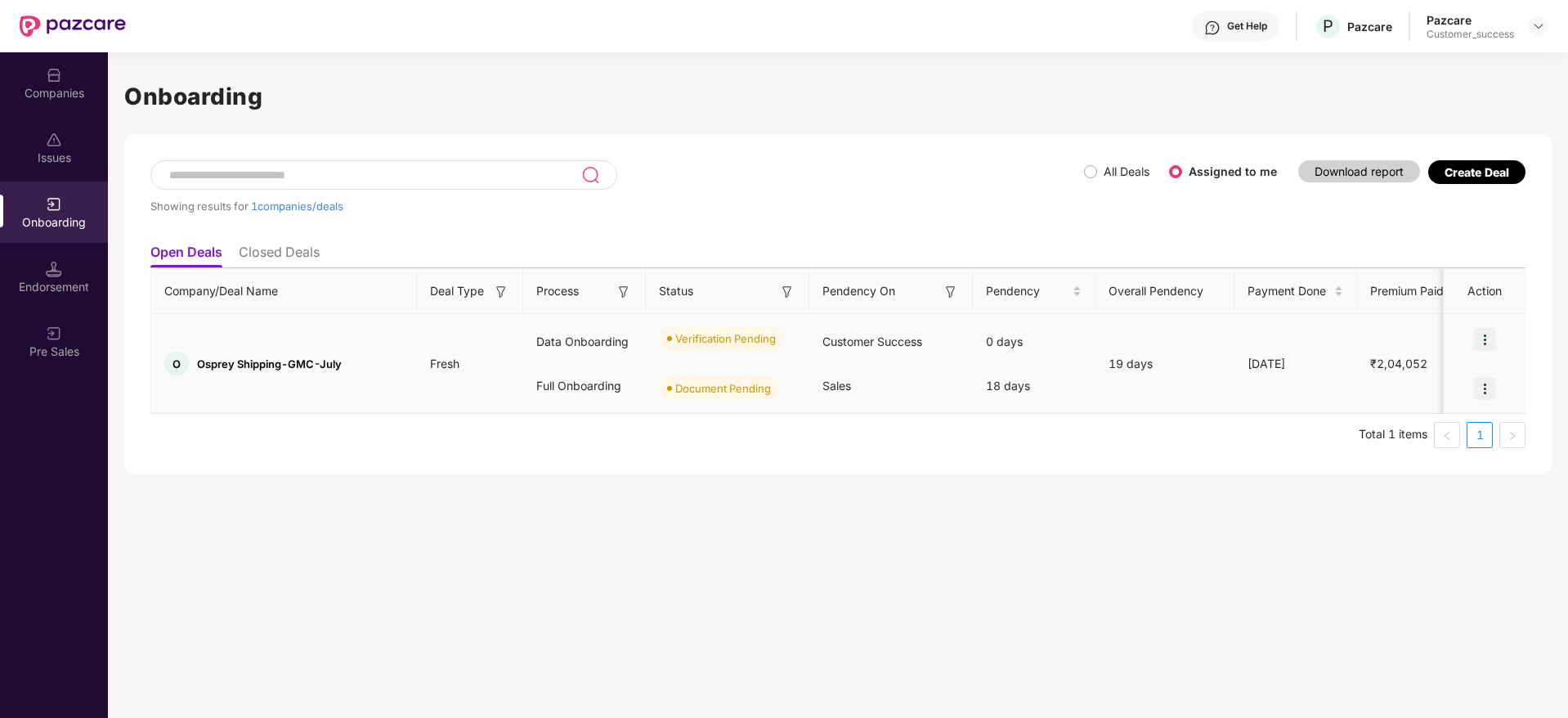
click at [286, 364] on span "Osprey Shipping-GMC-July" at bounding box center [270, 364] width 145 height 13
copy span "Osprey Shipping-GMC-July"
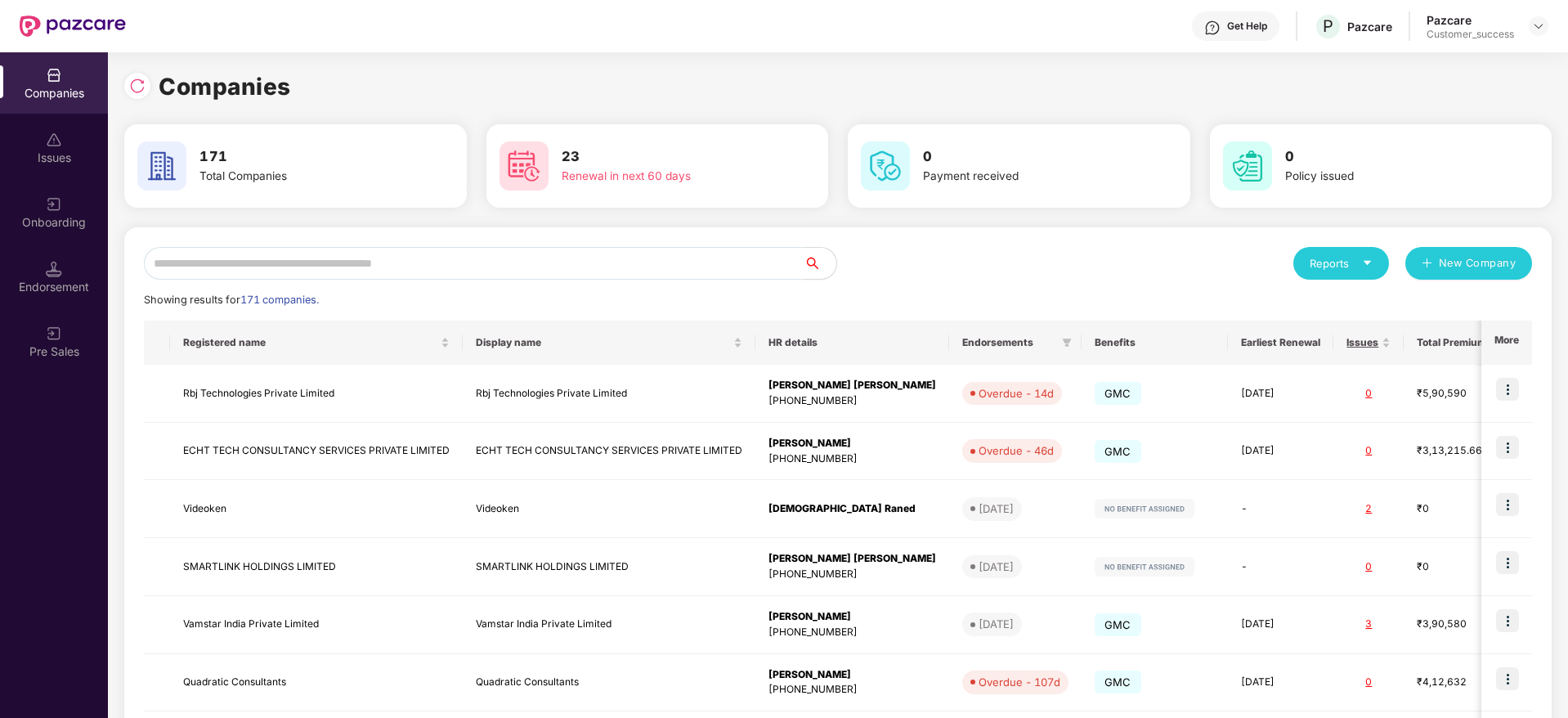
click at [373, 254] on input "text" at bounding box center [473, 263] width 660 height 32
type input "*"
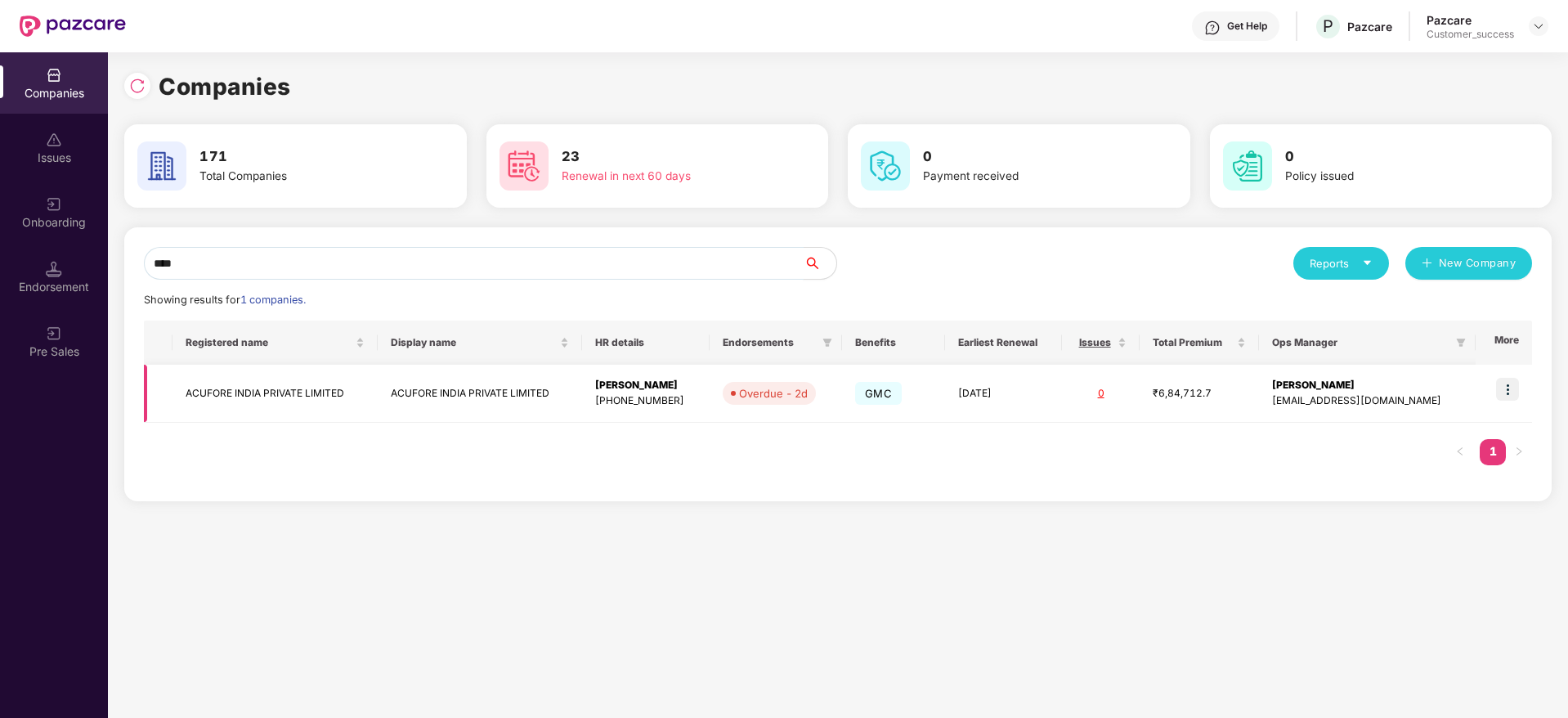
type input "****"
click at [1512, 389] on img at bounding box center [1508, 389] width 23 height 23
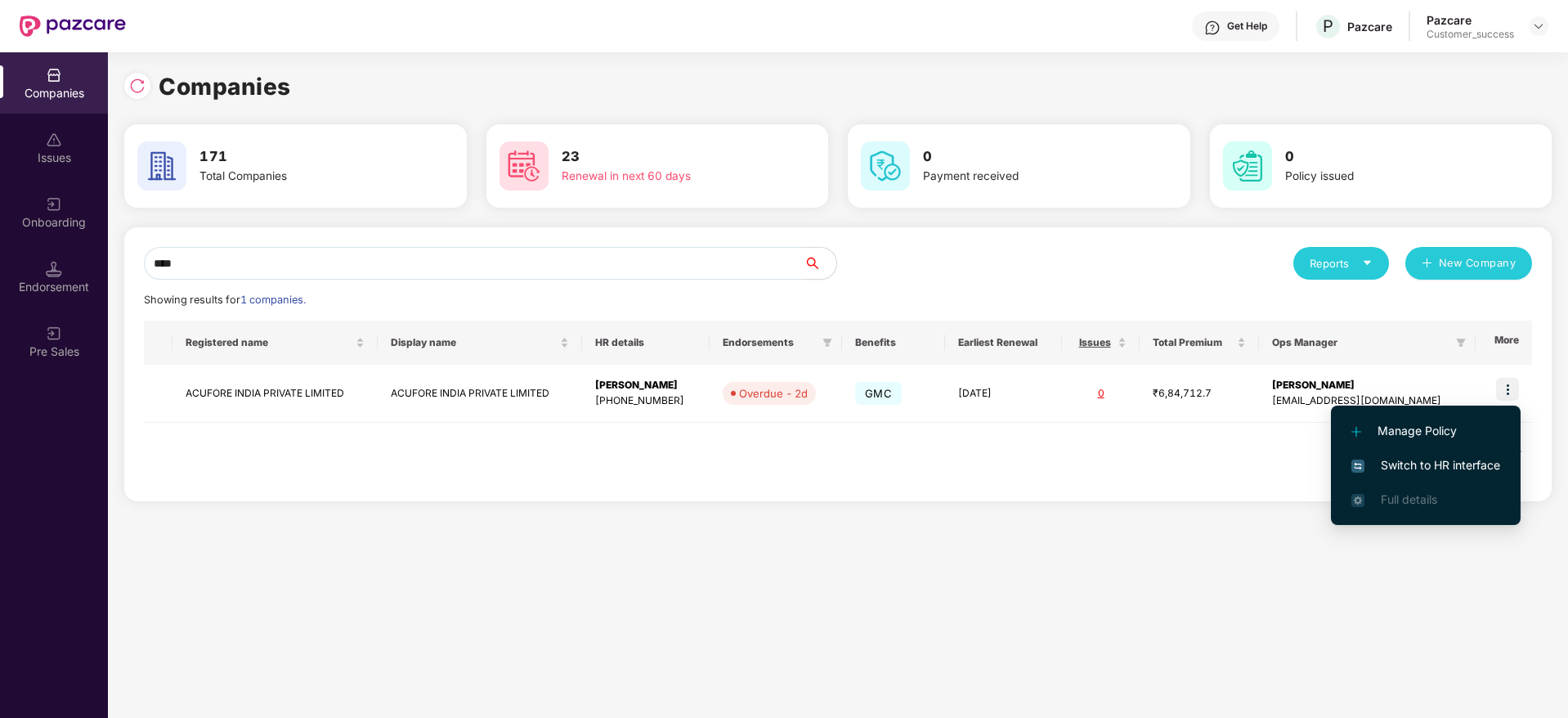
click at [1466, 469] on span "Switch to HR interface" at bounding box center [1426, 465] width 149 height 18
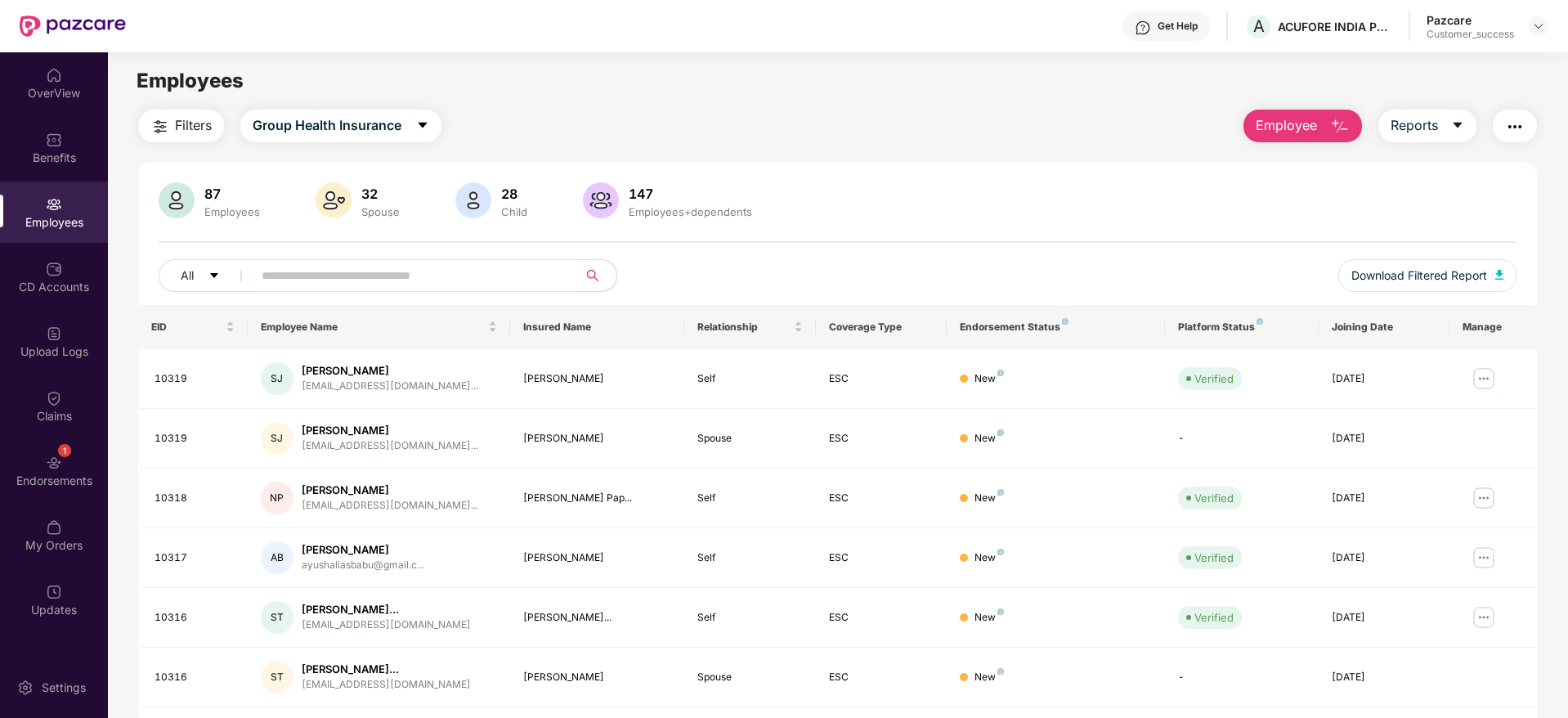
click at [43, 182] on div "Employees" at bounding box center [53, 212] width 108 height 61
click at [60, 155] on div "Benefits" at bounding box center [53, 157] width 108 height 16
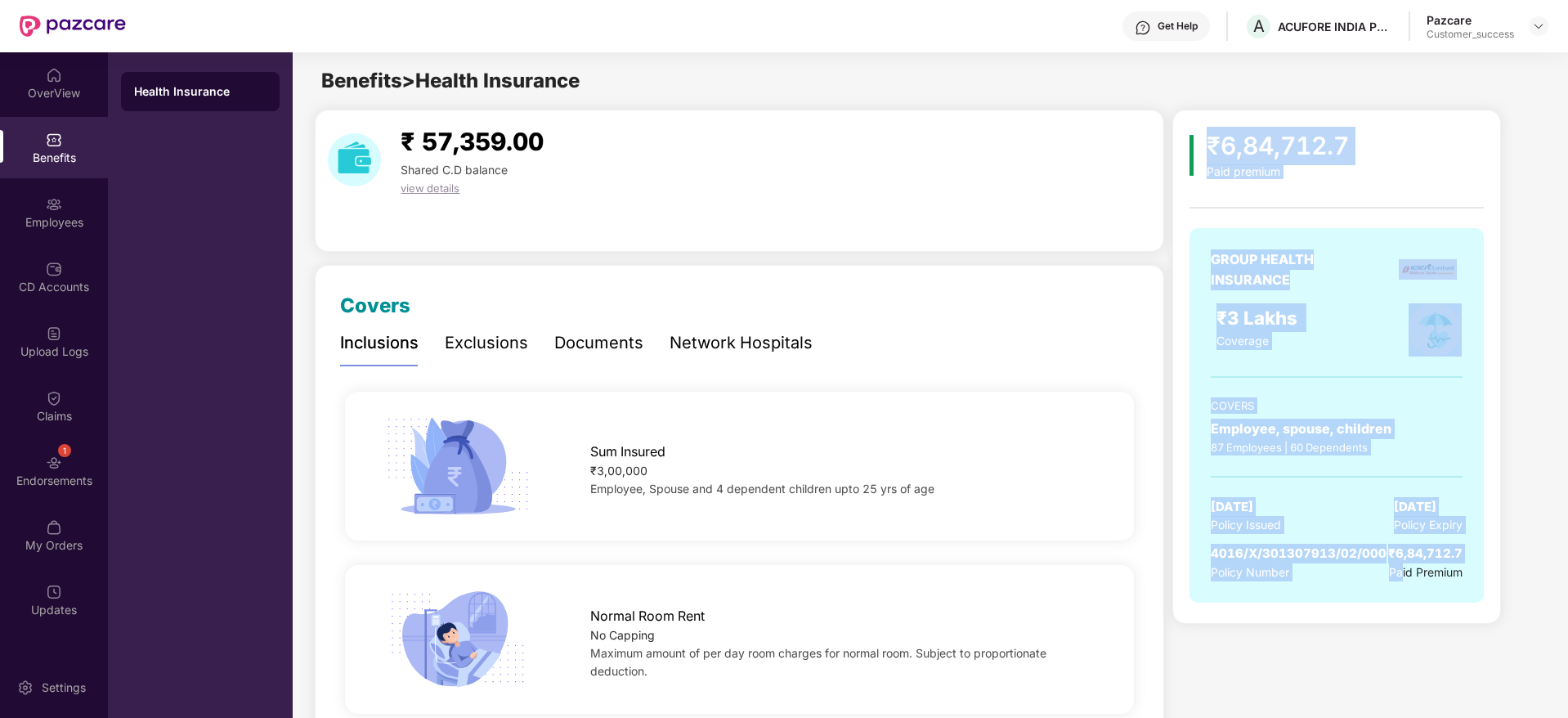
drag, startPoint x: 1298, startPoint y: 506, endPoint x: 1209, endPoint y: 158, distance: 359.2
click at [1209, 158] on div "₹6,84,712.7 Paid premium GROUP HEALTH INSURANCE ₹3 Lakhs Coverage COVERS Employ…" at bounding box center [1337, 372] width 294 height 492
click at [1207, 158] on div "₹6,84,712.7" at bounding box center [1277, 146] width 142 height 38
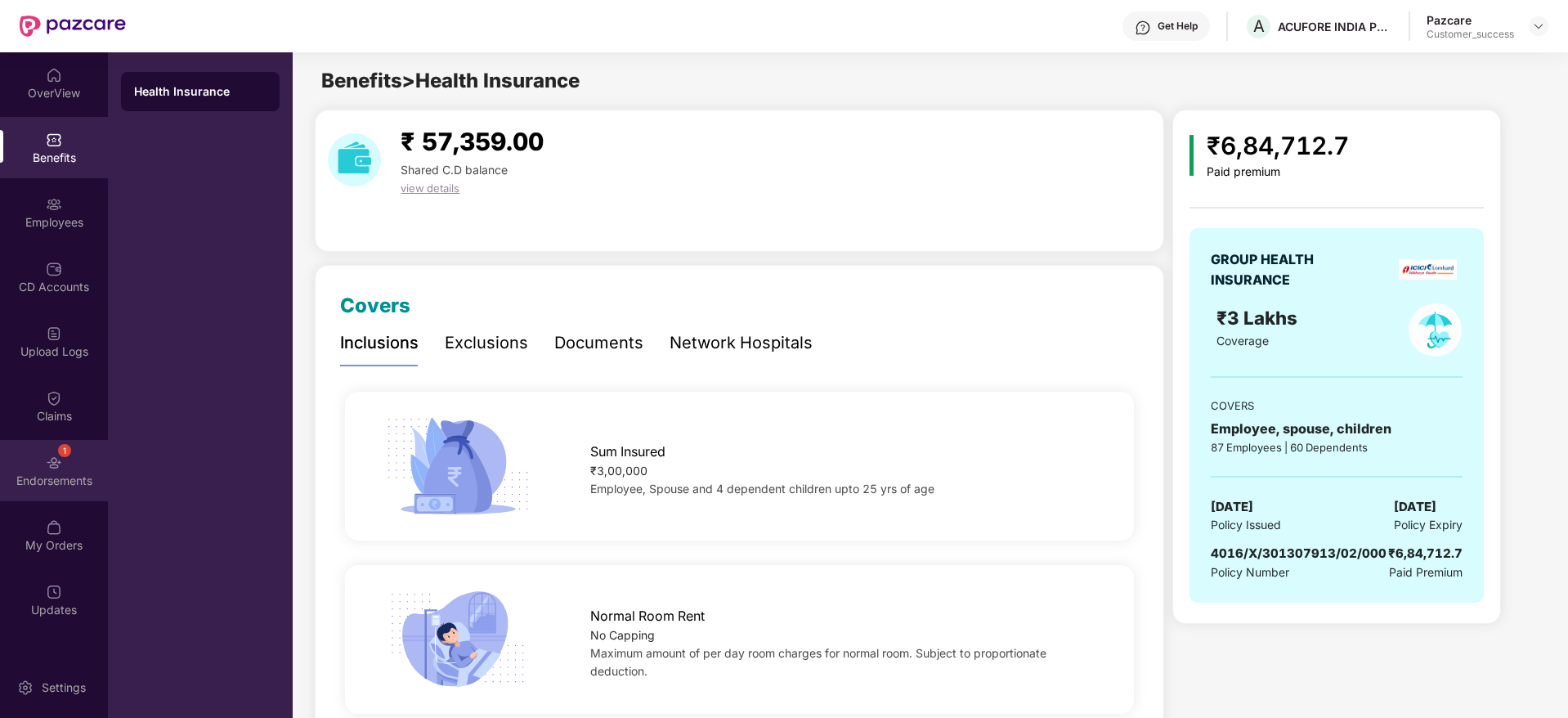
click at [62, 468] on div "1 Endorsements" at bounding box center [53, 470] width 108 height 61
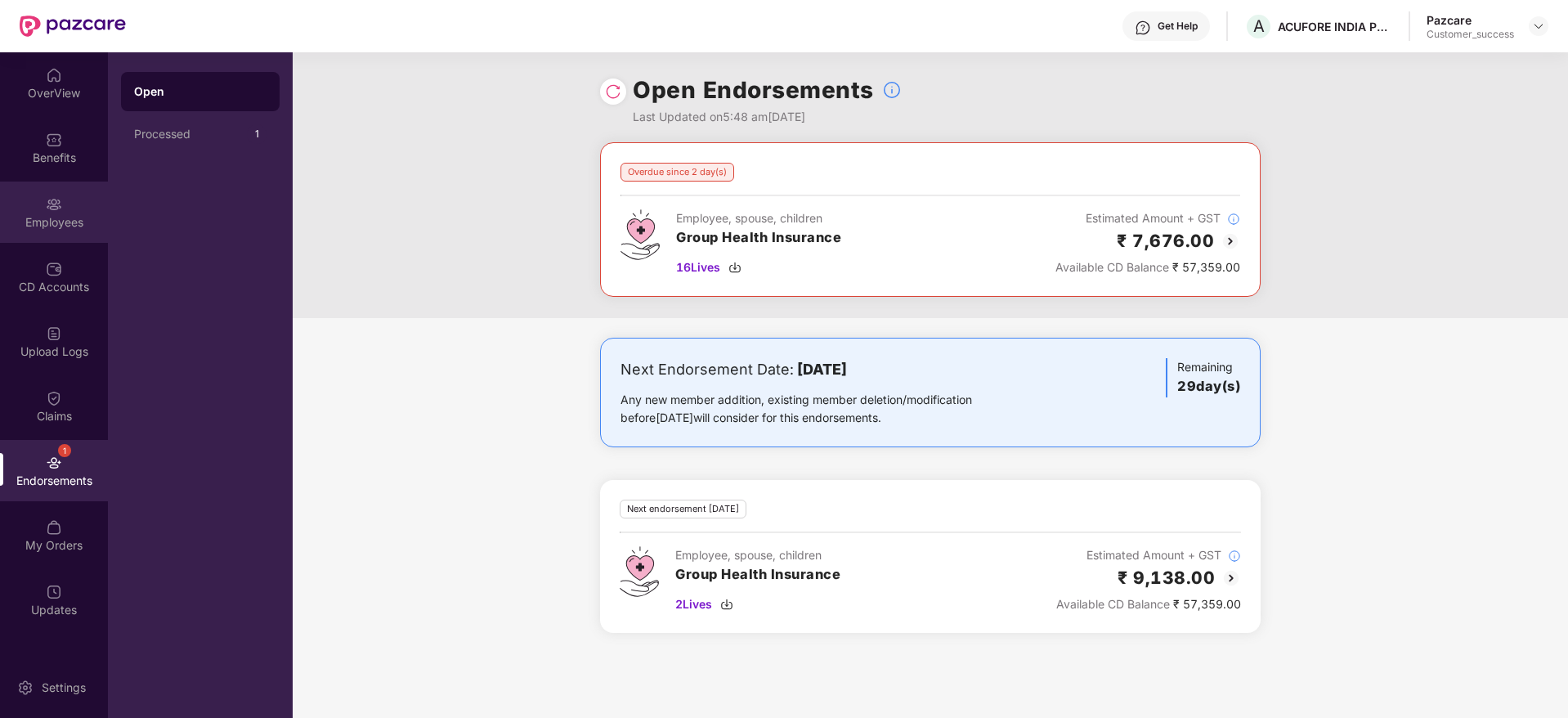
click at [50, 214] on div "Employees" at bounding box center [53, 222] width 108 height 16
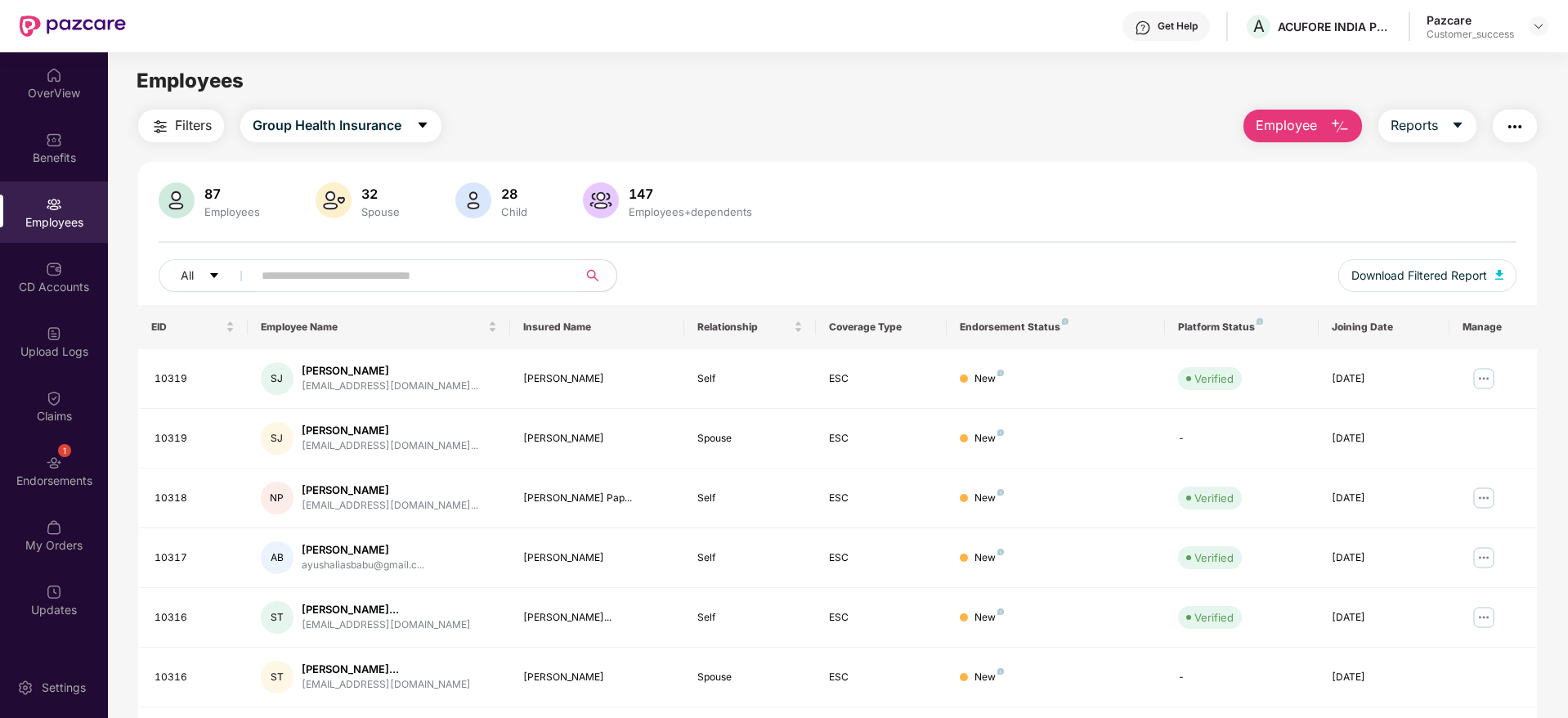
click at [340, 269] on input "text" at bounding box center [409, 275] width 293 height 25
paste input "*****"
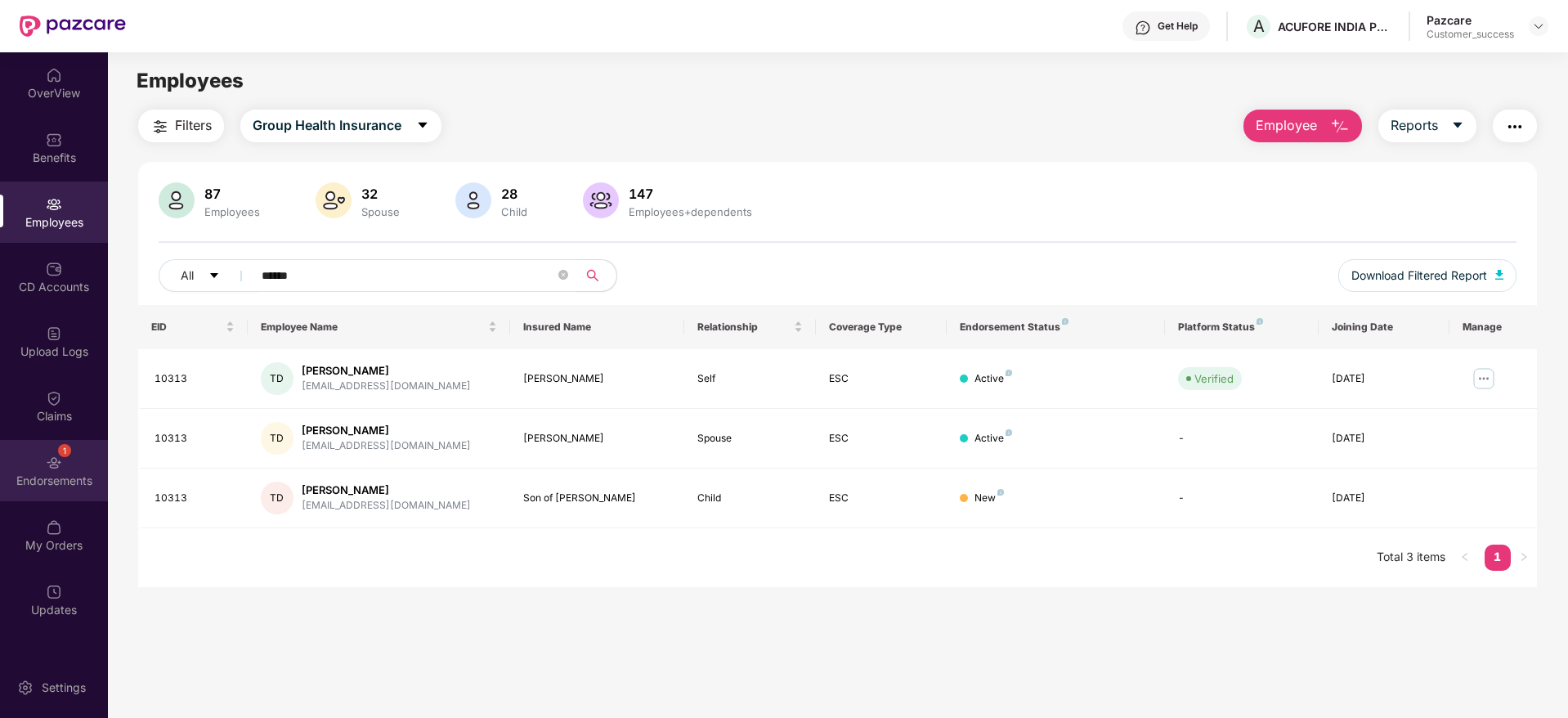
type input "*****"
click at [59, 456] on img at bounding box center [53, 462] width 16 height 16
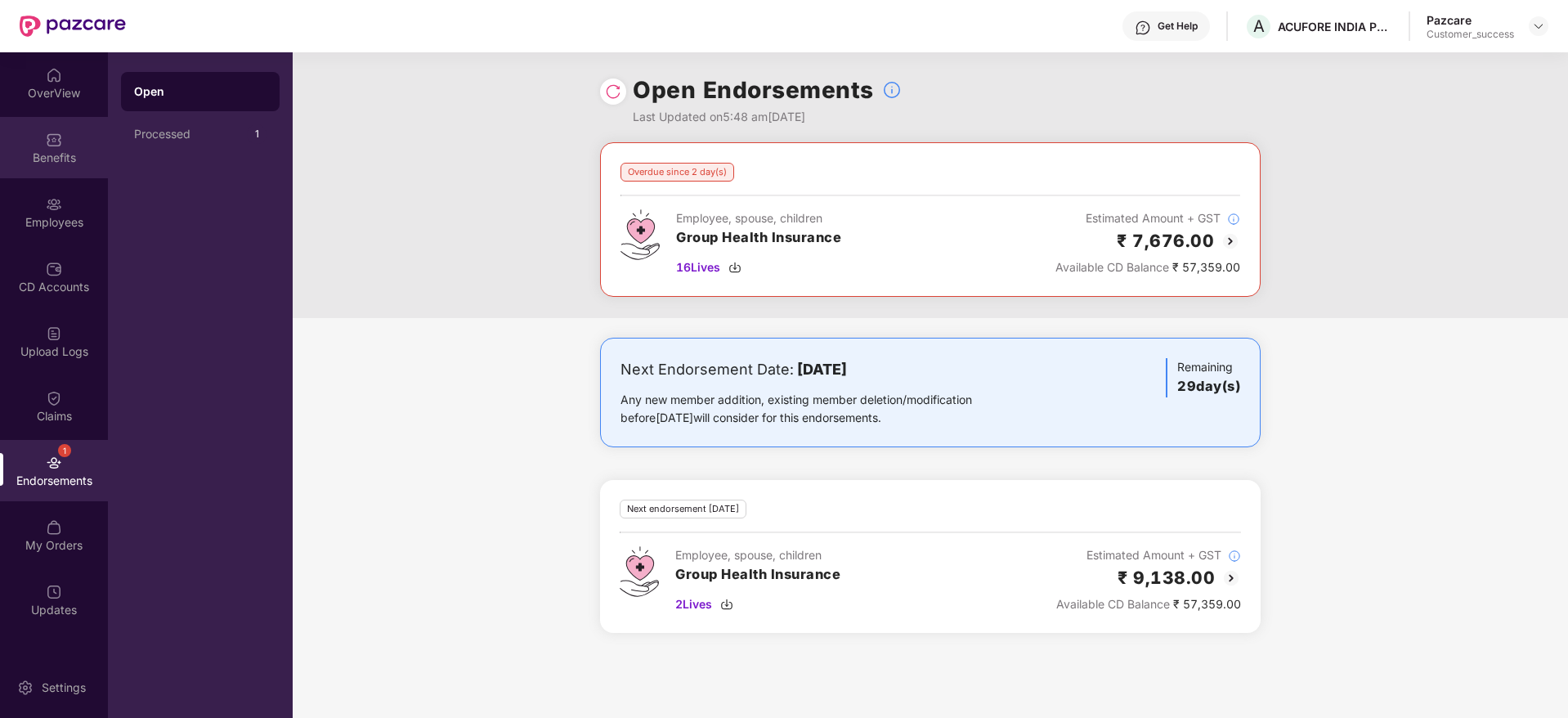
click at [54, 150] on div "Benefits" at bounding box center [53, 157] width 108 height 16
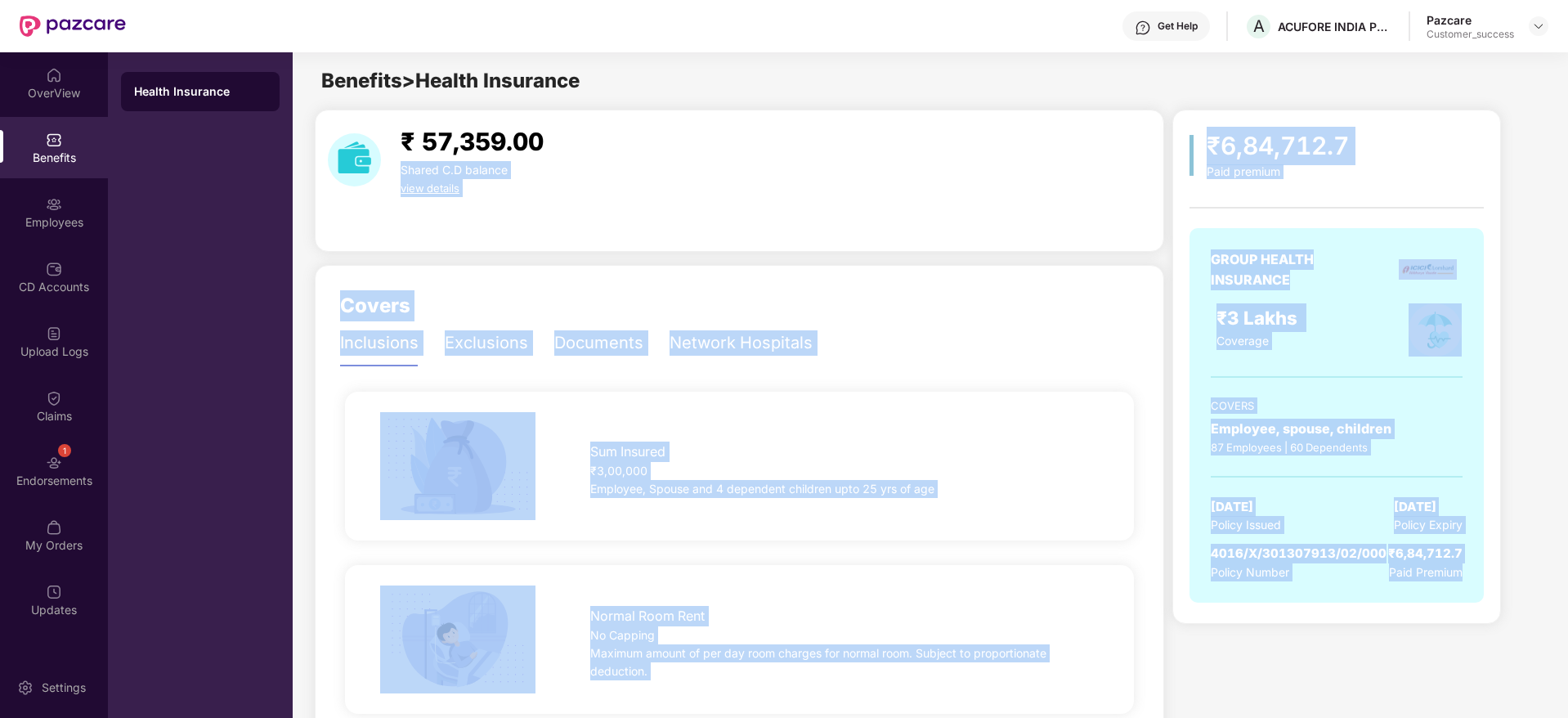
drag, startPoint x: 1474, startPoint y: 593, endPoint x: 1139, endPoint y: 132, distance: 569.9
click at [1174, 132] on div "₹6,84,712.7 Paid premium GROUP HEALTH INSURANCE ₹3 Lakhs Coverage COVERS Employ…" at bounding box center [1337, 367] width 329 height 514
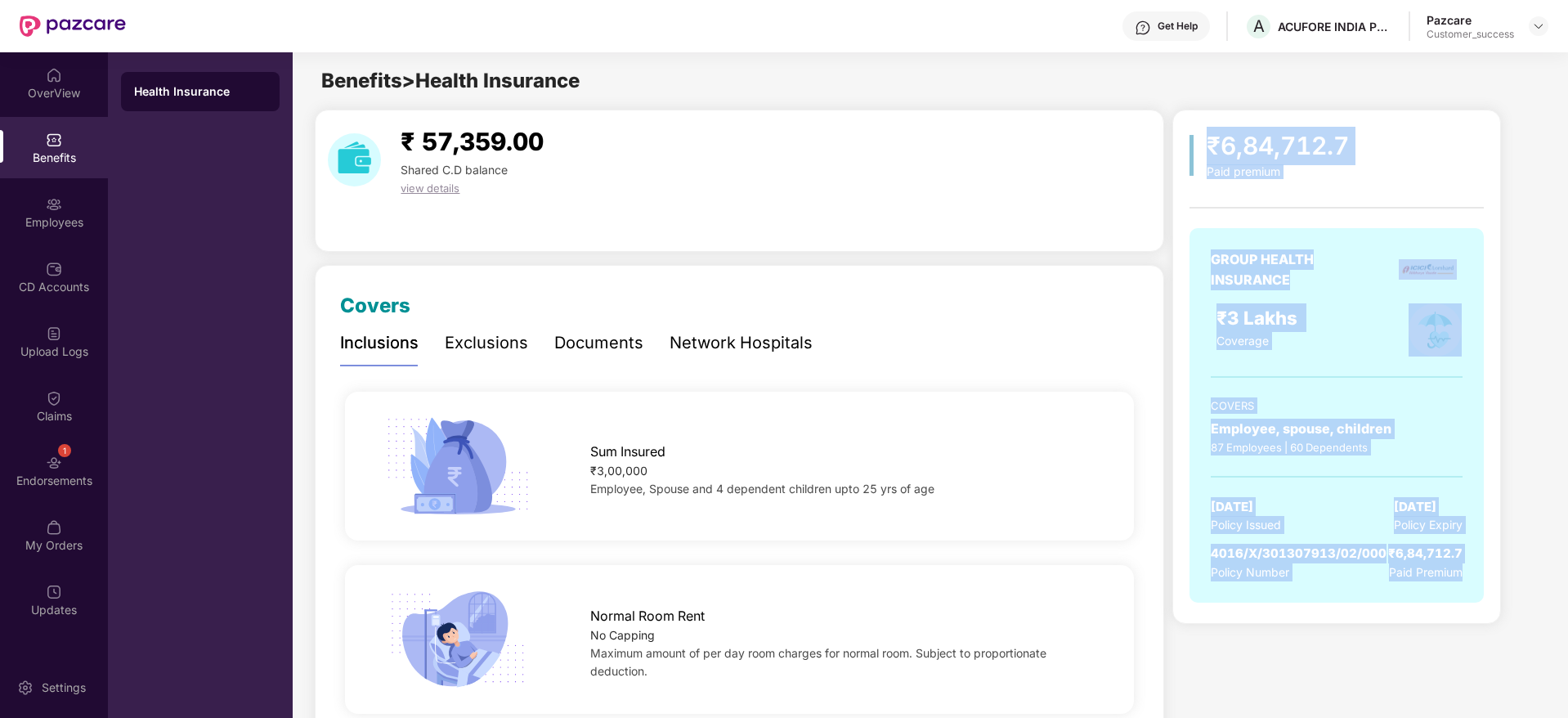
drag, startPoint x: 1187, startPoint y: 134, endPoint x: 1454, endPoint y: 609, distance: 544.9
click at [1454, 609] on div "₹6,84,712.7 Paid premium GROUP HEALTH INSURANCE ₹3 Lakhs Coverage COVERS Employ…" at bounding box center [1337, 367] width 329 height 514
click at [1454, 609] on div "GROUP HEALTH INSURANCE ₹3 Lakhs Coverage COVERS Employee, spouse, children 87 E…" at bounding box center [1337, 423] width 294 height 390
drag, startPoint x: 1312, startPoint y: 409, endPoint x: 1238, endPoint y: 209, distance: 213.3
click at [1238, 209] on div "GROUP HEALTH INSURANCE ₹3 Lakhs Coverage COVERS Employee, spouse, children 87 E…" at bounding box center [1337, 406] width 294 height 427
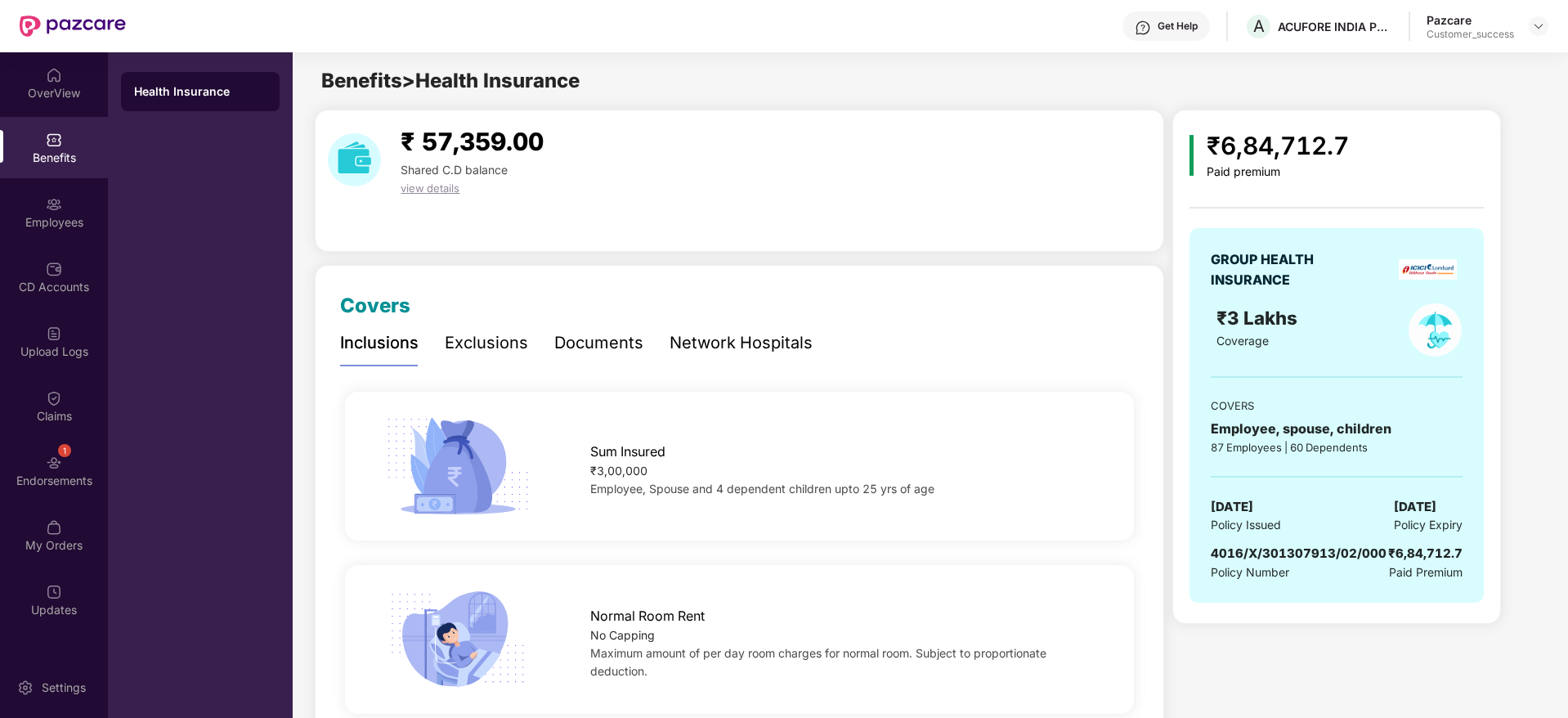
click at [1212, 134] on div "₹6,84,712.7" at bounding box center [1277, 146] width 142 height 38
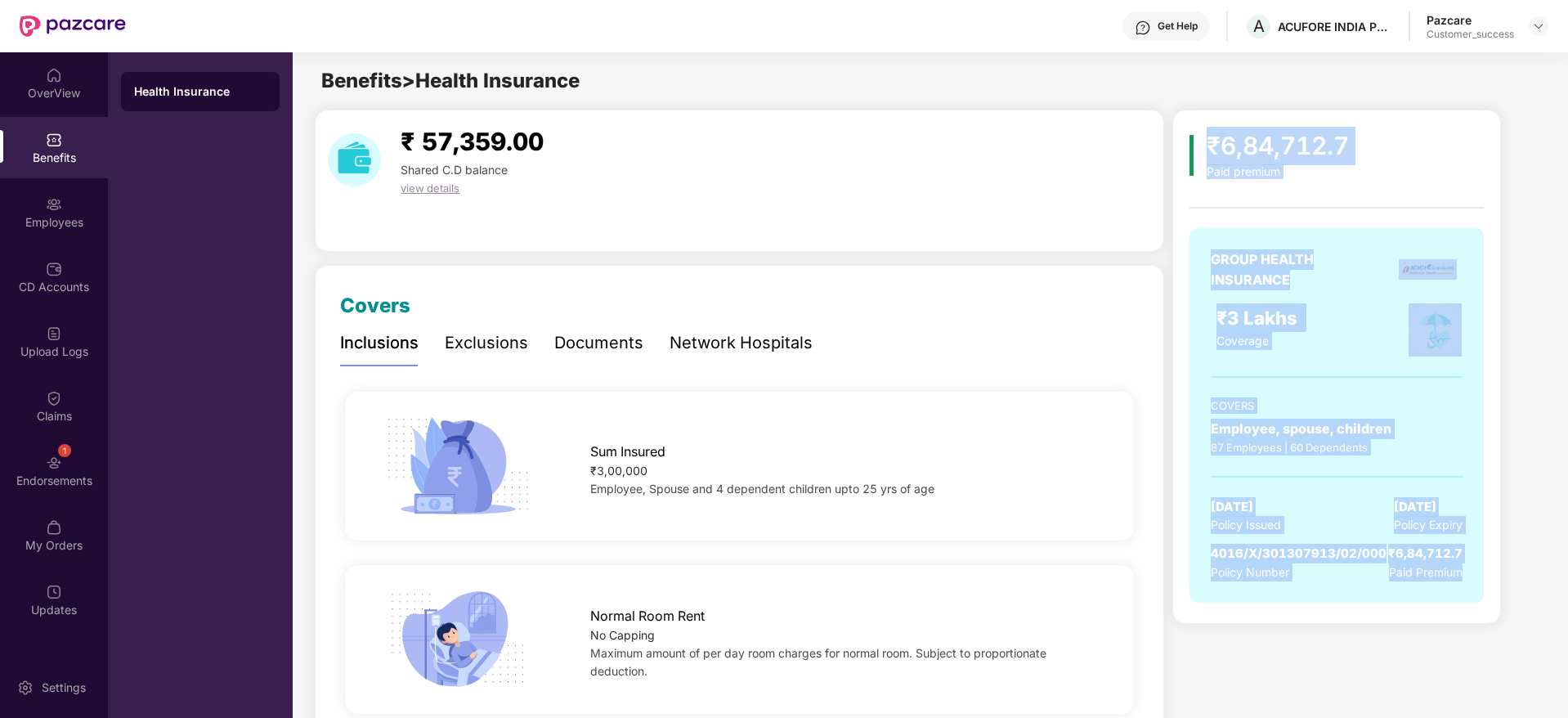
drag, startPoint x: 1210, startPoint y: 132, endPoint x: 1519, endPoint y: 667, distance: 617.8
drag, startPoint x: 1358, startPoint y: 633, endPoint x: 1179, endPoint y: 159, distance: 506.7
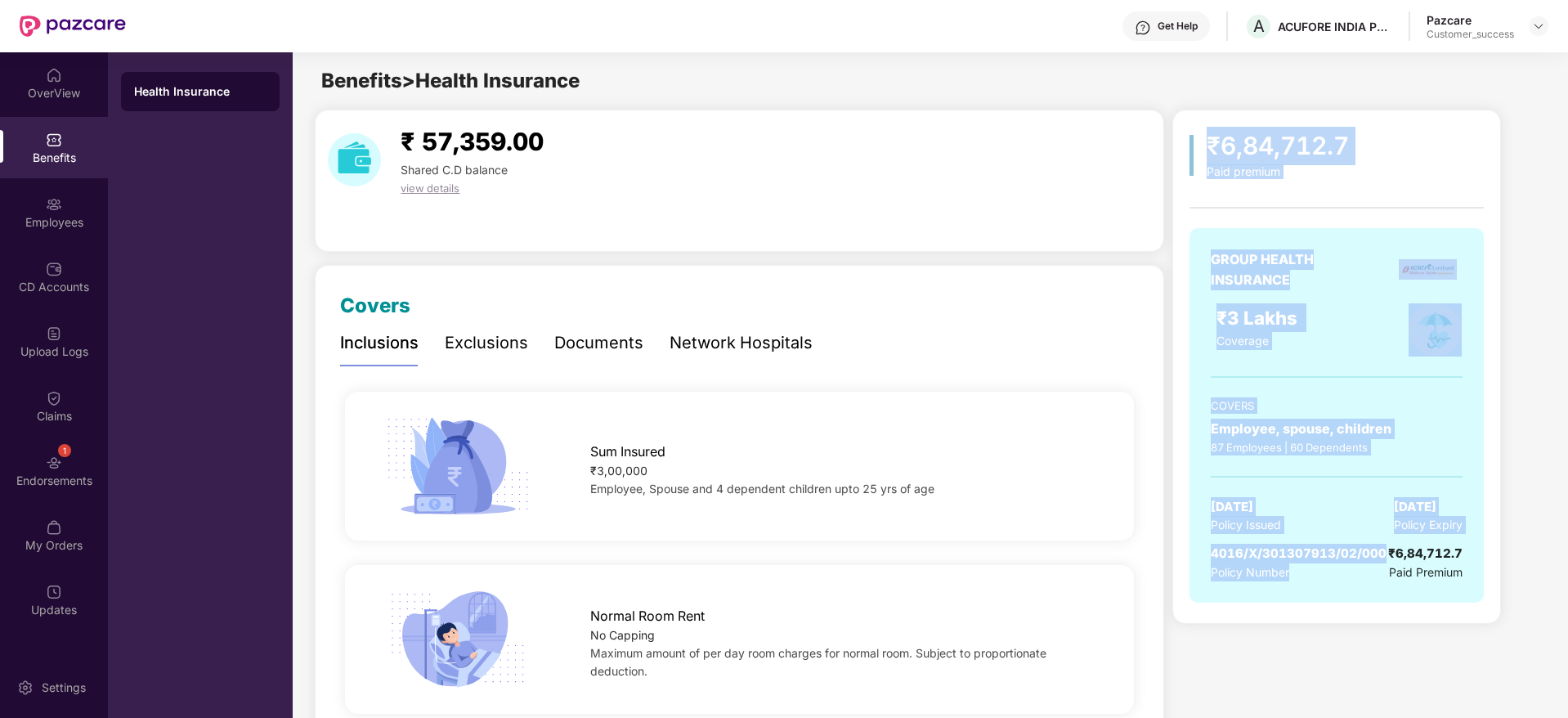
click at [1199, 148] on div "₹6,84,712.7 Paid premium" at bounding box center [1337, 152] width 294 height 52
drag, startPoint x: 1199, startPoint y: 149, endPoint x: 1468, endPoint y: 619, distance: 541.5
click at [1468, 619] on div "₹6,84,712.7 Paid premium GROUP HEALTH INSURANCE ₹3 Lakhs Coverage COVERS Employ…" at bounding box center [1337, 367] width 329 height 514
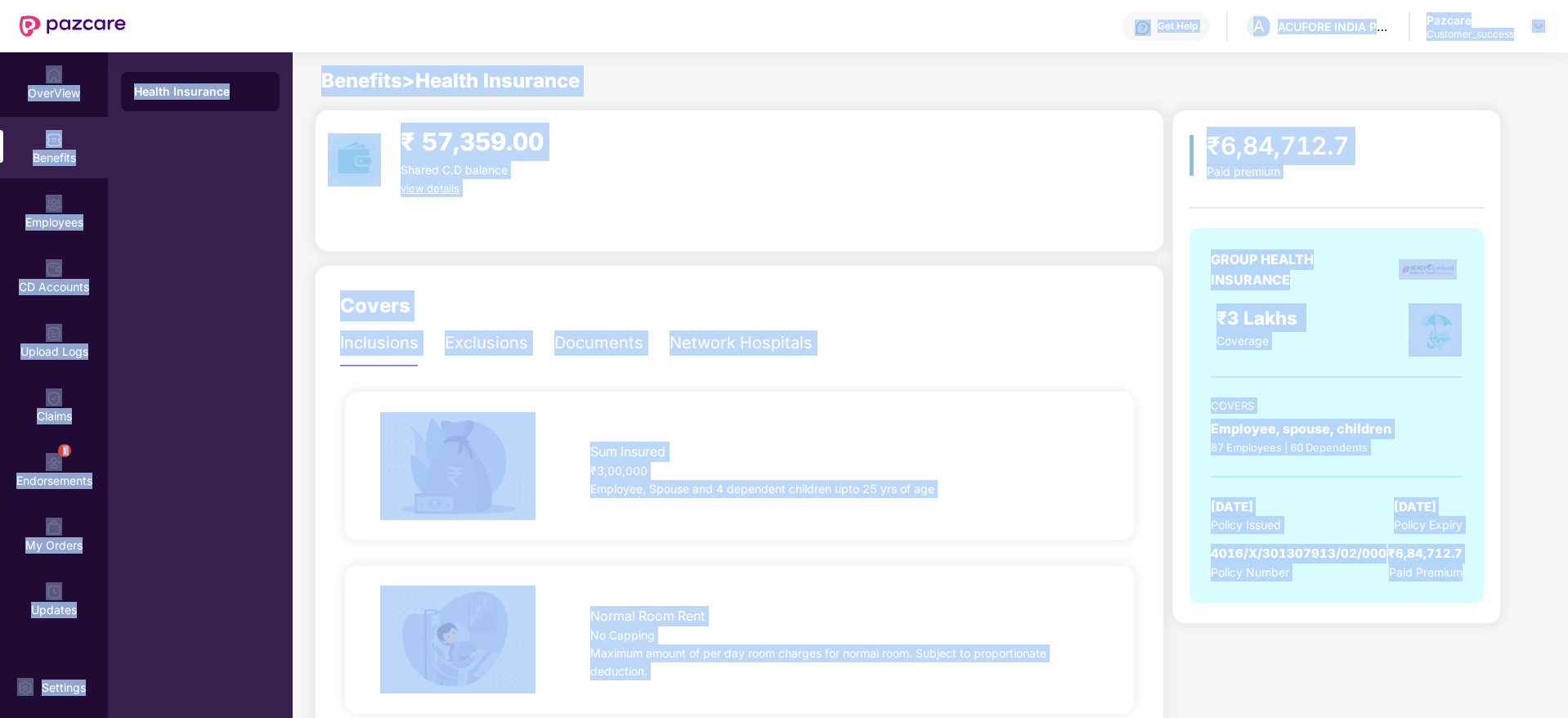
drag, startPoint x: 1468, startPoint y: 619, endPoint x: 258, endPoint y: 32, distance: 1344.9
click at [258, 32] on div "Get Help A ACUFORE INDIA PRIVATE LIMITED Pazcare Customer_success OverView Bene…" at bounding box center [784, 359] width 1568 height 718
click at [258, 32] on div "Get Help A ACUFORE INDIA PRIVATE LIMITED Pazcare Customer_success" at bounding box center [836, 26] width 1422 height 52
drag, startPoint x: 258, startPoint y: 32, endPoint x: 1419, endPoint y: 630, distance: 1306.0
click at [1419, 630] on div "Get Help A ACUFORE INDIA PRIVATE LIMITED Pazcare Customer_success OverView Bene…" at bounding box center [784, 359] width 1568 height 718
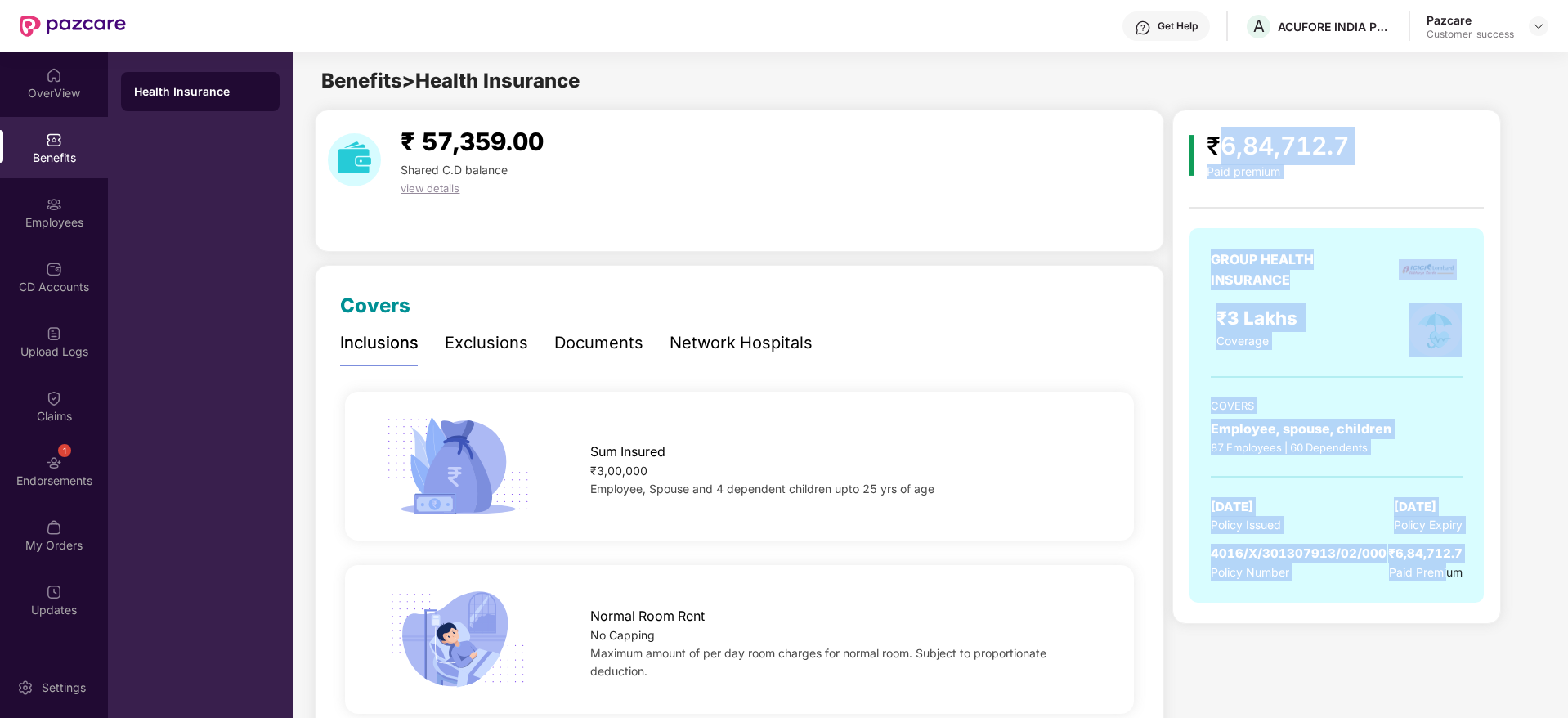
drag, startPoint x: 1445, startPoint y: 607, endPoint x: 1228, endPoint y: 135, distance: 519.5
click at [1228, 135] on div "₹6,84,712.7 Paid premium GROUP HEALTH INSURANCE ₹3 Lakhs Coverage COVERS Employ…" at bounding box center [1337, 372] width 294 height 492
click at [1228, 135] on div "₹6,84,712.7" at bounding box center [1277, 146] width 142 height 38
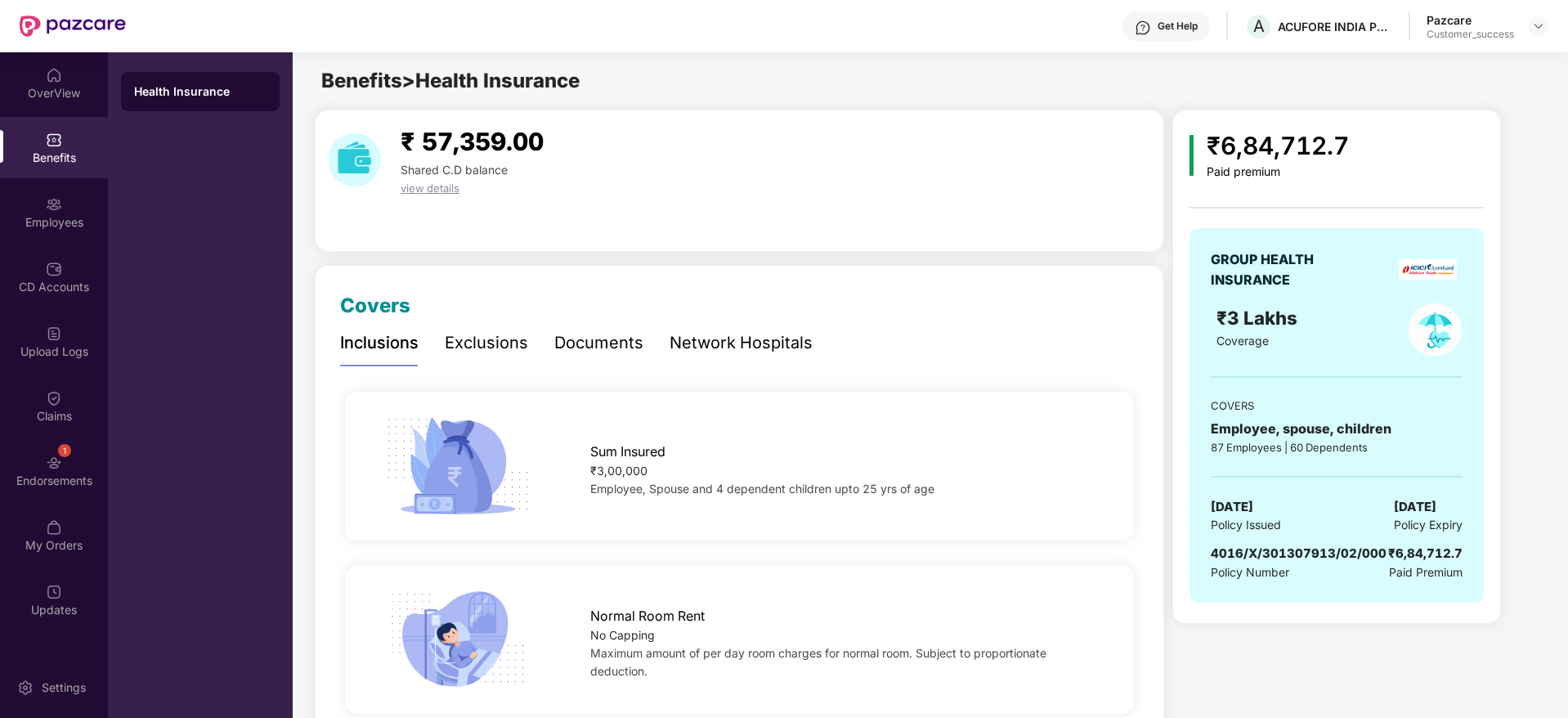
click at [628, 338] on div "Documents" at bounding box center [599, 343] width 90 height 26
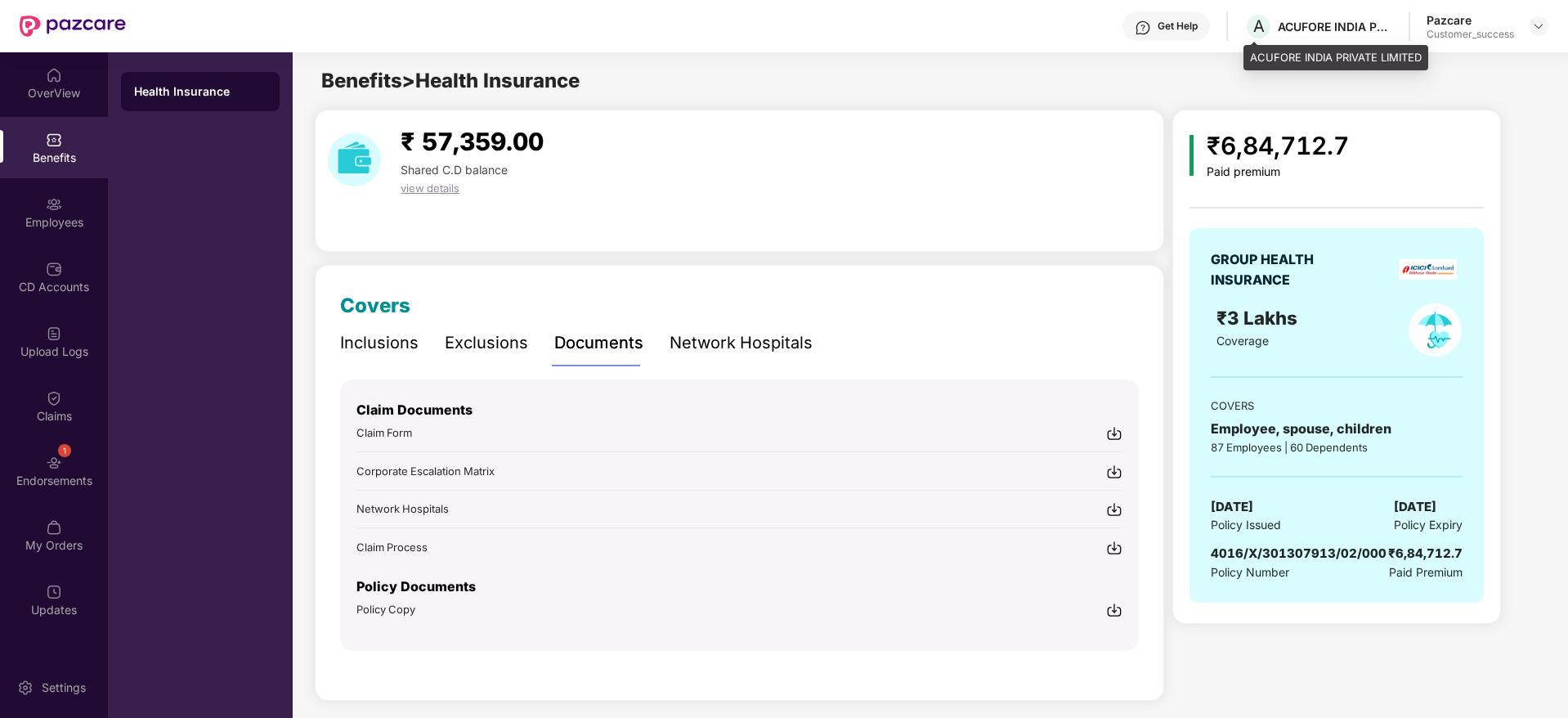
click at [1321, 21] on div "ACUFORE INDIA PRIVATE LIMITED" at bounding box center [1335, 27] width 114 height 15
copy div "ACUFORE"
click at [1538, 29] on img at bounding box center [1538, 27] width 13 height 13
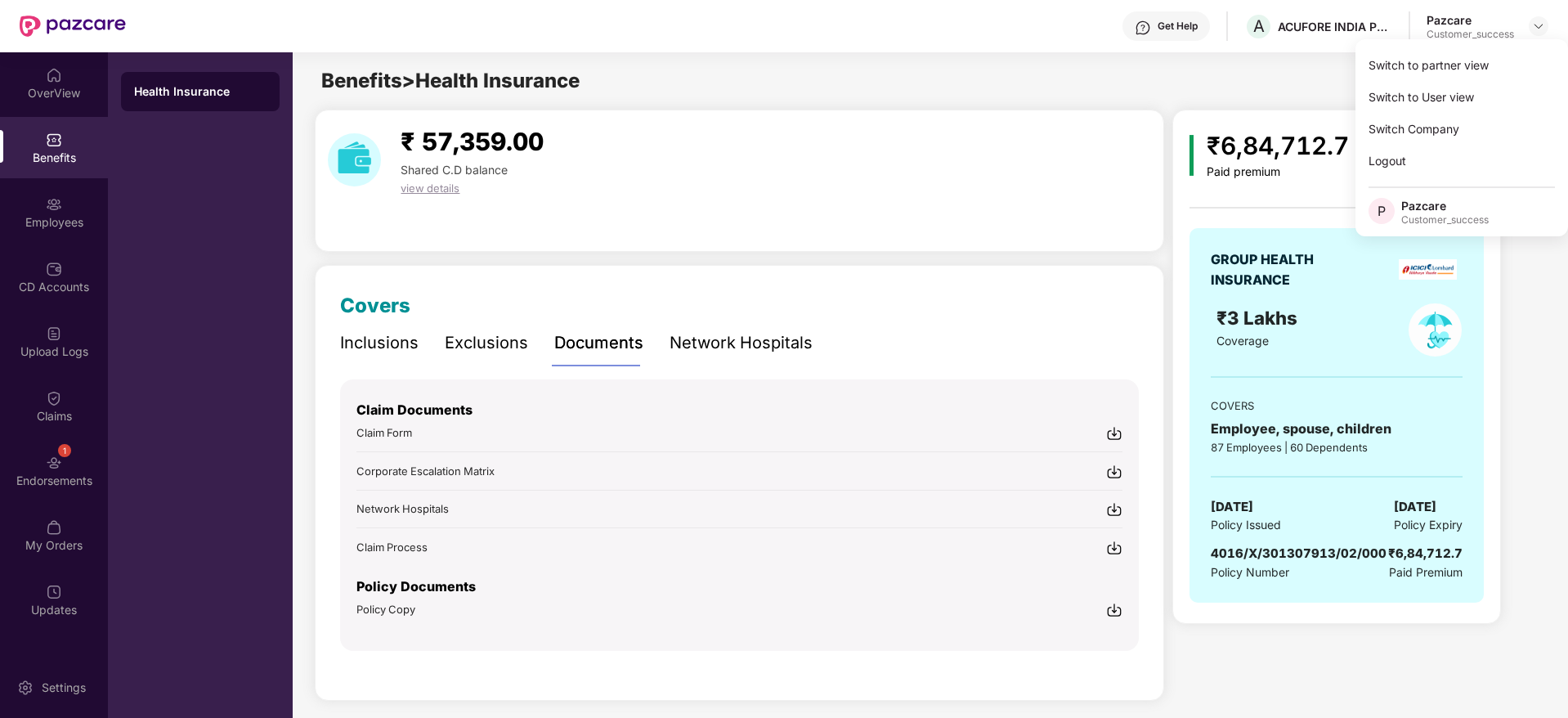
click at [1527, 65] on div "Switch to partner view" at bounding box center [1461, 64] width 212 height 31
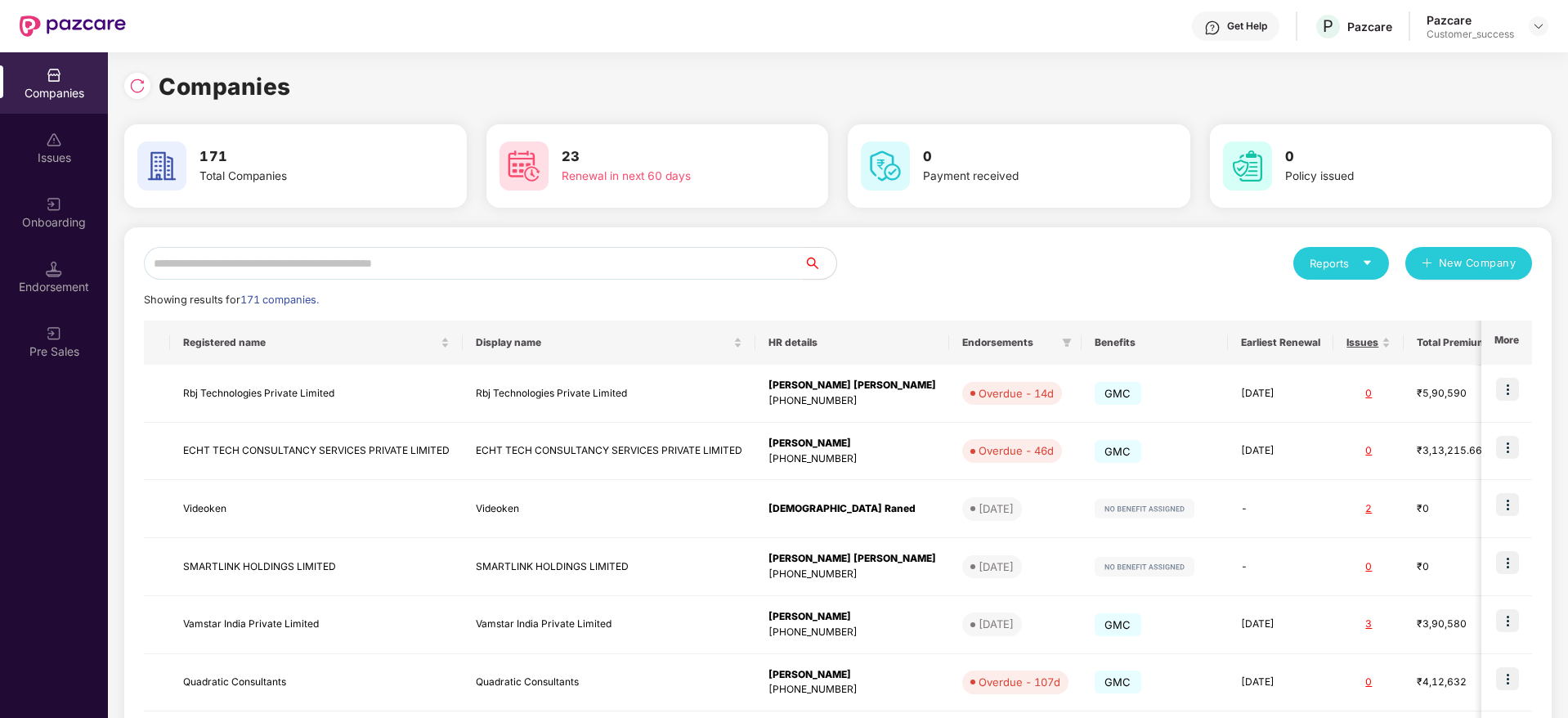
click at [65, 210] on div "Onboarding" at bounding box center [53, 212] width 108 height 61
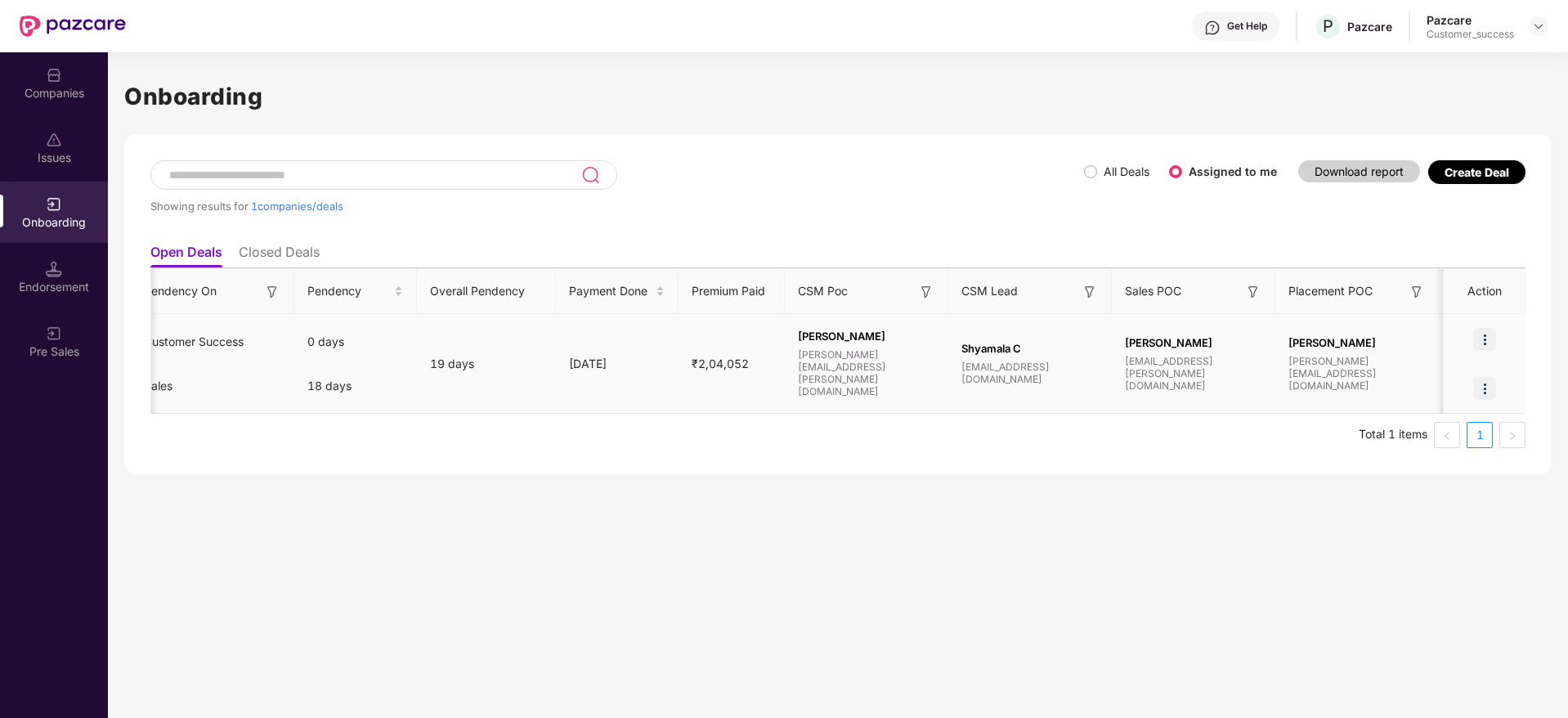
scroll to position [0, 679]
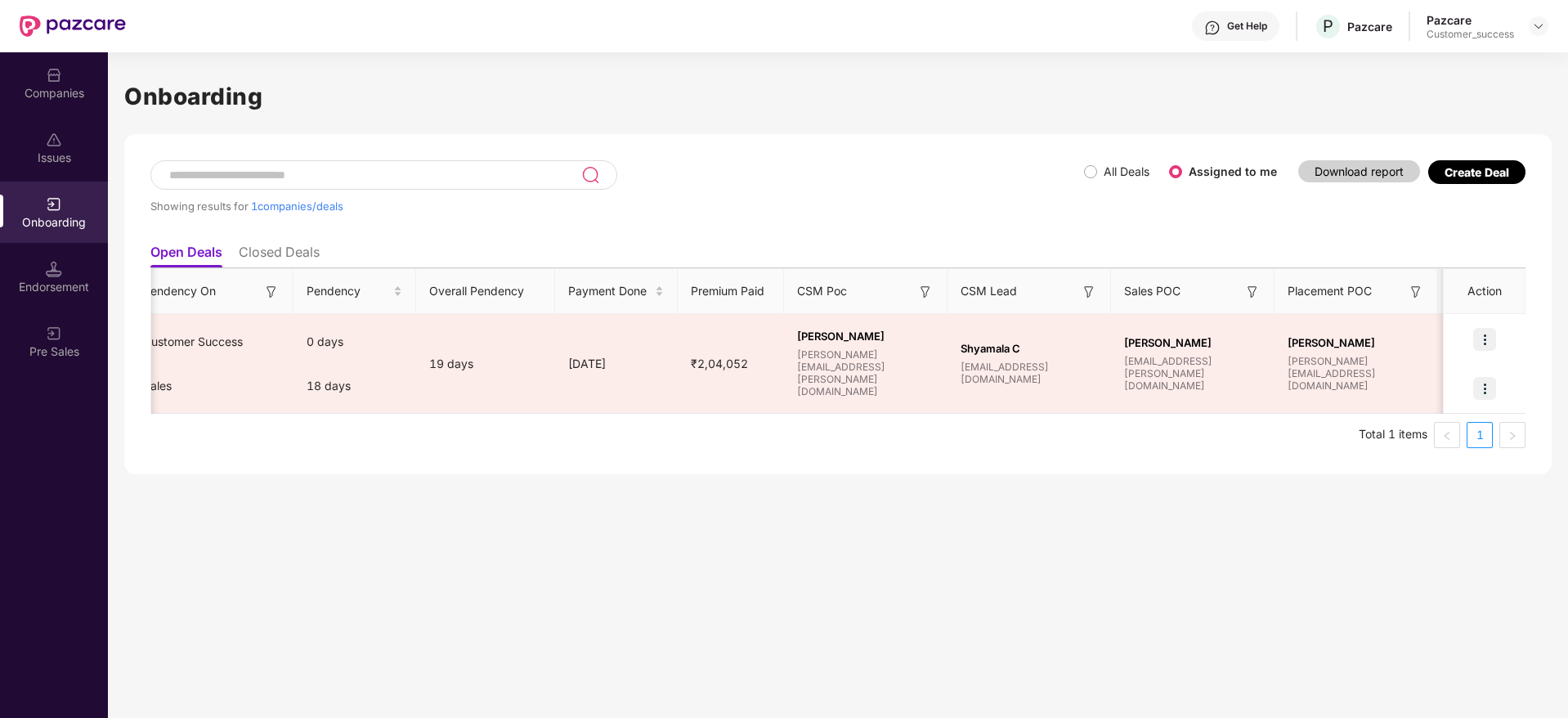
click at [54, 69] on img at bounding box center [53, 74] width 16 height 16
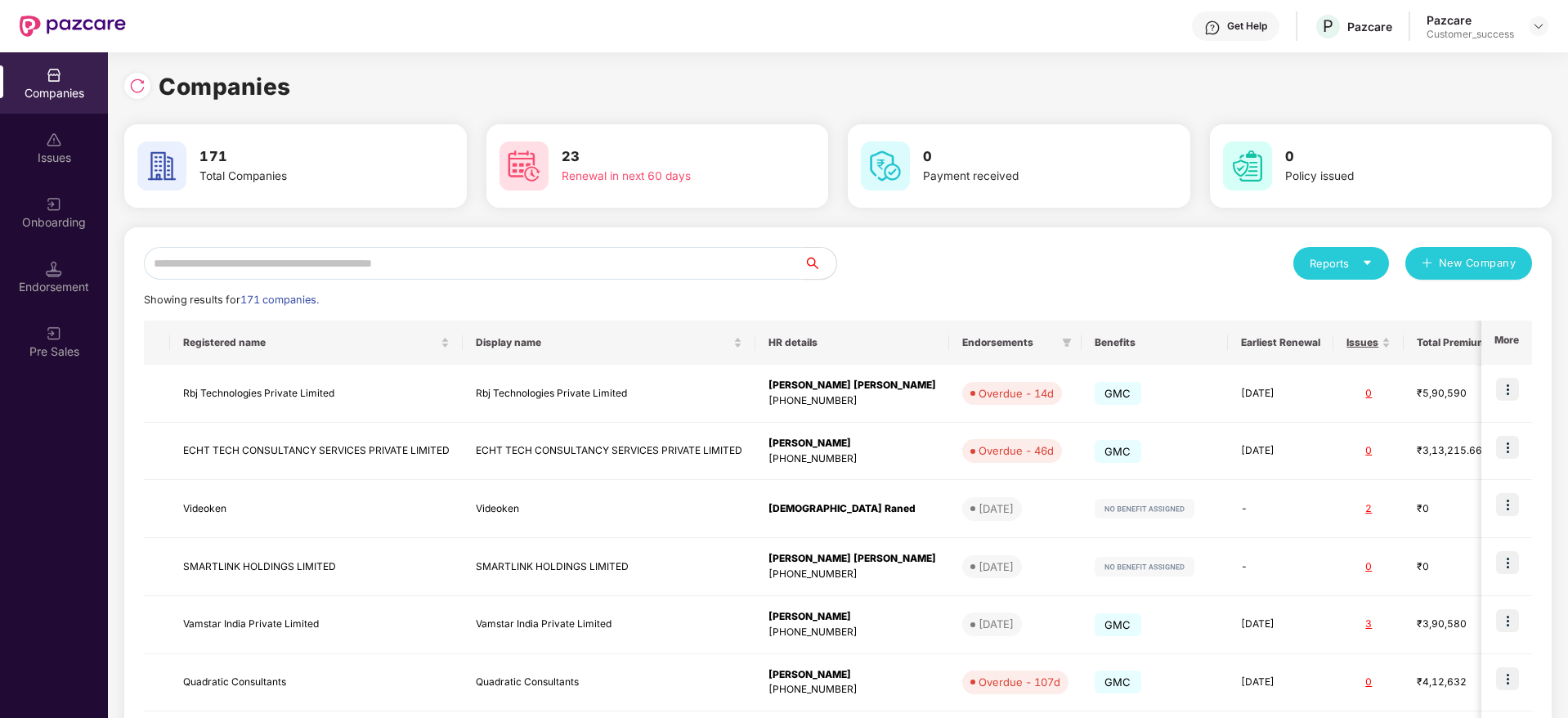
drag, startPoint x: 440, startPoint y: 247, endPoint x: 450, endPoint y: 256, distance: 13.5
click at [441, 251] on input "text" at bounding box center [473, 263] width 660 height 32
paste input "*******"
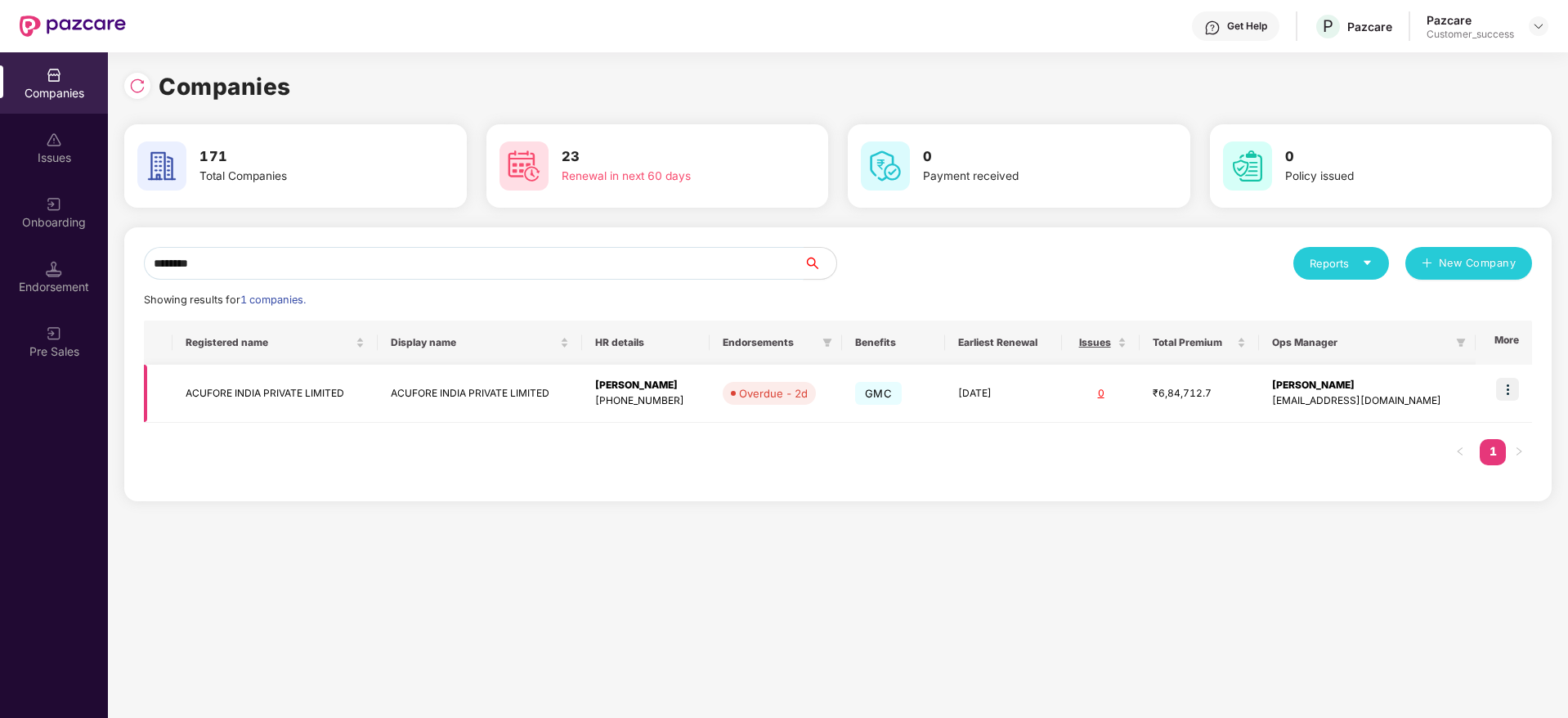
type input "*******"
copy td "ACUFORE INDIA PRIVATE LIMITED"
click at [1502, 384] on img at bounding box center [1508, 389] width 23 height 23
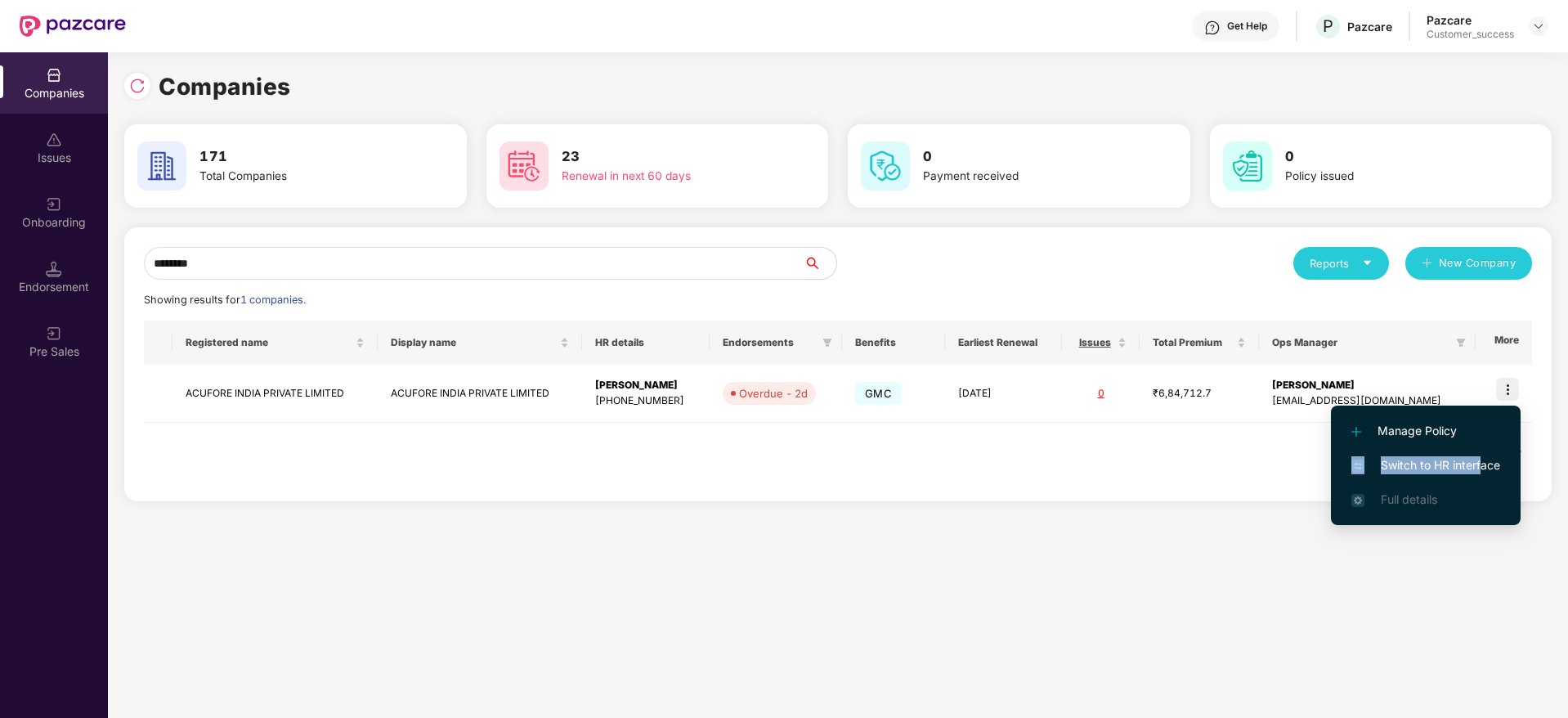
drag, startPoint x: 1484, startPoint y: 441, endPoint x: 1484, endPoint y: 454, distance: 13.0
click at [1484, 454] on ul "Manage Policy Switch to HR interface Full details" at bounding box center [1425, 465] width 190 height 119
click at [1484, 457] on span "Switch to HR interface" at bounding box center [1426, 465] width 149 height 18
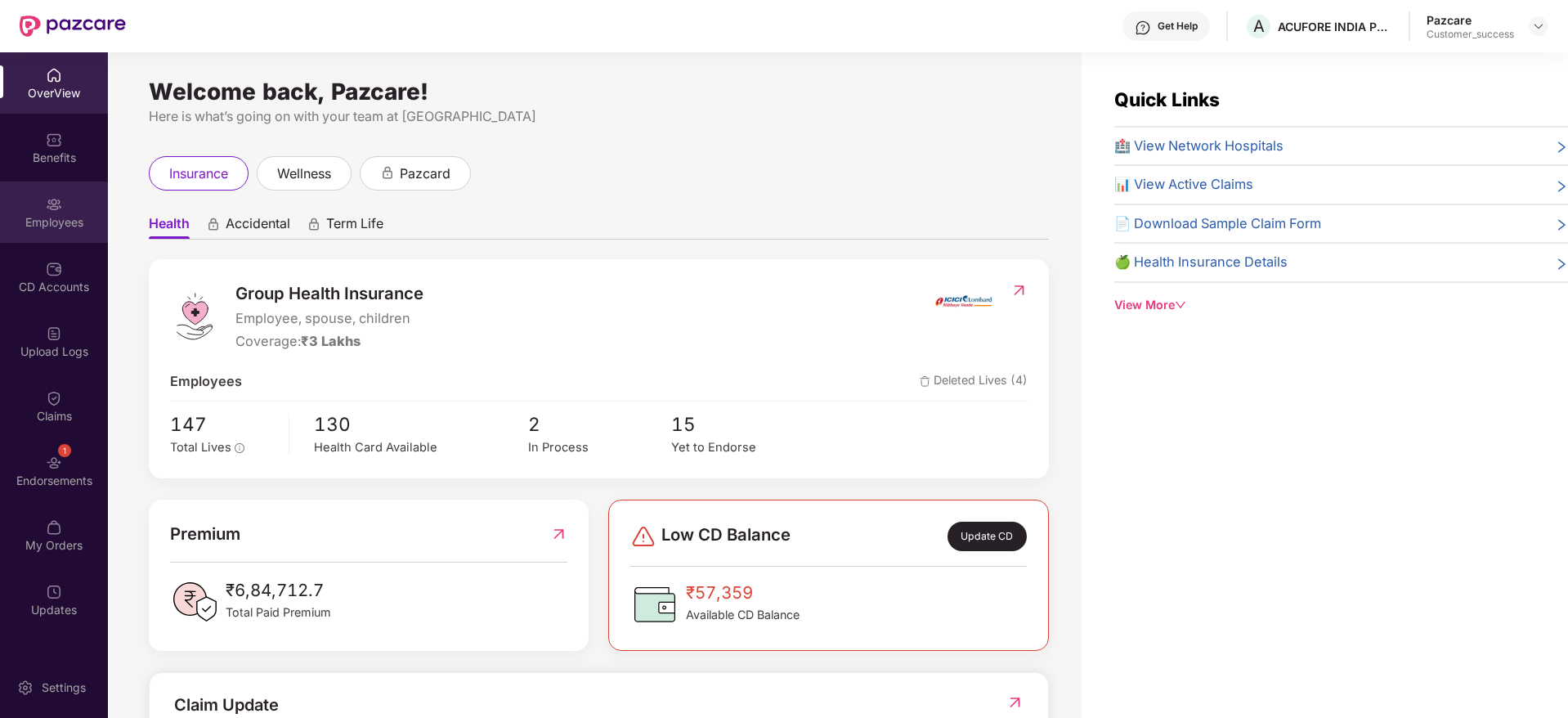
click at [4, 199] on div "Employees" at bounding box center [53, 212] width 108 height 61
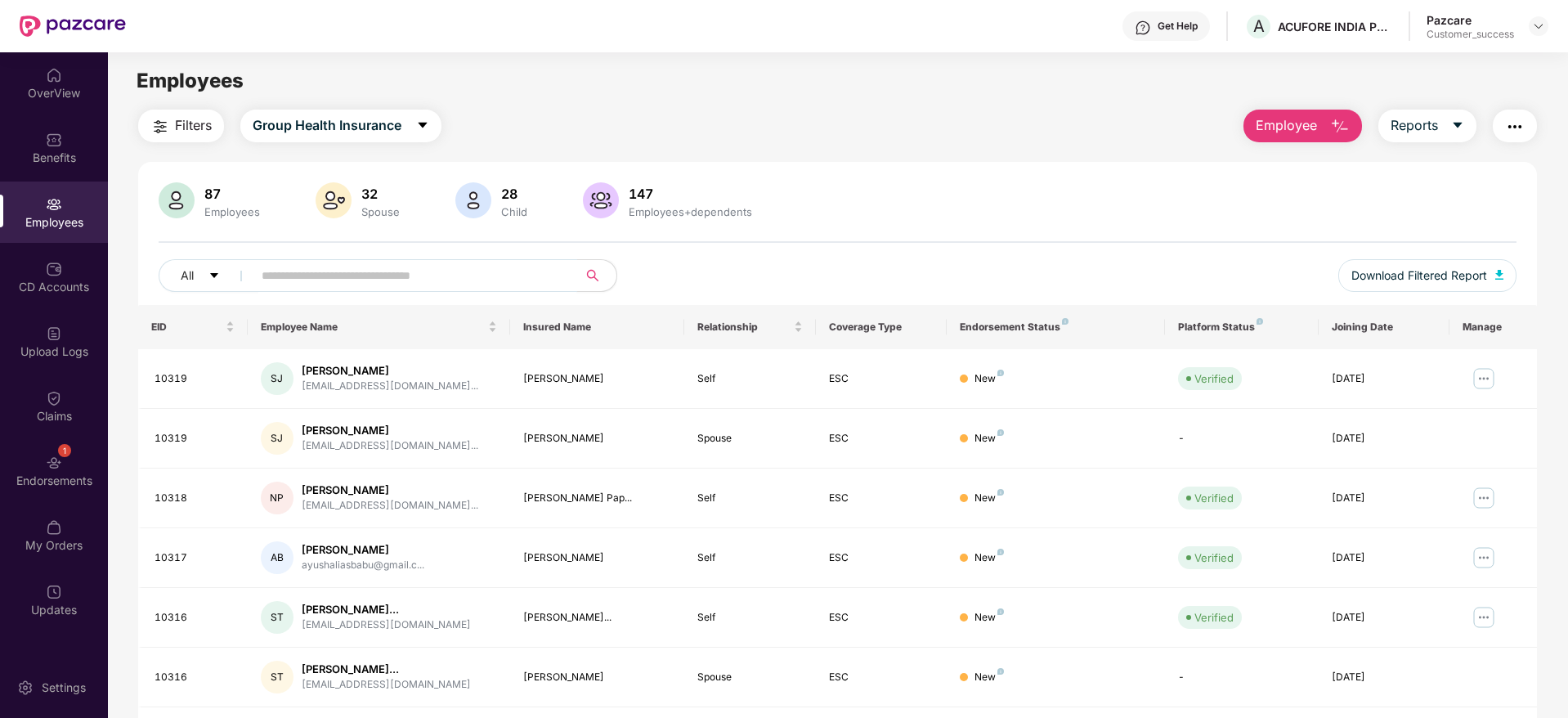
click at [528, 267] on input "text" at bounding box center [409, 275] width 293 height 25
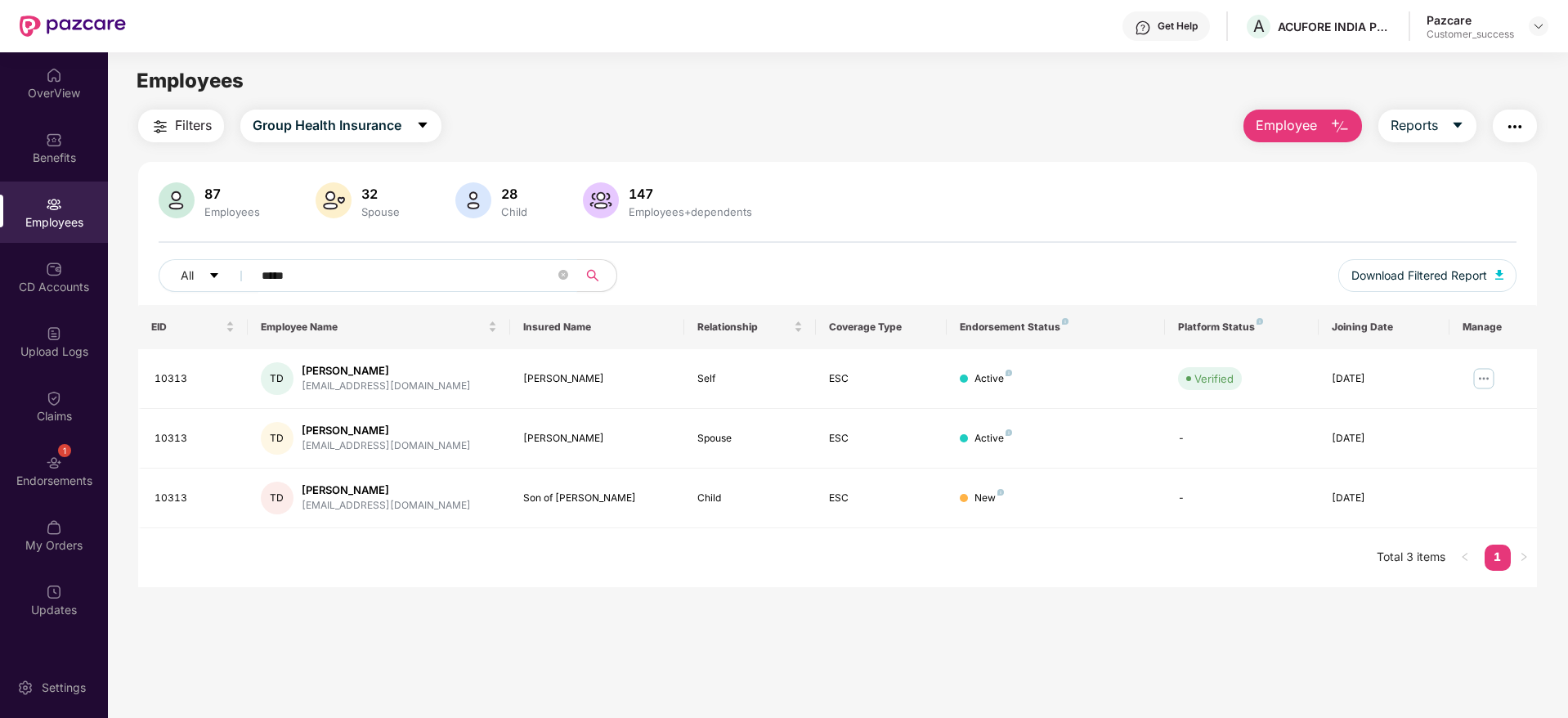
type input "*****"
click at [78, 145] on div "Benefits" at bounding box center [53, 148] width 108 height 61
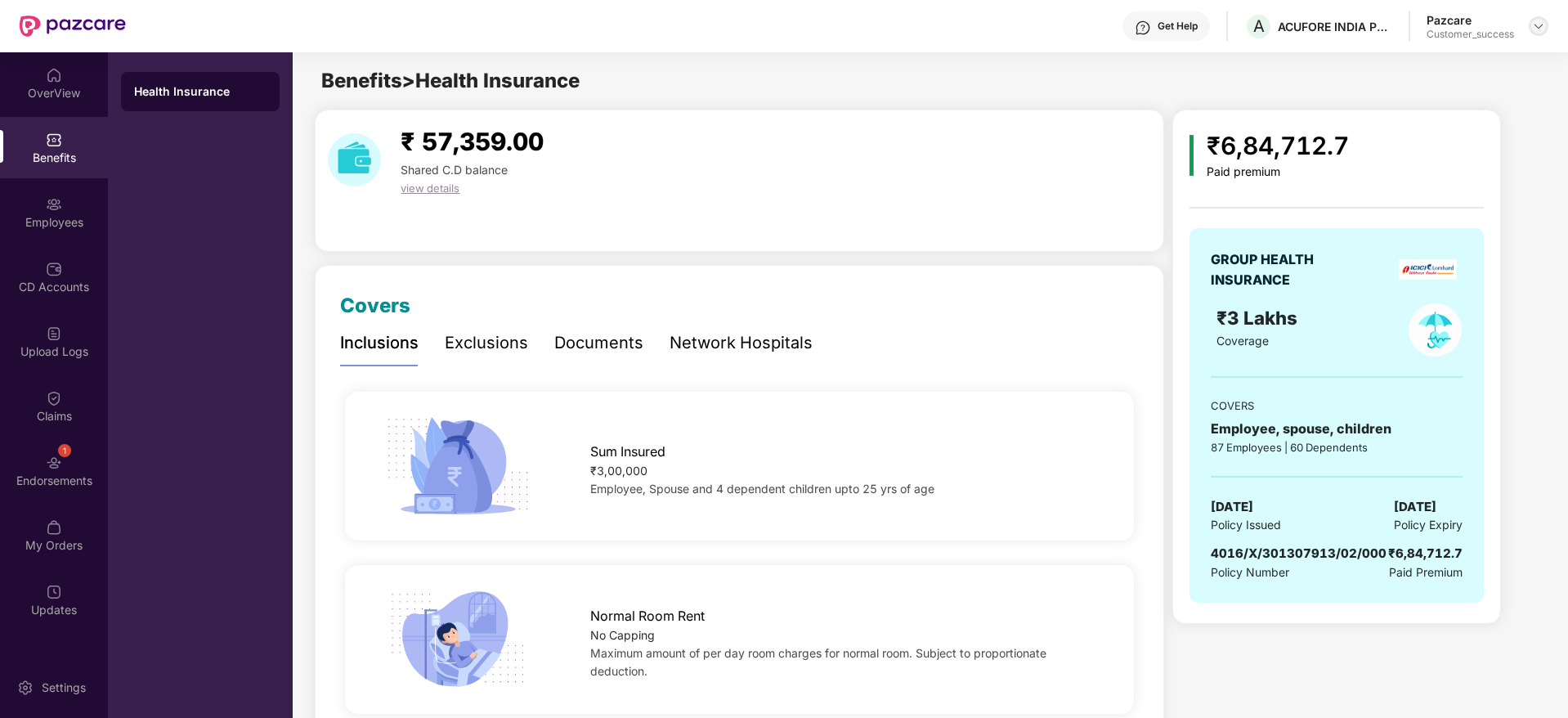
drag, startPoint x: 1538, startPoint y: 13, endPoint x: 1538, endPoint y: 34, distance: 21.0
click at [1538, 14] on div "Pazcare Customer_success" at bounding box center [1488, 27] width 122 height 29
click at [1538, 34] on div at bounding box center [1538, 26] width 20 height 20
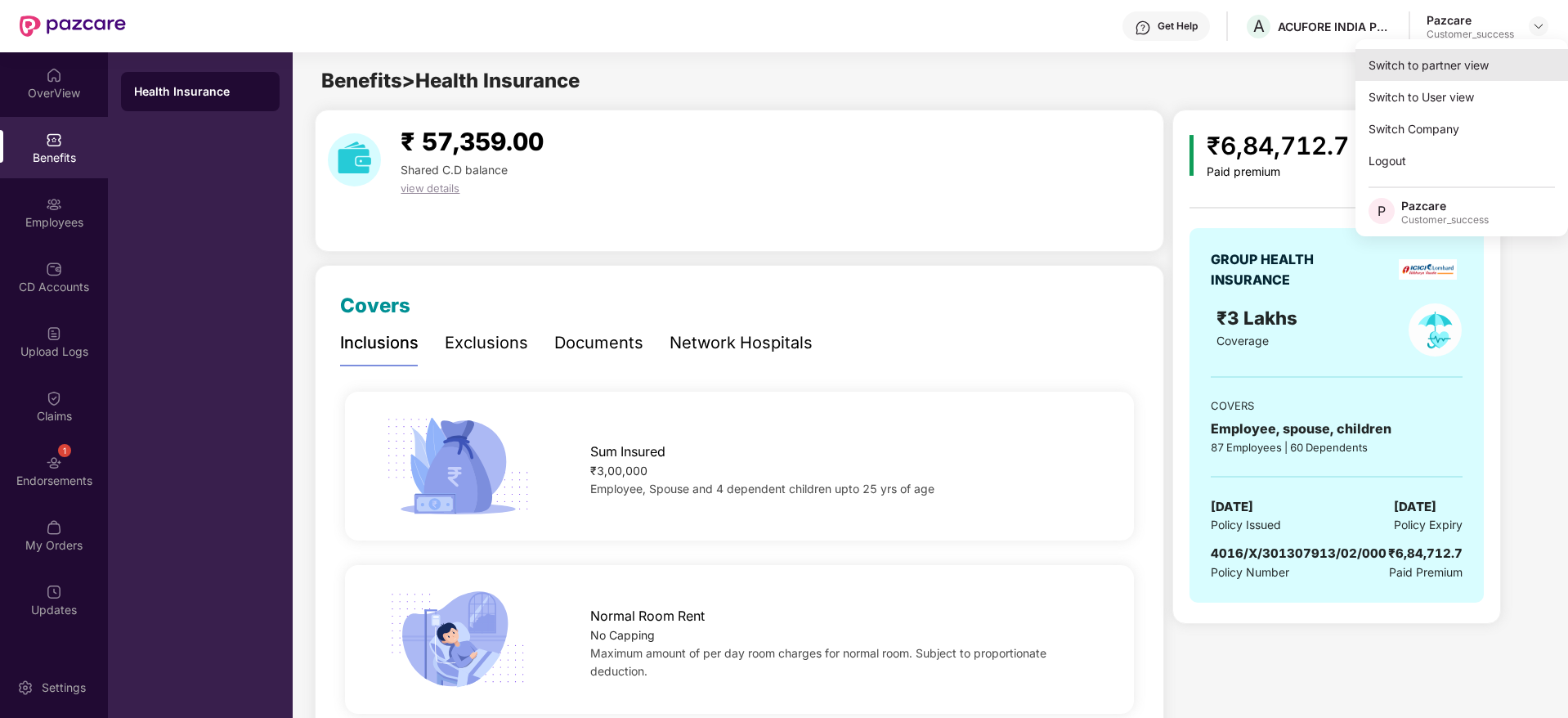
click at [1511, 64] on div "Switch to partner view" at bounding box center [1461, 64] width 212 height 31
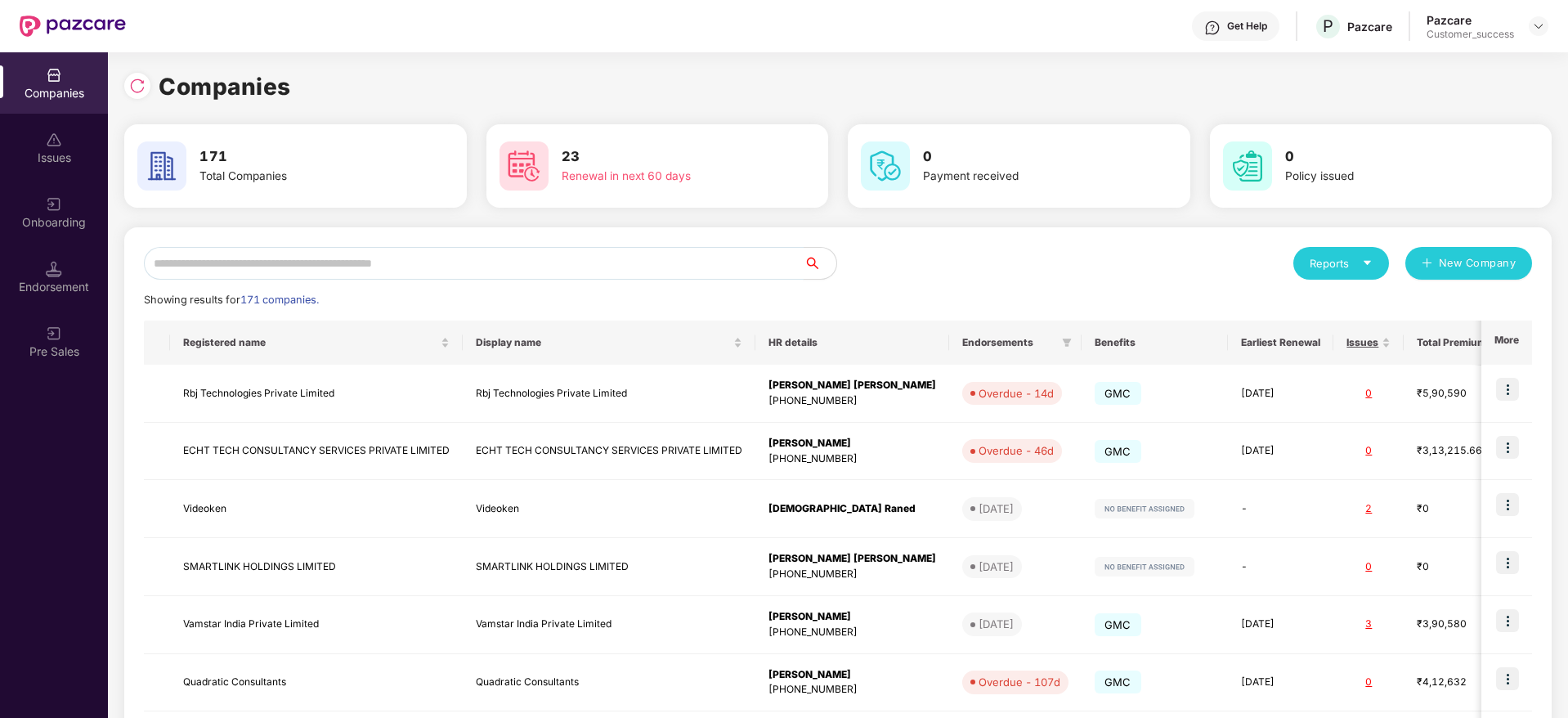
click at [677, 273] on input "text" at bounding box center [473, 263] width 660 height 32
paste input "*******"
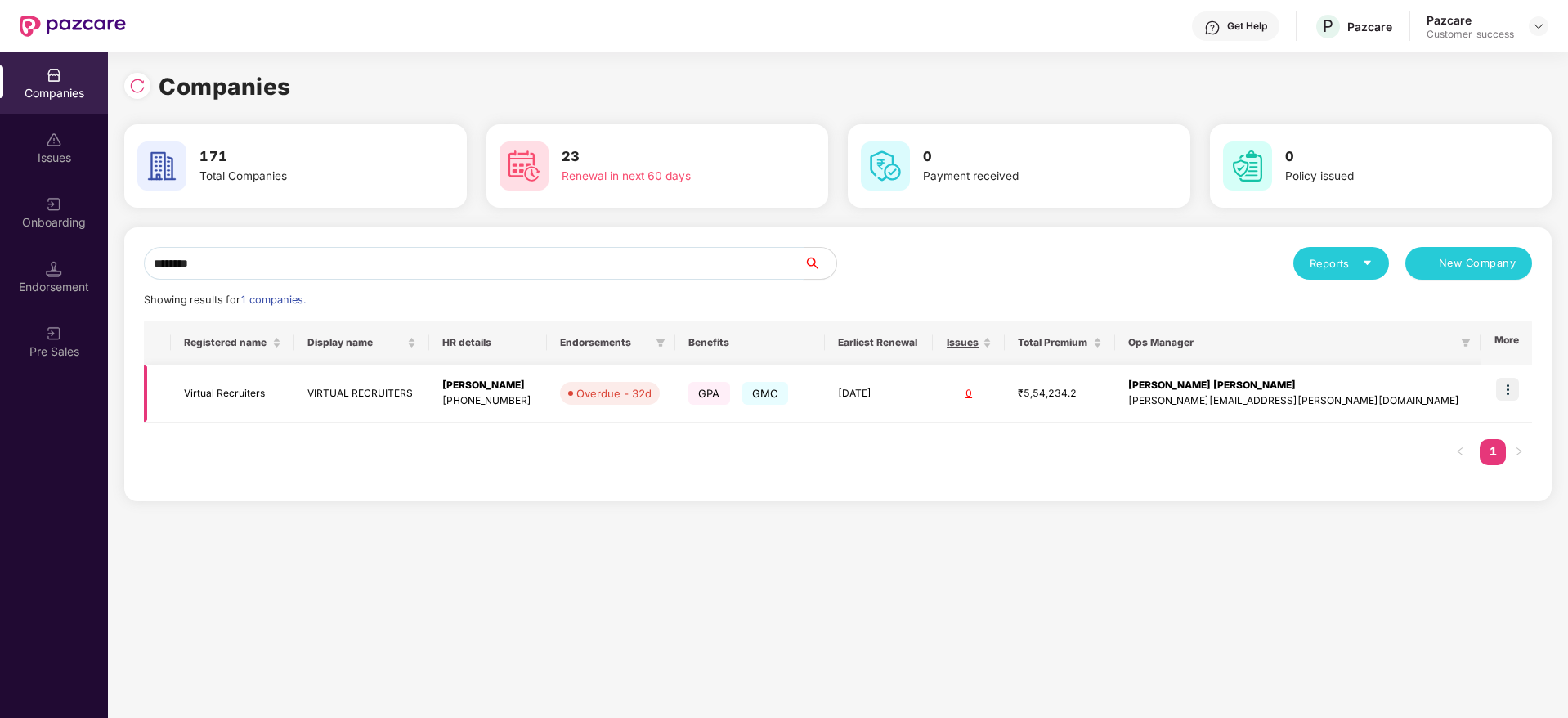
type input "*******"
click at [1517, 389] on img at bounding box center [1508, 389] width 23 height 23
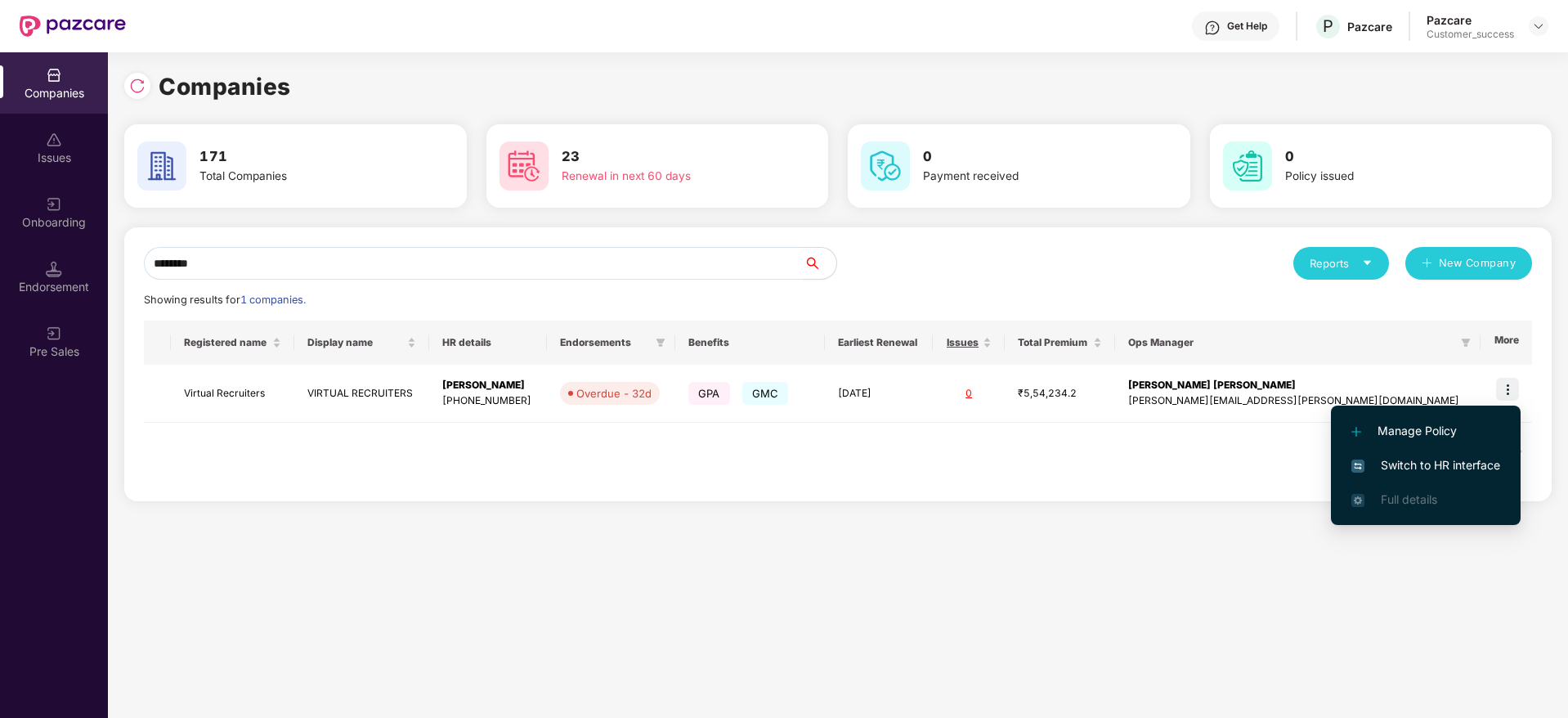
click at [1485, 465] on span "Switch to HR interface" at bounding box center [1426, 465] width 149 height 18
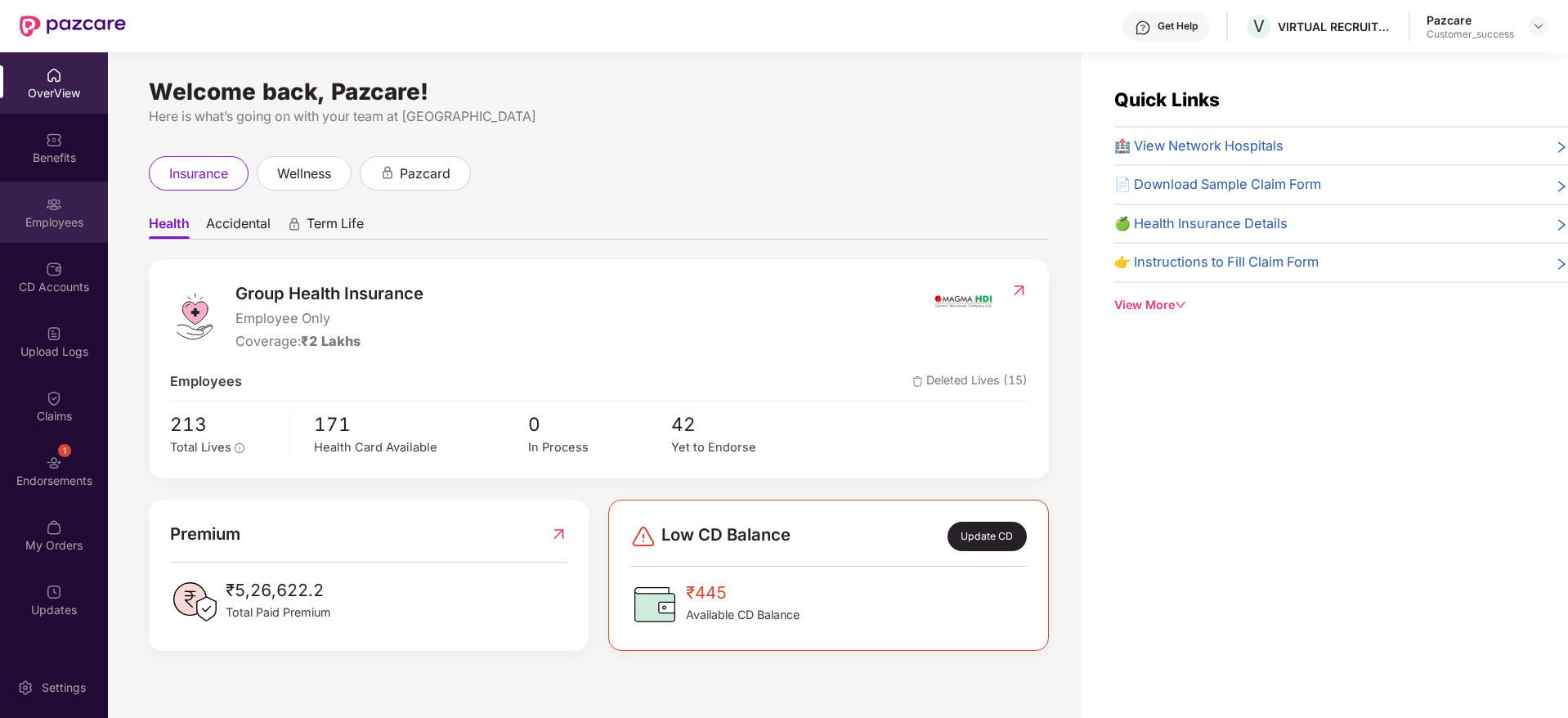
click at [59, 222] on div "Employees" at bounding box center [53, 222] width 108 height 16
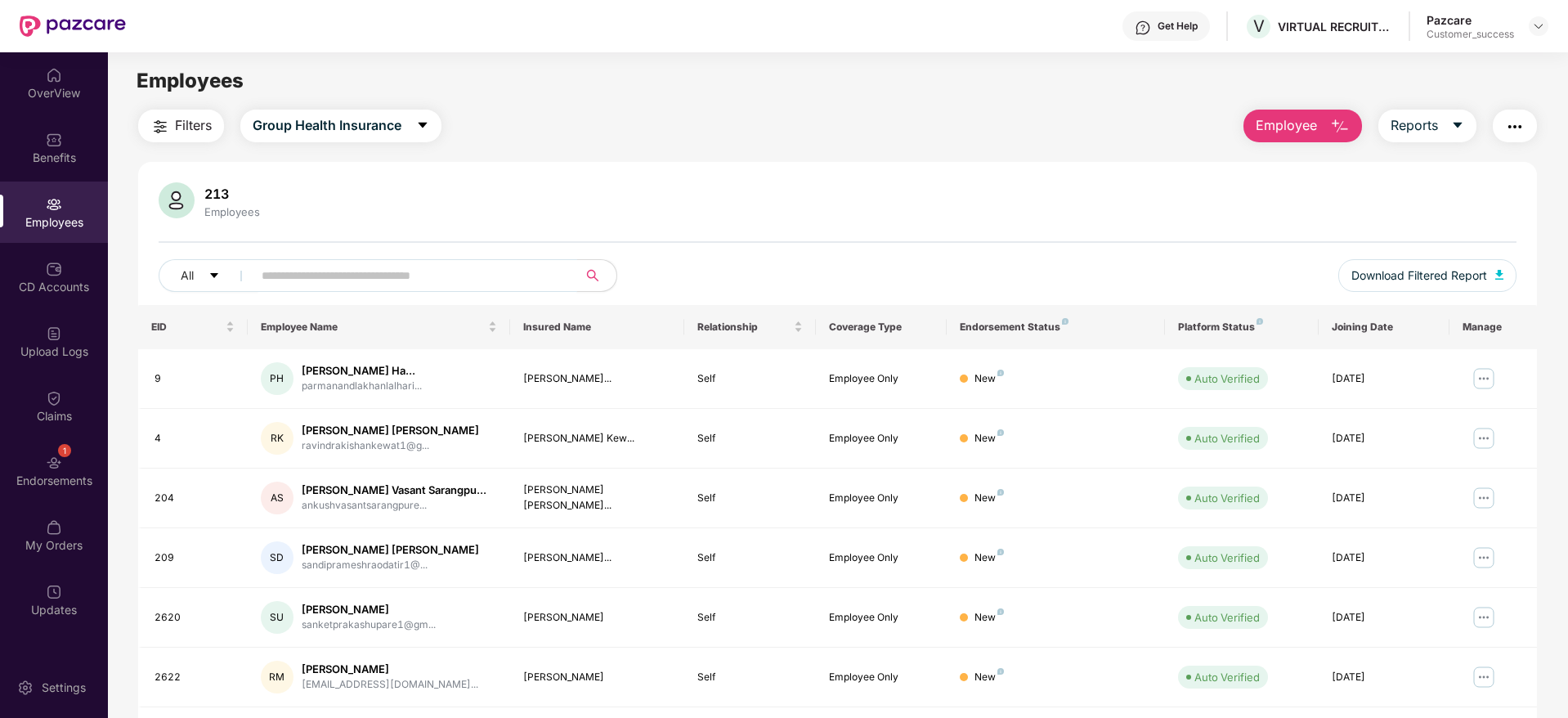
click at [392, 274] on input "text" at bounding box center [409, 275] width 293 height 25
paste input "****"
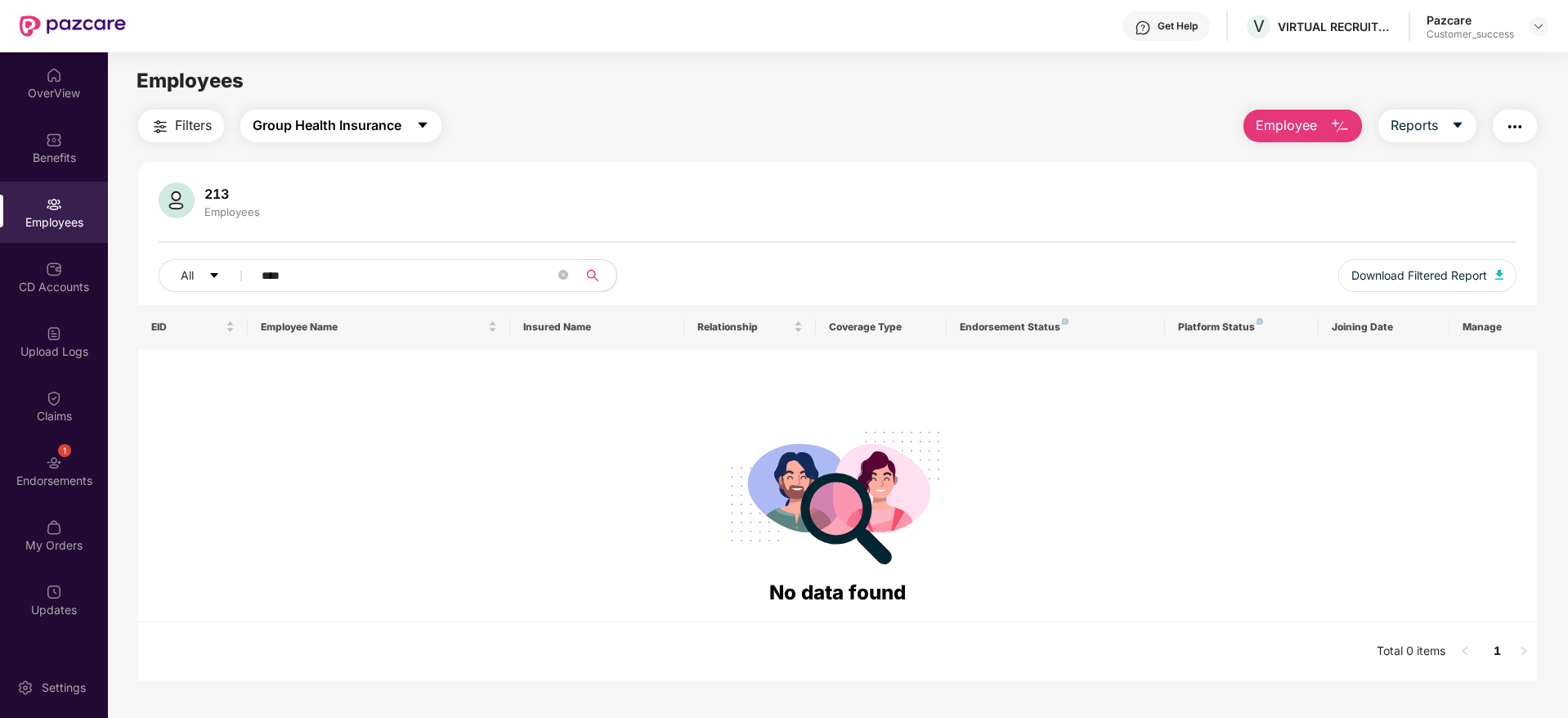
type input "****"
click at [336, 124] on span "Group Health Insurance" at bounding box center [327, 125] width 149 height 20
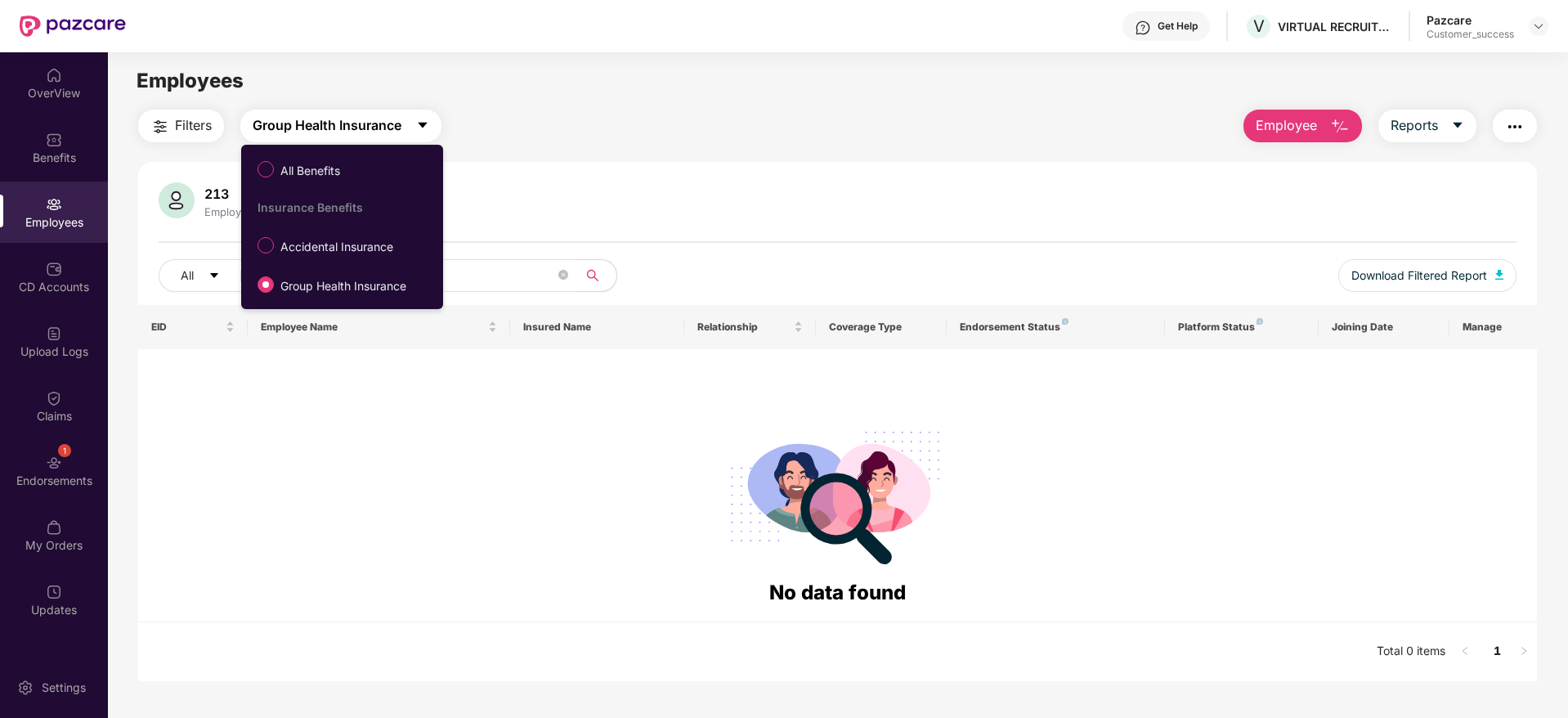
click at [320, 168] on span "All Benefits" at bounding box center [311, 170] width 72 height 18
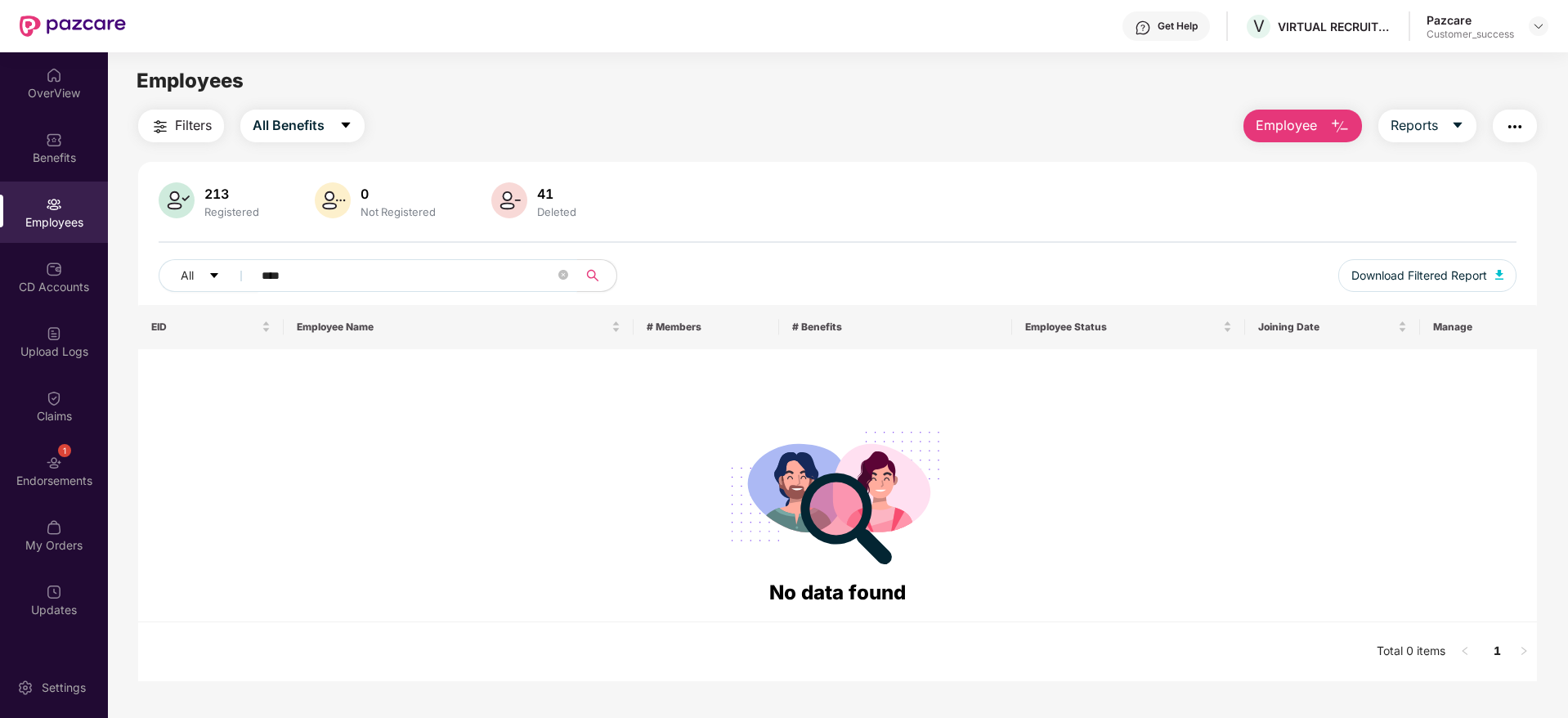
click at [439, 269] on input "****" at bounding box center [409, 275] width 293 height 25
click at [70, 476] on div "Endorsements" at bounding box center [53, 480] width 108 height 16
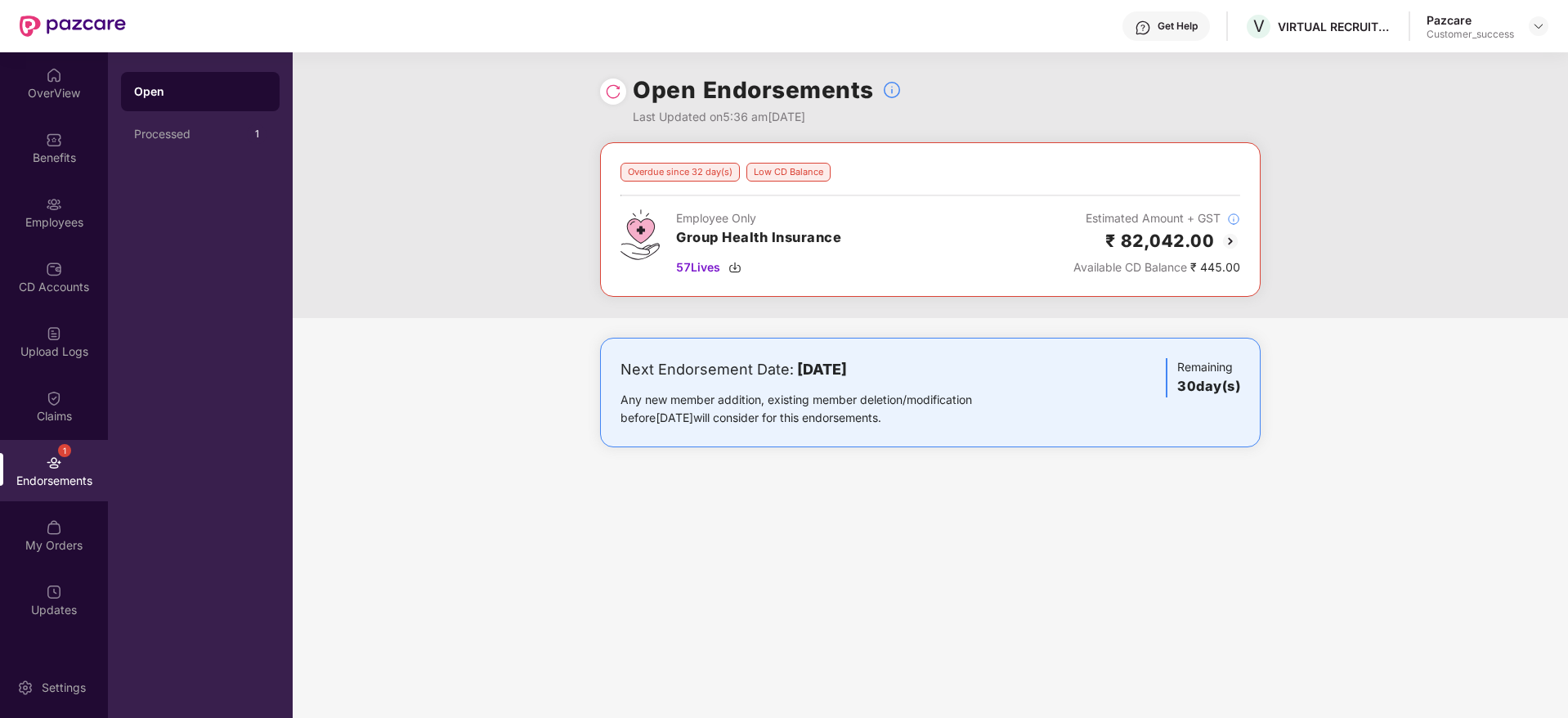
drag, startPoint x: 1007, startPoint y: 359, endPoint x: 645, endPoint y: 354, distance: 362.0
click at [645, 354] on div "Next Endorsement Date: 18 September 2025 Any new member addition, existing memb…" at bounding box center [930, 391] width 660 height 110
drag, startPoint x: 645, startPoint y: 354, endPoint x: 962, endPoint y: 396, distance: 319.8
click at [962, 396] on div "Next Endorsement Date: 18 September 2025 Any new member addition, existing memb…" at bounding box center [930, 391] width 660 height 110
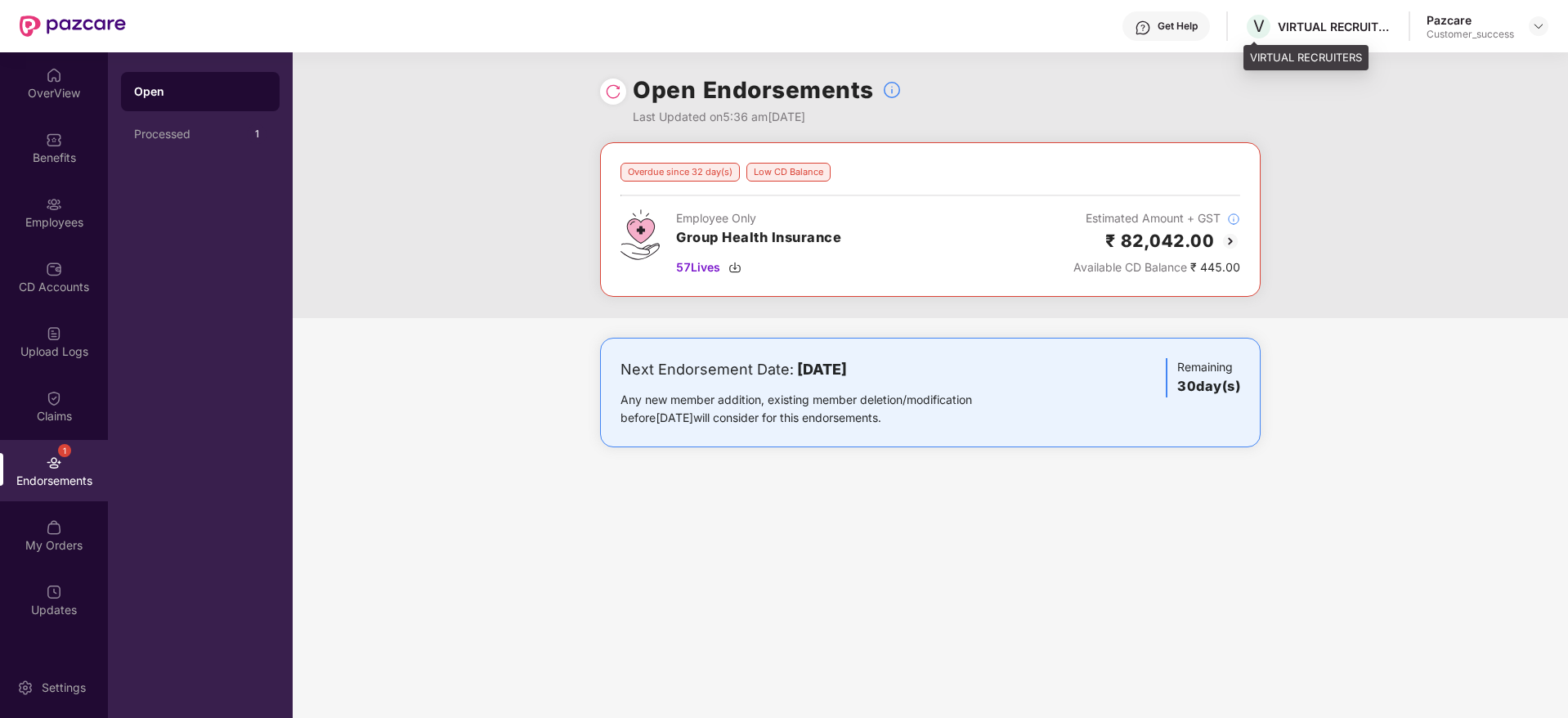
click at [1356, 12] on div "V VIRTUAL RECRUITERS" at bounding box center [1317, 27] width 148 height 29
click at [1356, 23] on div "VIRTUAL RECRUITERS" at bounding box center [1335, 27] width 114 height 15
